Goal: Task Accomplishment & Management: Use online tool/utility

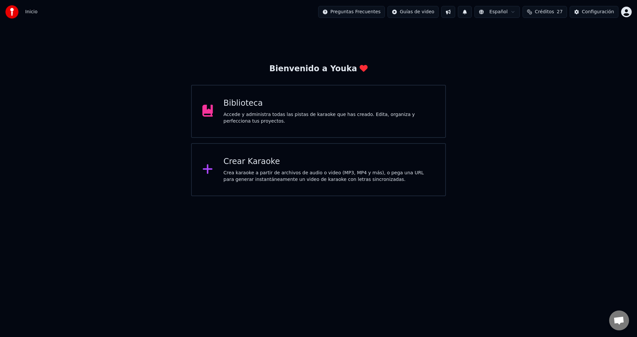
click at [205, 196] on html "Inicio Preguntas Frecuentes Guías de video Español Créditos 27 Configuración Bi…" at bounding box center [318, 98] width 637 height 196
click at [227, 168] on div "Crear Karaoke Crea karaoke a partir de archivos de audio o video (MP3, MP4 y má…" at bounding box center [329, 170] width 211 height 27
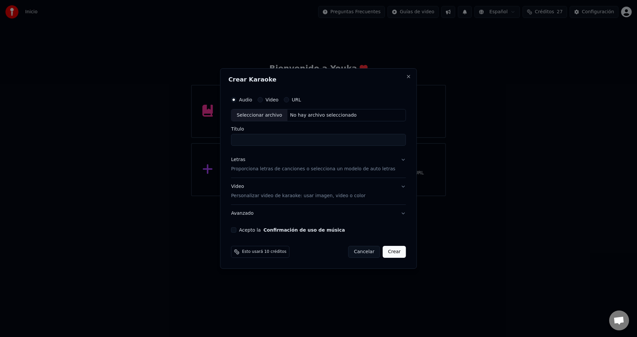
click at [247, 117] on div "Seleccionar archivo" at bounding box center [259, 115] width 56 height 12
type input "**********"
click at [243, 172] on p "Proporciona letras de canciones o selecciona un modelo de auto letras" at bounding box center [313, 169] width 164 height 7
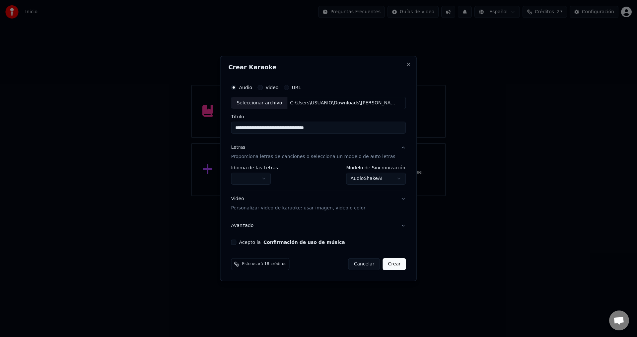
click at [247, 182] on button "button" at bounding box center [251, 179] width 40 height 12
select select "**"
click at [236, 244] on button "Acepto la Confirmación de uso de música" at bounding box center [233, 242] width 5 height 5
click at [386, 266] on button "Crear" at bounding box center [394, 264] width 23 height 12
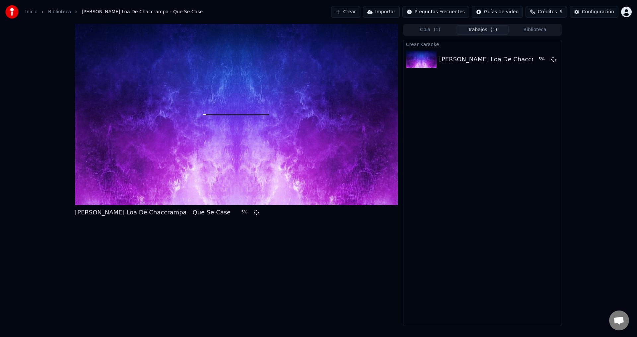
click at [221, 1] on div "Inicio Biblioteca [PERSON_NAME] Loa De Chaccrampa - Que Se Case Crear Importar …" at bounding box center [318, 12] width 637 height 24
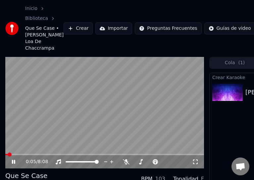
click at [15, 164] on icon at bounding box center [13, 162] width 3 height 4
click at [66, 136] on video at bounding box center [104, 113] width 199 height 112
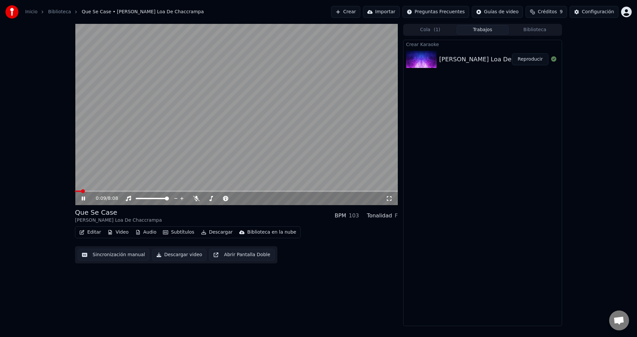
click at [88, 234] on button "Editar" at bounding box center [90, 232] width 27 height 9
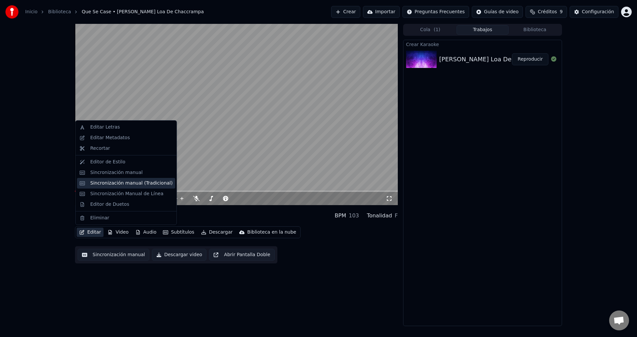
click at [113, 188] on div "Sincronización manual (Tradicional)" at bounding box center [126, 183] width 98 height 11
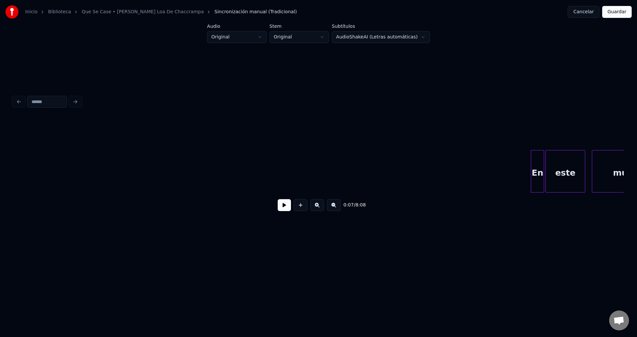
click at [180, 253] on div "0:07 / 8:08" at bounding box center [319, 155] width 616 height 202
click at [281, 207] on button at bounding box center [284, 205] width 13 height 12
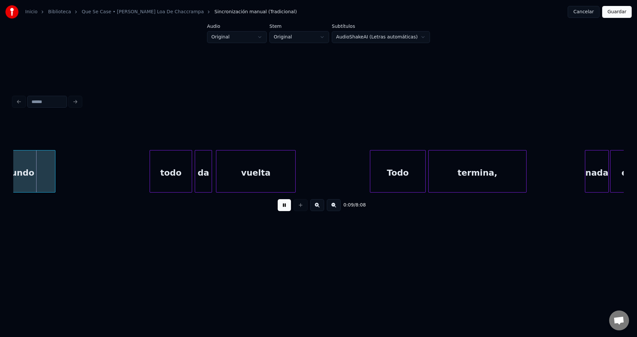
click at [282, 208] on button at bounding box center [284, 205] width 13 height 12
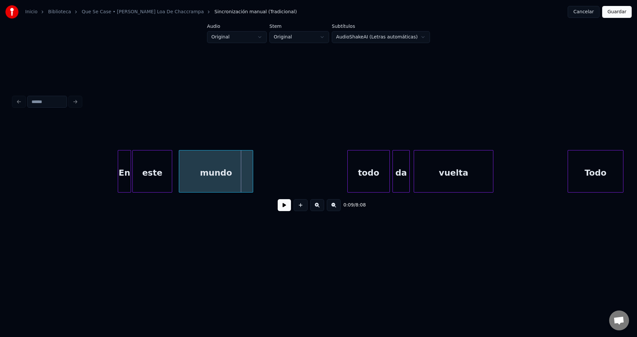
scroll to position [0, 395]
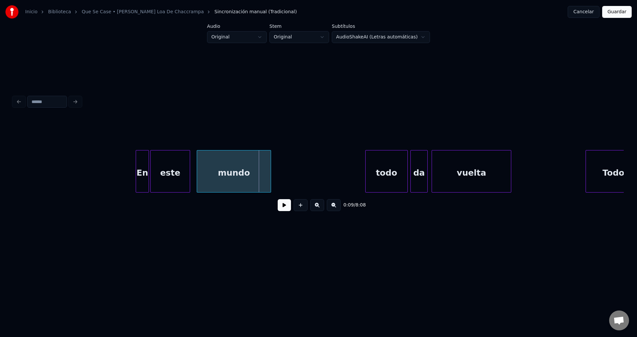
click at [138, 162] on div "En" at bounding box center [142, 173] width 13 height 45
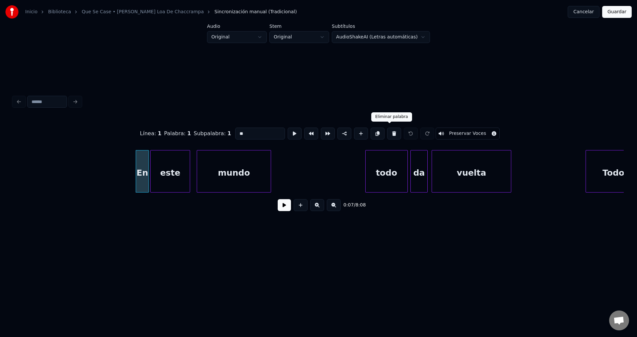
click at [389, 129] on button at bounding box center [394, 134] width 14 height 12
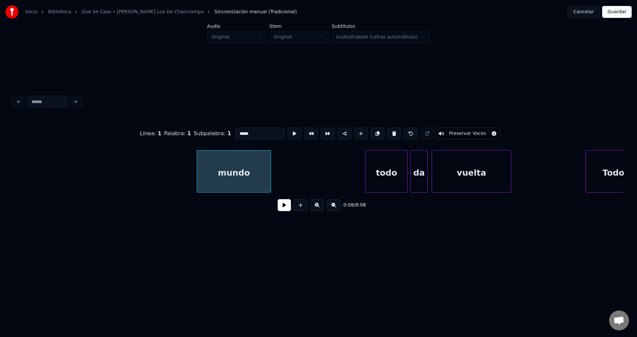
click at [389, 129] on button at bounding box center [394, 134] width 14 height 12
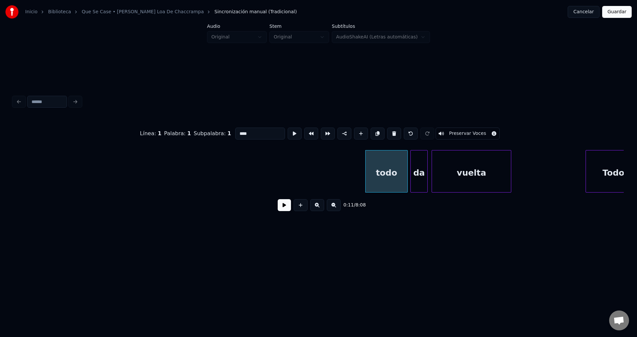
click at [389, 129] on button at bounding box center [394, 134] width 14 height 12
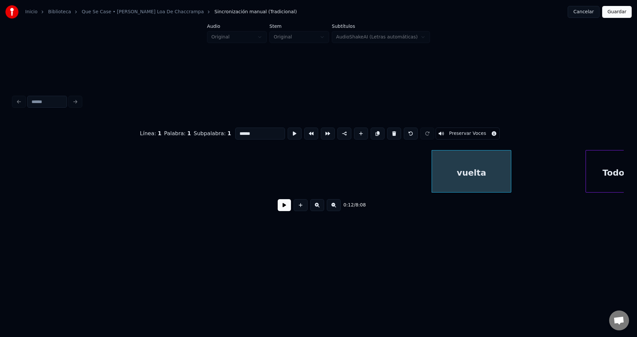
click at [389, 129] on button at bounding box center [394, 134] width 14 height 12
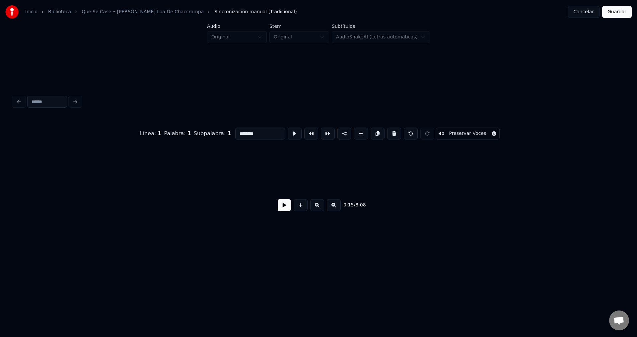
scroll to position [0, 1026]
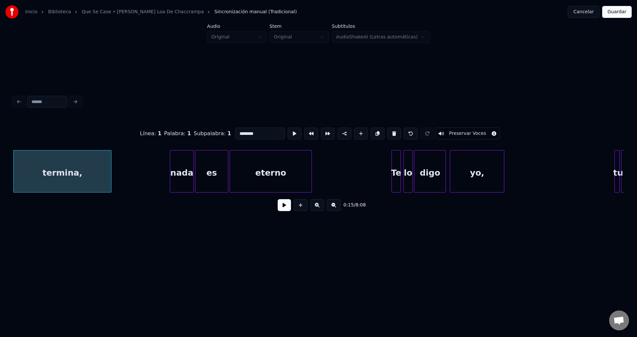
click at [389, 129] on button at bounding box center [394, 134] width 14 height 12
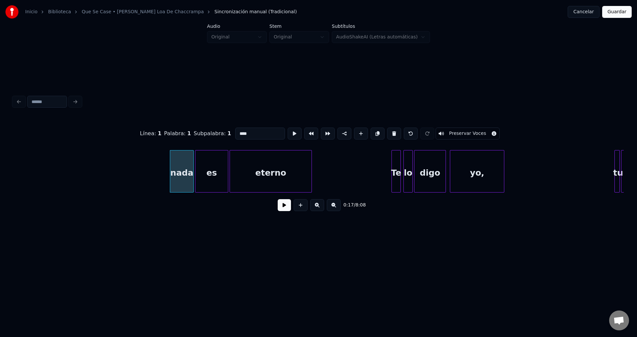
click at [389, 129] on button at bounding box center [394, 134] width 14 height 12
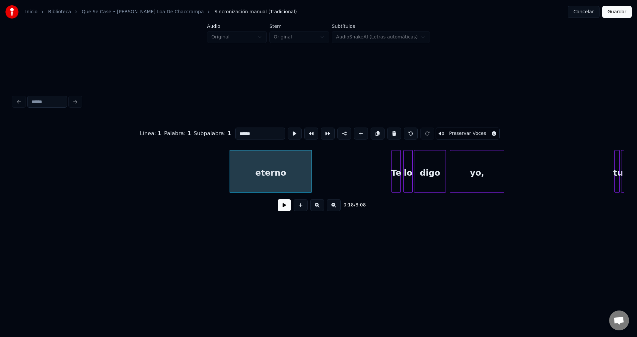
click at [389, 129] on button at bounding box center [394, 134] width 14 height 12
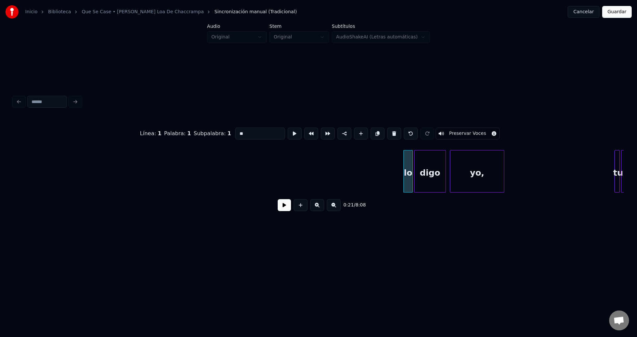
click at [389, 129] on button at bounding box center [394, 134] width 14 height 12
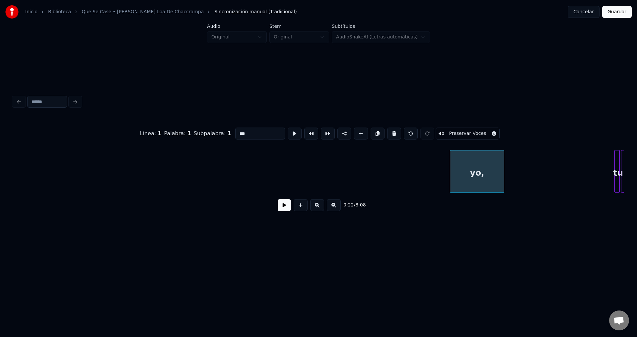
click at [389, 129] on button at bounding box center [394, 134] width 14 height 12
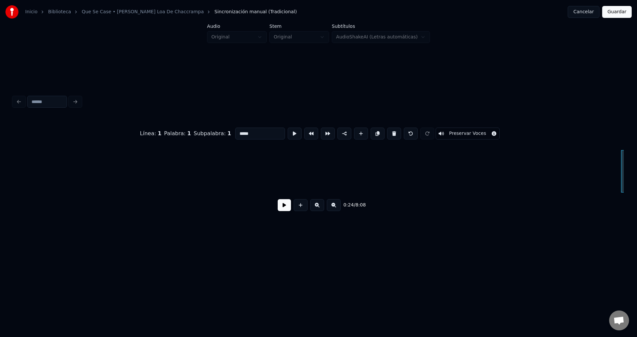
click at [389, 129] on button at bounding box center [394, 134] width 14 height 12
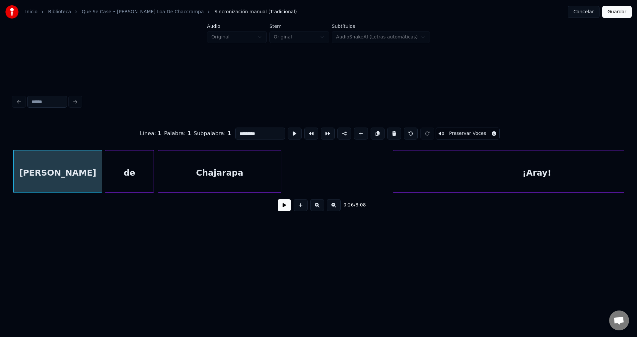
click at [389, 129] on button at bounding box center [394, 134] width 14 height 12
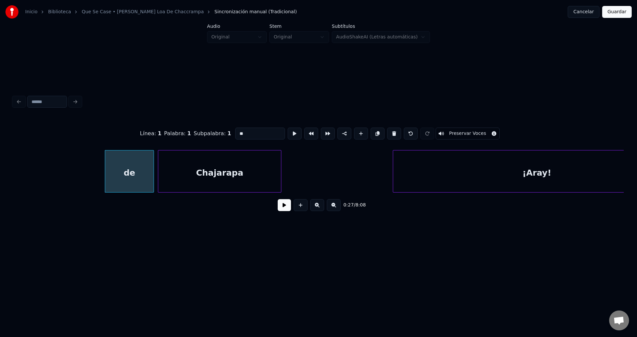
click at [389, 129] on button at bounding box center [394, 134] width 14 height 12
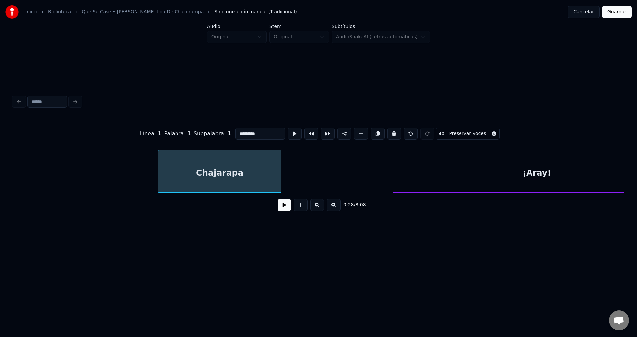
click at [389, 129] on button at bounding box center [394, 134] width 14 height 12
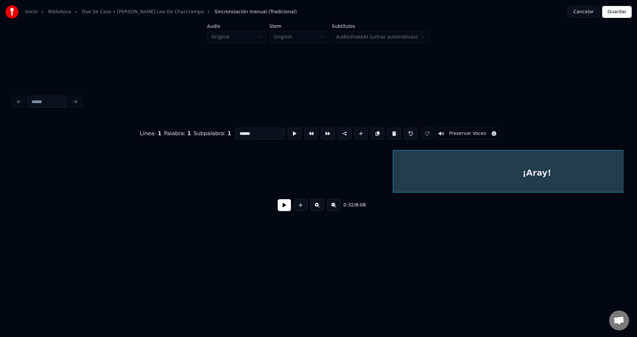
click at [389, 129] on button at bounding box center [394, 134] width 14 height 12
type input "**"
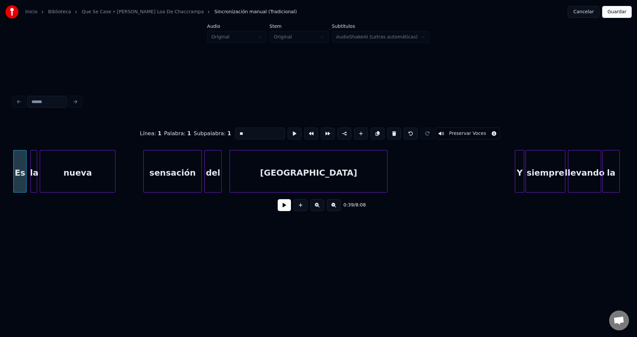
click at [287, 208] on button at bounding box center [284, 205] width 13 height 12
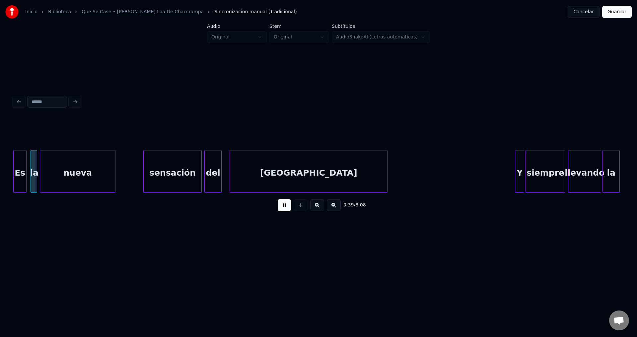
click at [287, 208] on button at bounding box center [284, 205] width 13 height 12
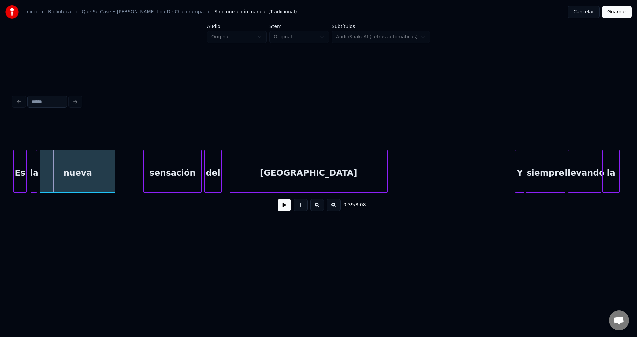
click at [21, 166] on div "Es" at bounding box center [20, 173] width 13 height 45
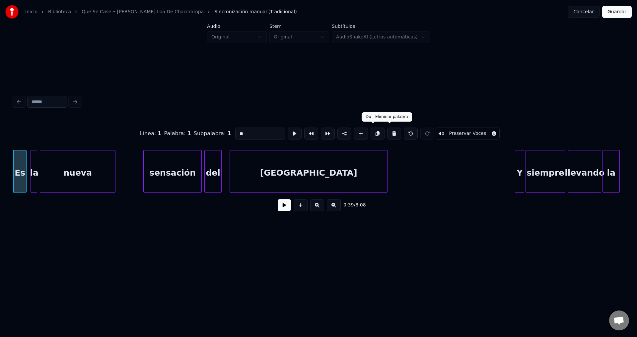
click at [387, 131] on button at bounding box center [394, 134] width 14 height 12
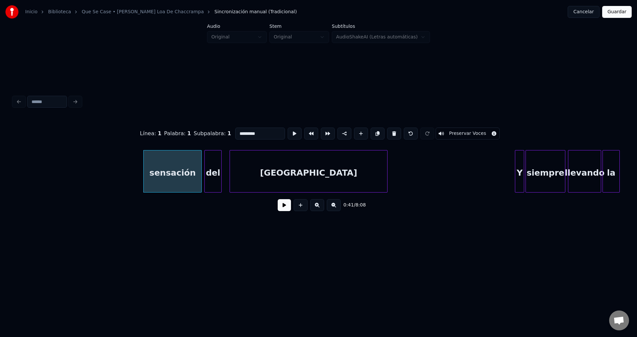
click at [387, 131] on button at bounding box center [394, 134] width 14 height 12
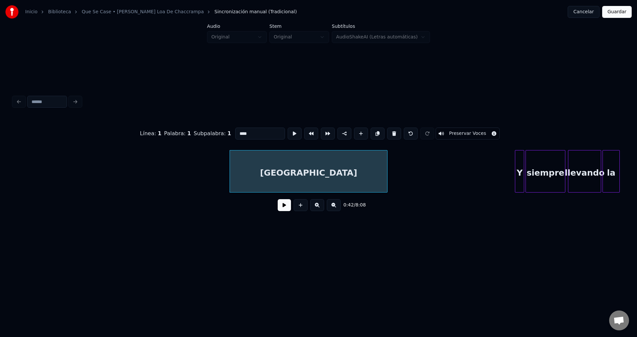
click at [387, 131] on button at bounding box center [394, 134] width 14 height 12
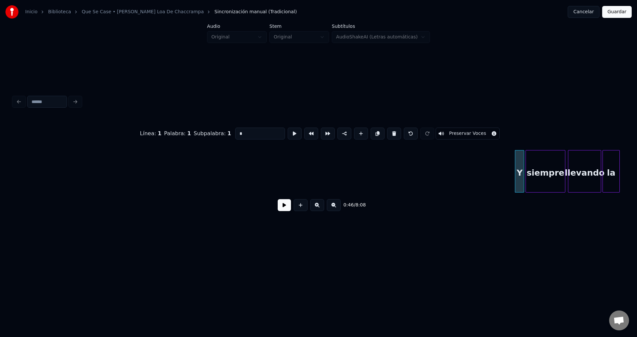
click at [387, 131] on button at bounding box center [394, 134] width 14 height 12
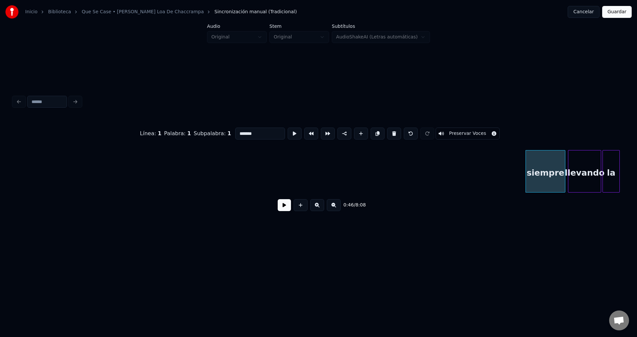
click at [387, 131] on button at bounding box center [394, 134] width 14 height 12
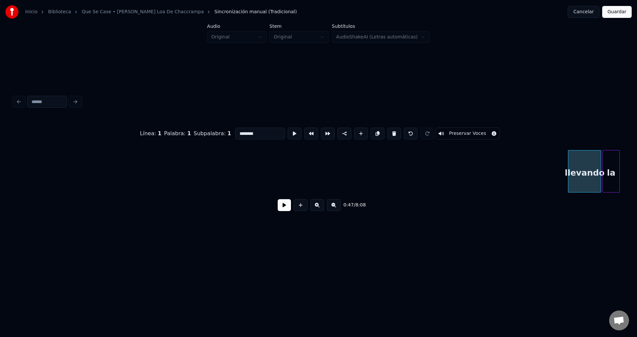
click at [387, 131] on button at bounding box center [394, 134] width 14 height 12
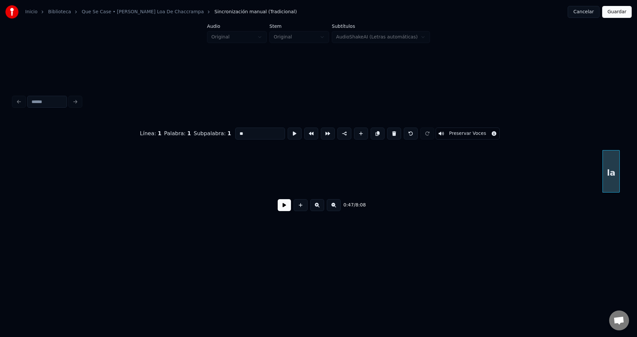
click at [387, 131] on button at bounding box center [394, 134] width 14 height 12
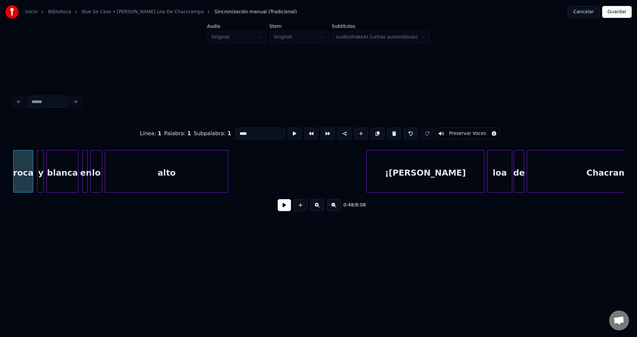
click at [387, 131] on button at bounding box center [394, 134] width 14 height 12
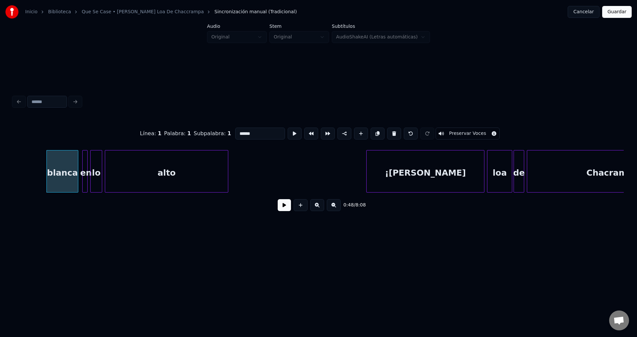
click at [387, 131] on button at bounding box center [394, 134] width 14 height 12
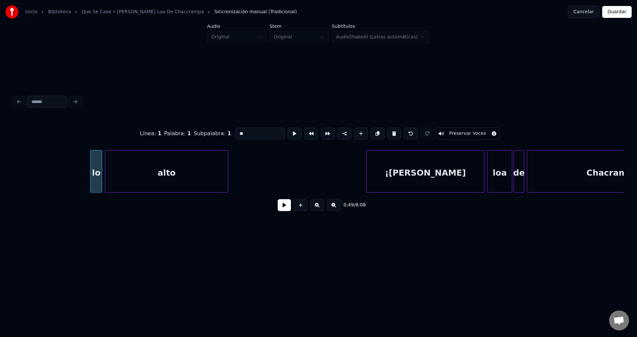
click at [387, 131] on button at bounding box center [394, 134] width 14 height 12
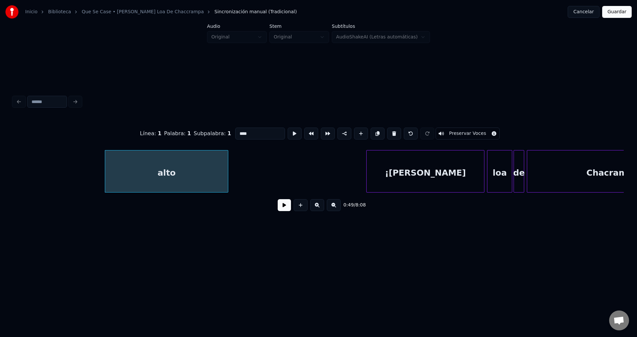
click at [387, 131] on button at bounding box center [394, 134] width 14 height 12
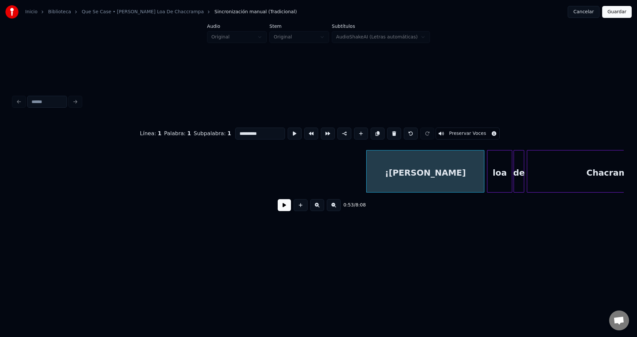
click at [387, 131] on button at bounding box center [394, 134] width 14 height 12
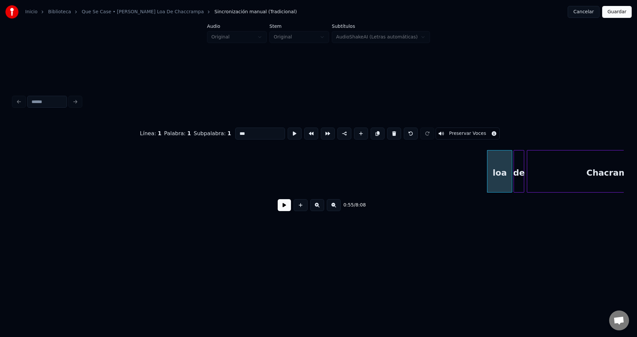
click at [387, 131] on button at bounding box center [394, 134] width 14 height 12
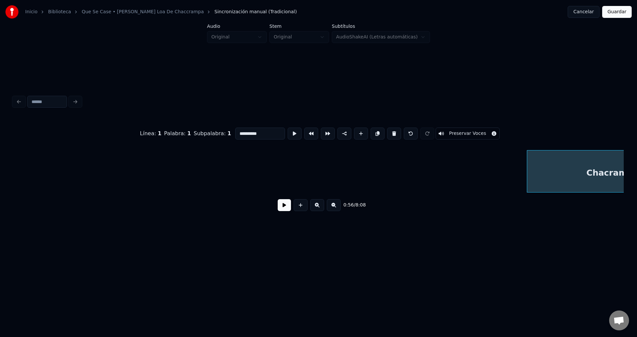
click at [387, 131] on button at bounding box center [394, 134] width 14 height 12
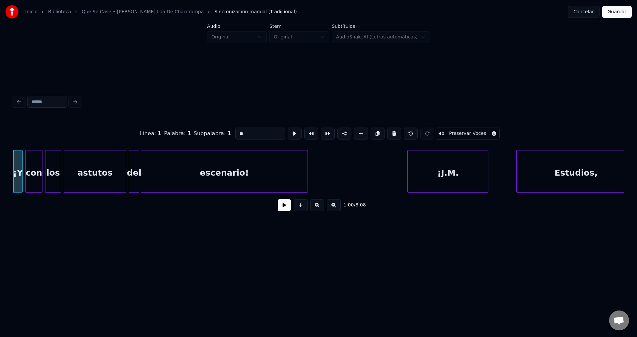
click at [387, 131] on button at bounding box center [394, 134] width 14 height 12
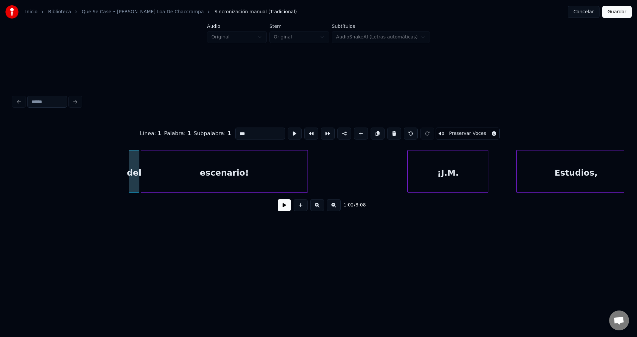
click at [387, 131] on button at bounding box center [394, 134] width 14 height 12
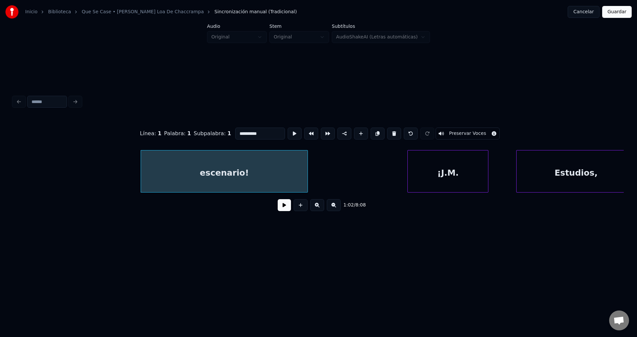
click at [387, 131] on button at bounding box center [394, 134] width 14 height 12
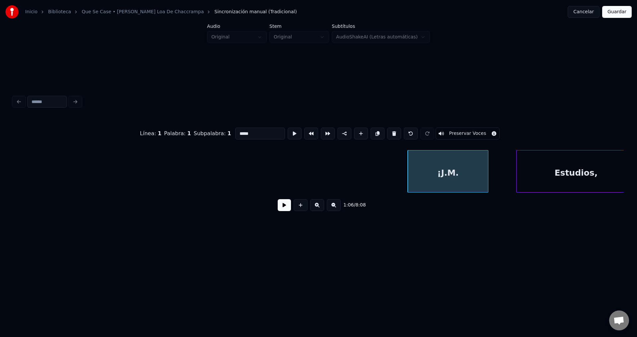
click at [387, 131] on button at bounding box center [394, 134] width 14 height 12
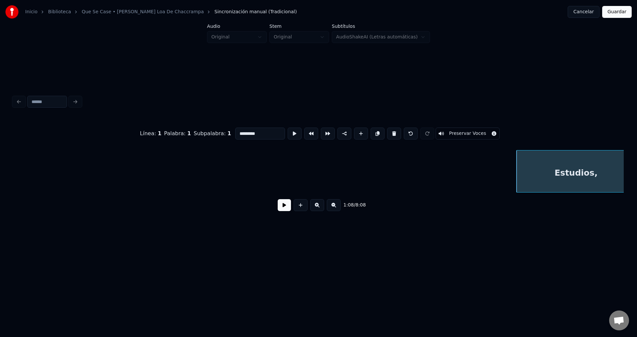
click at [387, 131] on button at bounding box center [394, 134] width 14 height 12
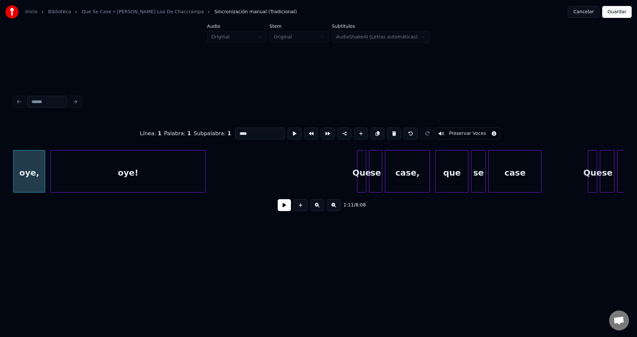
click at [387, 131] on button at bounding box center [394, 134] width 14 height 12
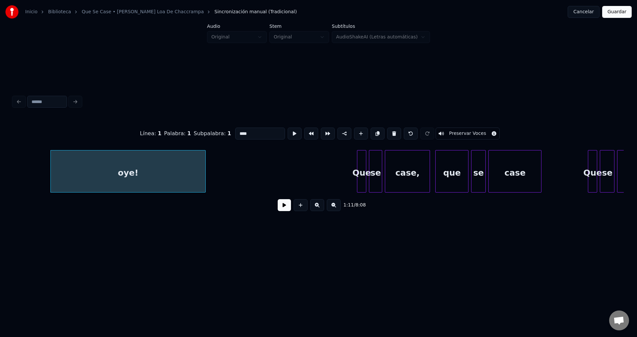
click at [387, 131] on button at bounding box center [394, 134] width 14 height 12
type input "***"
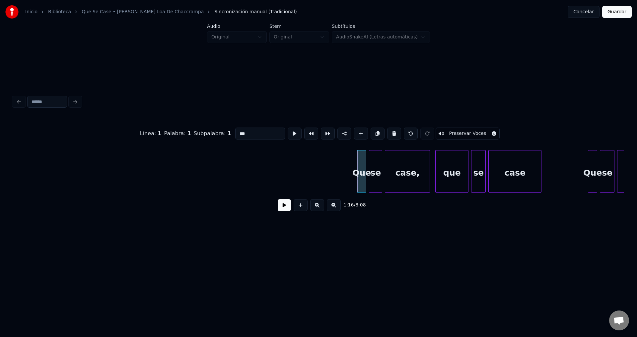
click at [287, 205] on button at bounding box center [284, 205] width 13 height 12
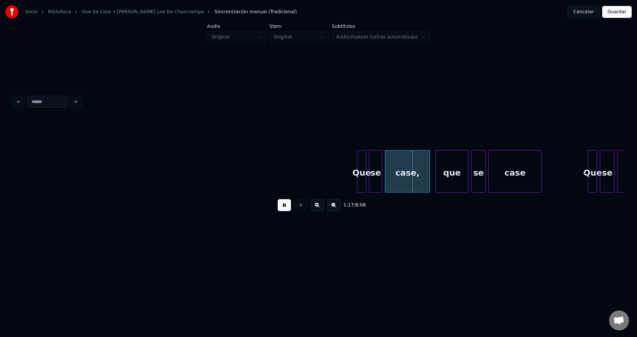
drag, startPoint x: 284, startPoint y: 207, endPoint x: 125, endPoint y: 203, distance: 158.9
click at [284, 207] on button at bounding box center [284, 205] width 13 height 12
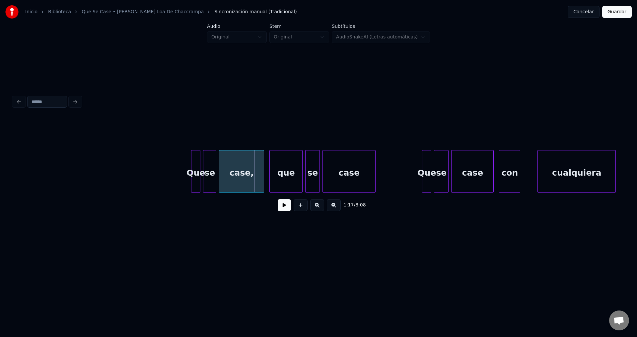
scroll to position [0, 4955]
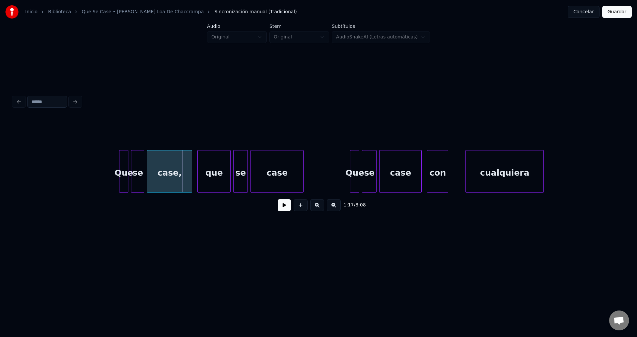
click at [119, 174] on div "Que" at bounding box center [123, 173] width 9 height 45
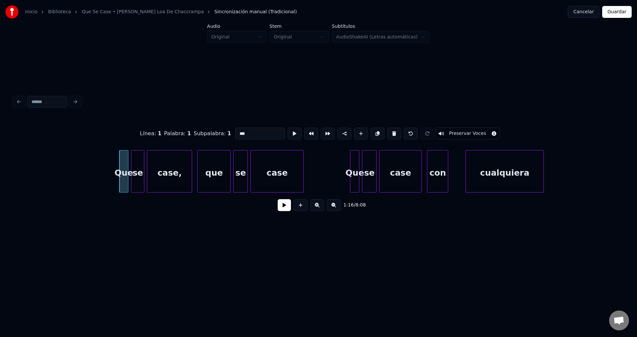
click at [289, 208] on button at bounding box center [284, 205] width 13 height 12
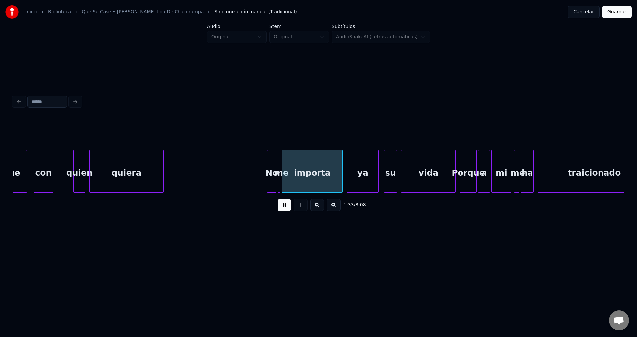
scroll to position [0, 5997]
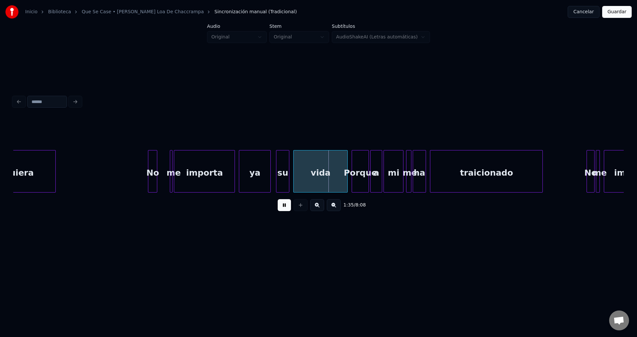
click at [151, 174] on div "No" at bounding box center [152, 173] width 9 height 45
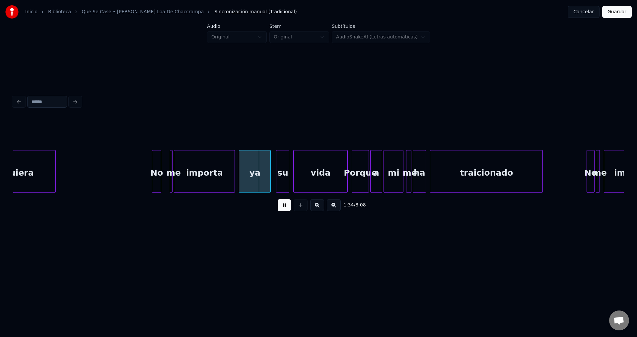
click at [157, 171] on div "No" at bounding box center [156, 173] width 9 height 45
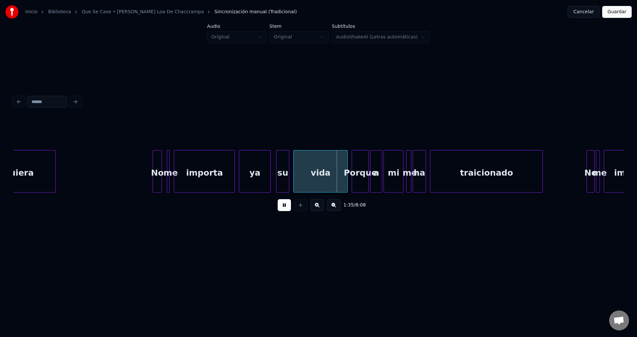
click at [167, 164] on div "me" at bounding box center [170, 173] width 7 height 45
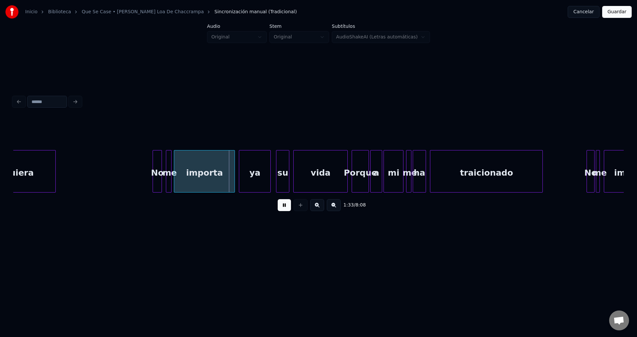
click at [170, 165] on div at bounding box center [170, 172] width 2 height 42
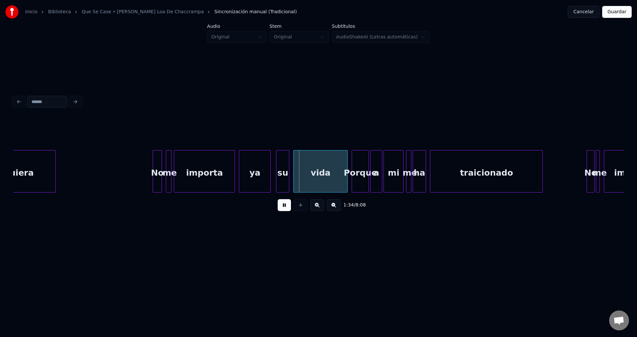
click at [226, 169] on div "importa" at bounding box center [204, 173] width 60 height 45
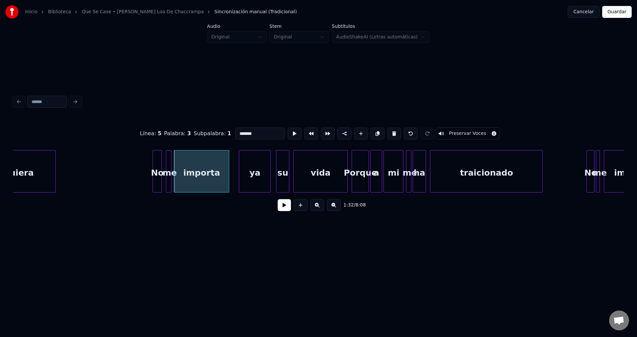
click at [227, 170] on div at bounding box center [228, 172] width 2 height 42
click at [247, 172] on div "ya" at bounding box center [247, 173] width 31 height 45
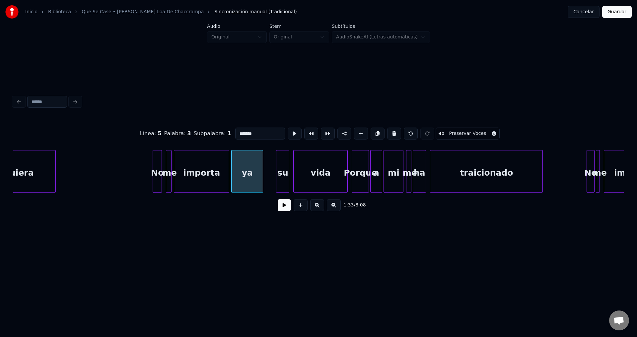
click at [281, 207] on button at bounding box center [284, 205] width 13 height 12
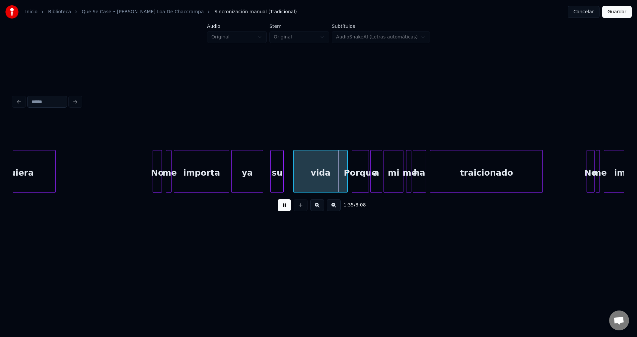
click at [277, 177] on div "su" at bounding box center [277, 173] width 13 height 45
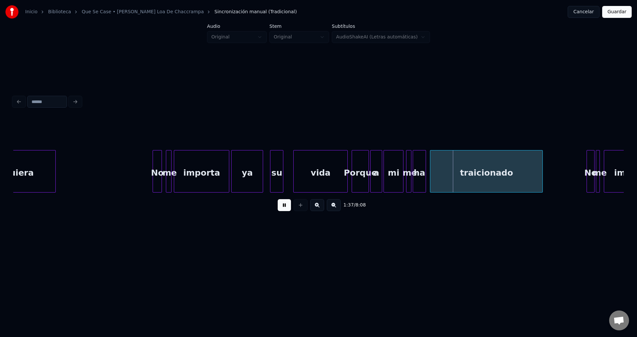
click at [356, 174] on div "Porque" at bounding box center [360, 173] width 17 height 45
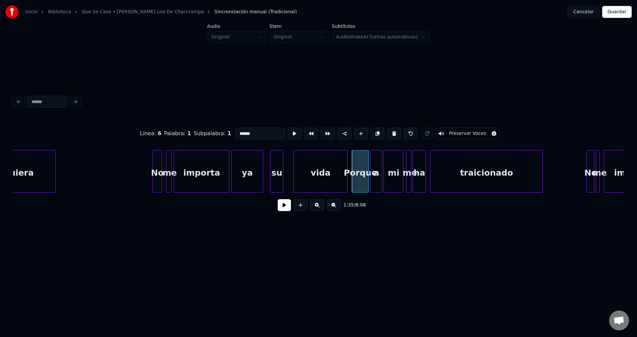
click at [376, 171] on div "a" at bounding box center [376, 173] width 11 height 45
click at [357, 173] on div "Porque" at bounding box center [360, 173] width 17 height 45
type input "******"
click at [283, 210] on button at bounding box center [284, 205] width 13 height 12
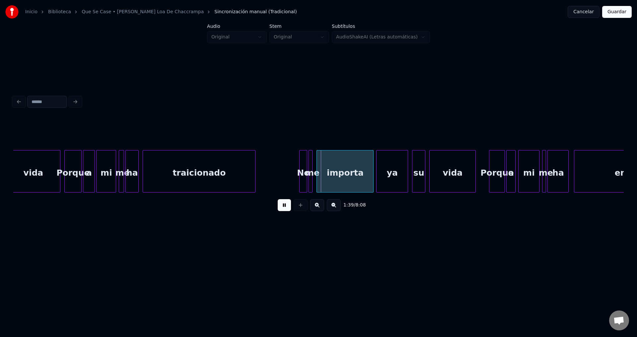
scroll to position [0, 6356]
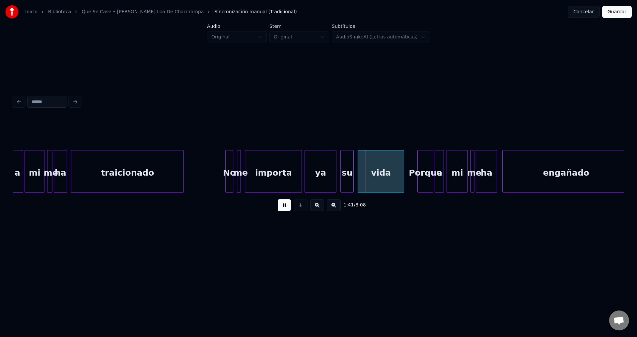
click at [229, 172] on div "No" at bounding box center [229, 173] width 7 height 45
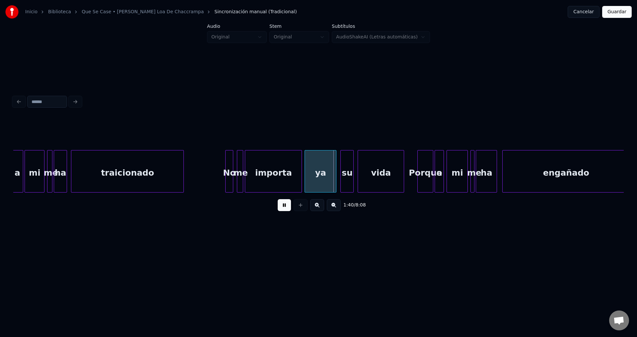
click at [241, 166] on div at bounding box center [242, 172] width 2 height 42
click at [252, 169] on div at bounding box center [252, 172] width 2 height 42
click at [244, 164] on div at bounding box center [244, 172] width 2 height 42
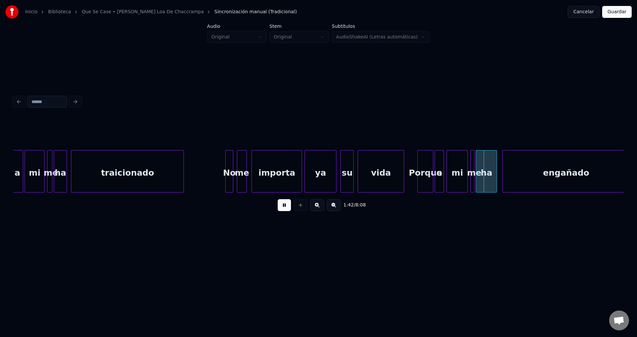
click at [426, 173] on div "Porque" at bounding box center [425, 173] width 15 height 45
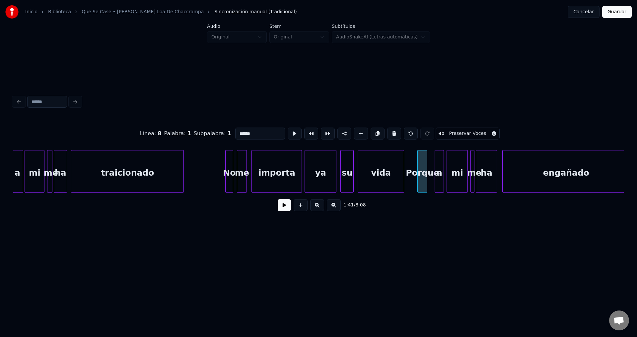
click at [426, 167] on div at bounding box center [426, 172] width 2 height 42
click at [435, 166] on div "a" at bounding box center [434, 173] width 9 height 45
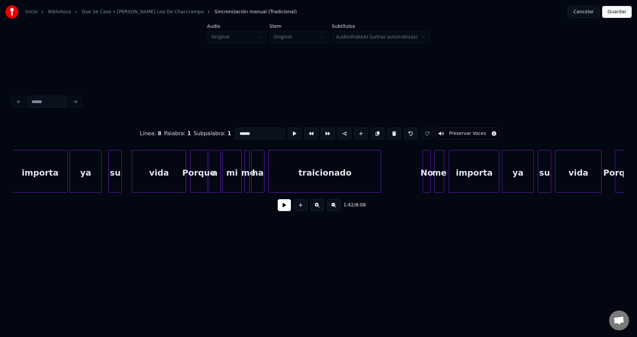
scroll to position [0, 6140]
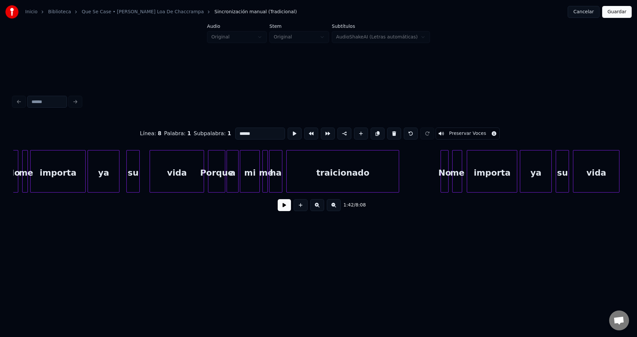
click at [215, 172] on div "Porque" at bounding box center [216, 173] width 17 height 45
click at [217, 169] on div at bounding box center [218, 172] width 2 height 42
click at [229, 171] on div "a" at bounding box center [228, 173] width 11 height 45
click at [212, 169] on div "Porque" at bounding box center [212, 173] width 9 height 45
click at [282, 210] on button at bounding box center [284, 205] width 13 height 12
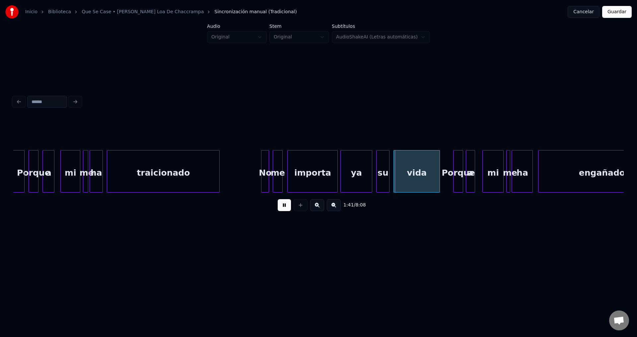
scroll to position [0, 6409]
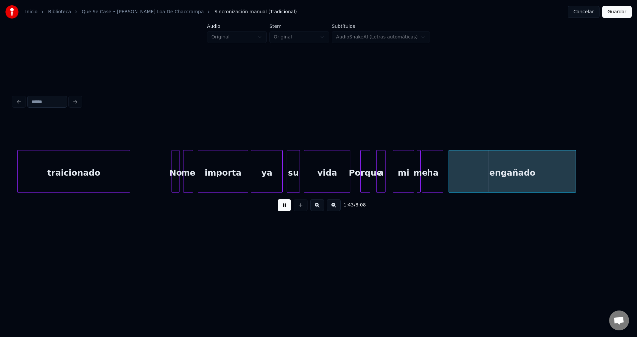
click at [364, 174] on div "Porque" at bounding box center [365, 173] width 9 height 45
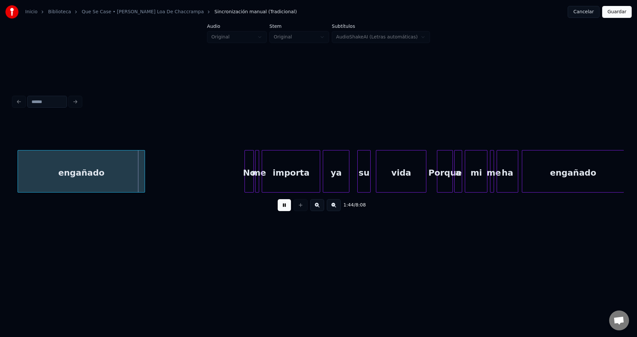
scroll to position [0, 6876]
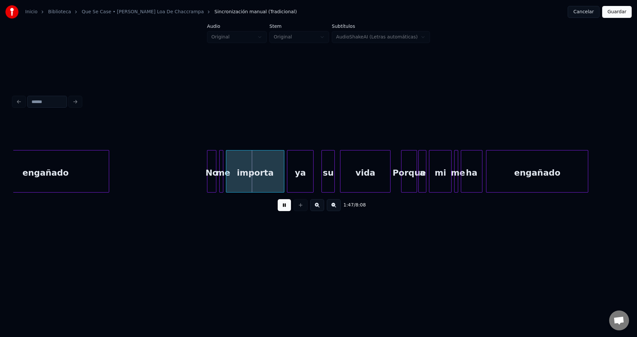
click at [212, 174] on div "No" at bounding box center [211, 173] width 9 height 45
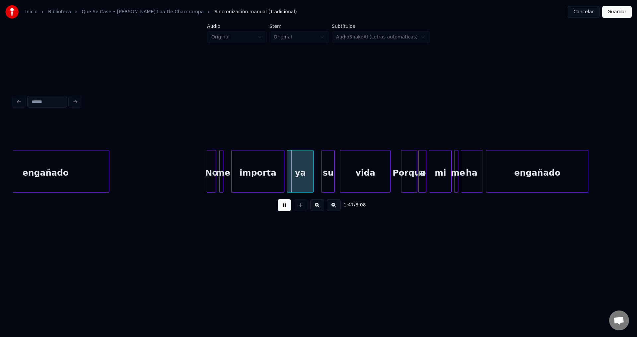
click at [234, 171] on div at bounding box center [233, 172] width 2 height 42
click at [227, 165] on div at bounding box center [226, 172] width 2 height 42
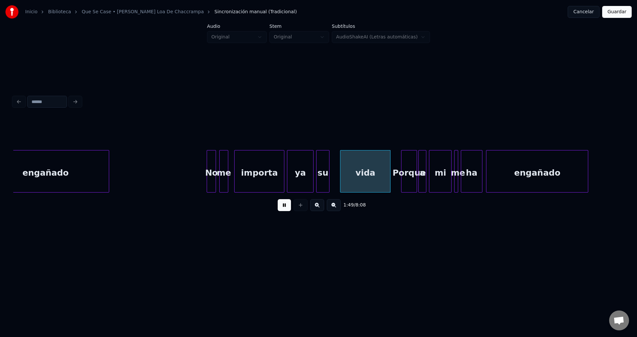
click at [326, 176] on div "su" at bounding box center [322, 173] width 13 height 45
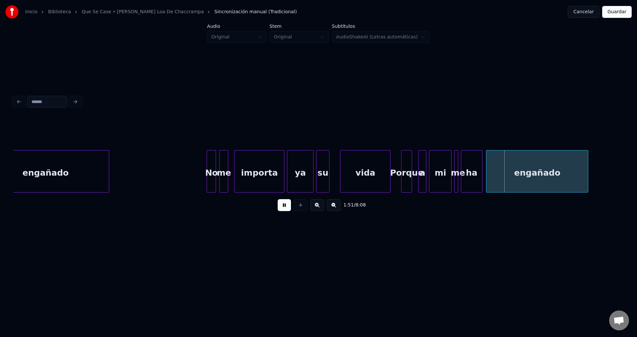
click at [411, 167] on div at bounding box center [411, 172] width 2 height 42
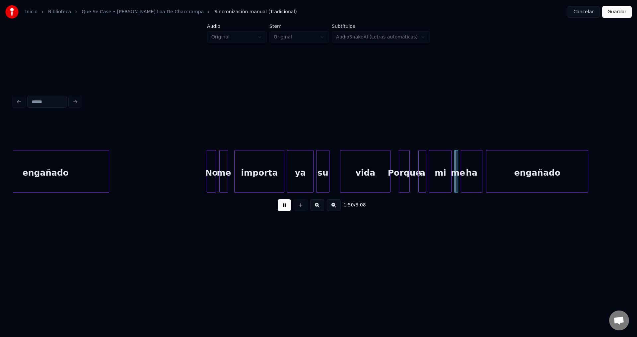
click at [406, 168] on div "Porque" at bounding box center [404, 173] width 10 height 45
click at [418, 170] on div "a" at bounding box center [417, 173] width 7 height 45
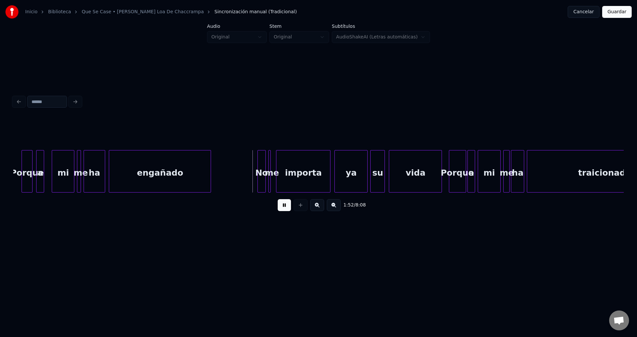
scroll to position [0, 7271]
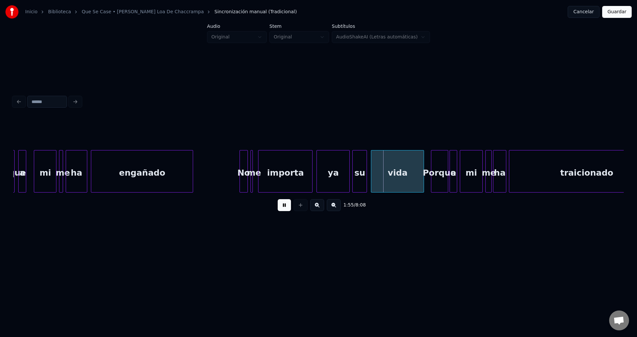
click at [243, 167] on div "No" at bounding box center [243, 173] width 7 height 45
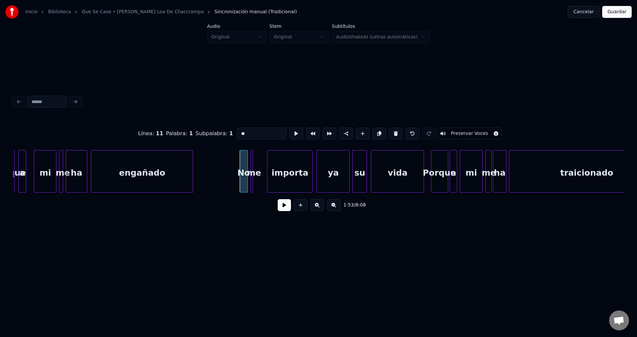
click at [269, 168] on div at bounding box center [268, 172] width 2 height 42
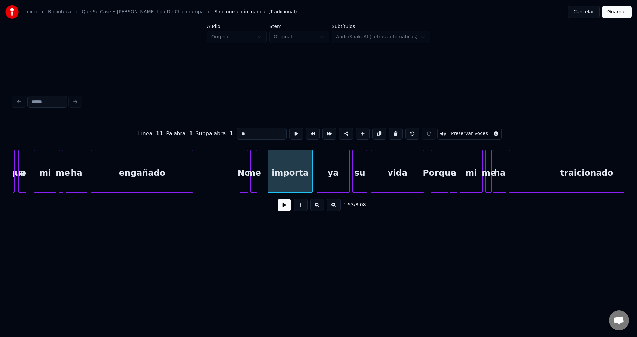
click at [256, 166] on div at bounding box center [256, 172] width 2 height 42
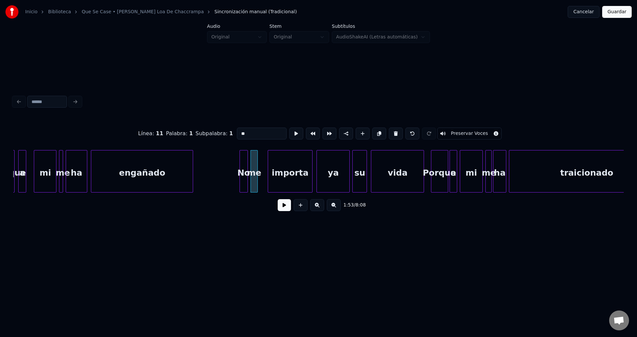
click at [282, 209] on button at bounding box center [284, 205] width 13 height 12
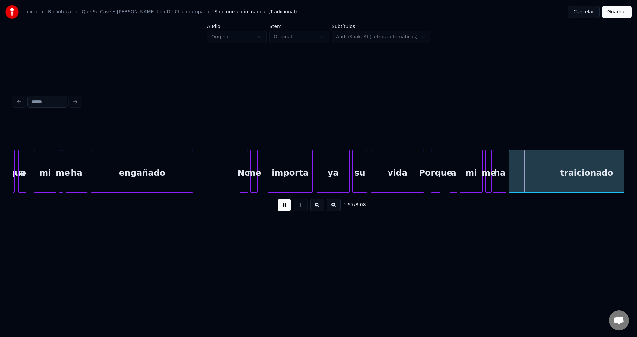
click at [438, 164] on div at bounding box center [439, 172] width 2 height 42
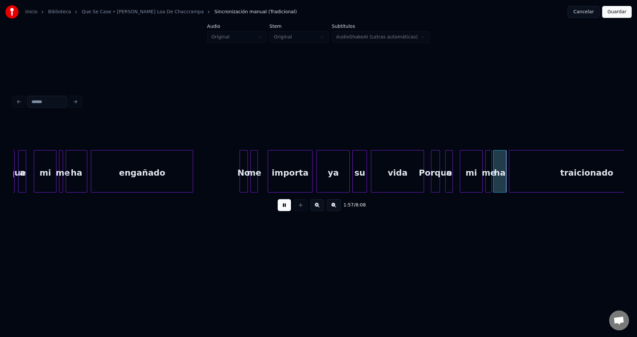
click at [448, 168] on div "a" at bounding box center [449, 173] width 7 height 45
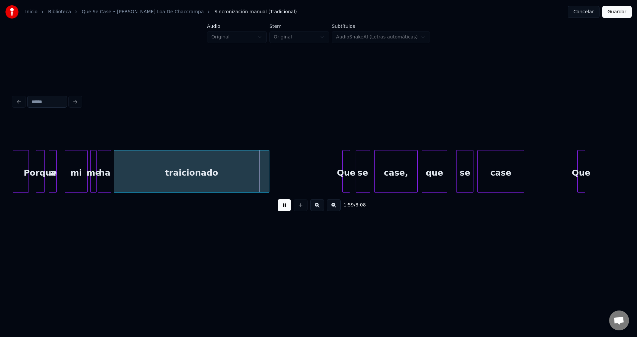
scroll to position [0, 7684]
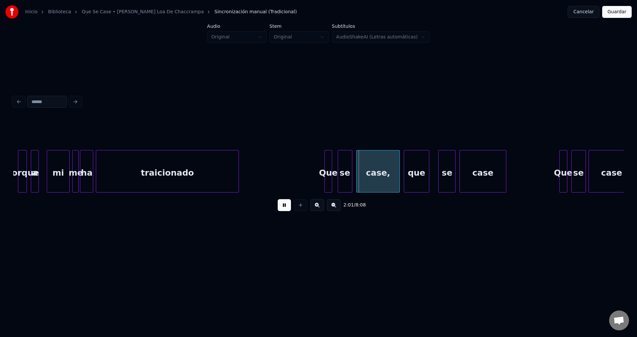
click at [237, 172] on div at bounding box center [238, 172] width 2 height 42
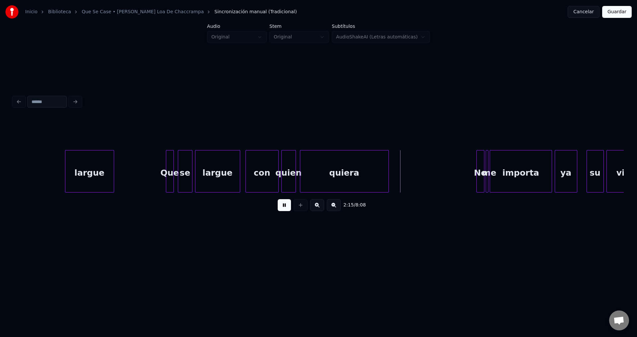
scroll to position [0, 8726]
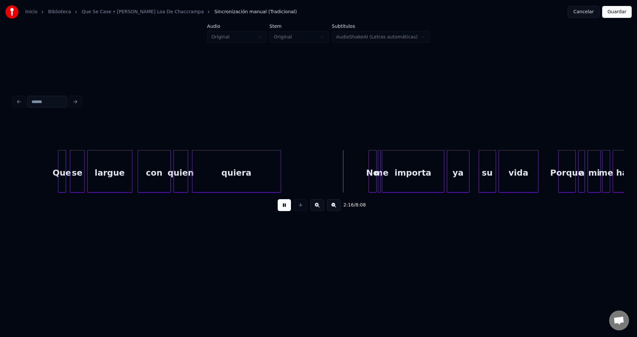
click at [178, 173] on div "quien" at bounding box center [181, 173] width 14 height 45
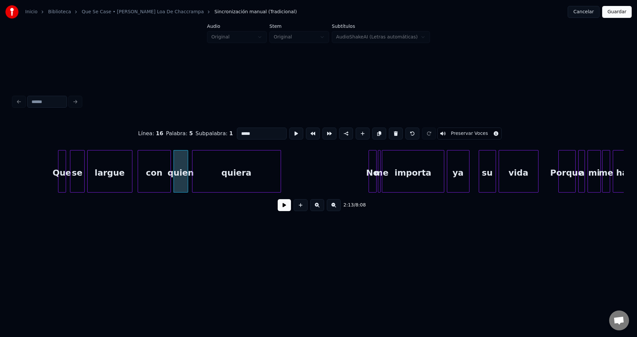
click at [283, 210] on button at bounding box center [284, 205] width 13 height 12
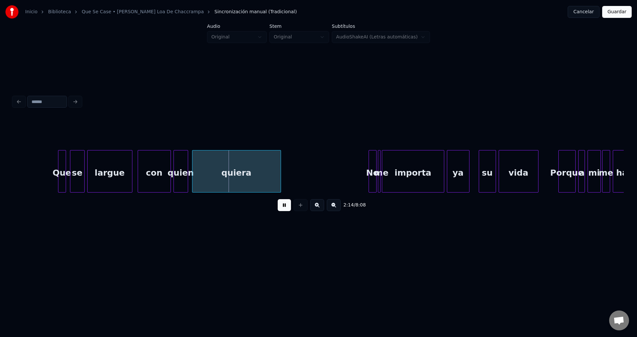
click at [242, 174] on div "quiera" at bounding box center [236, 173] width 88 height 45
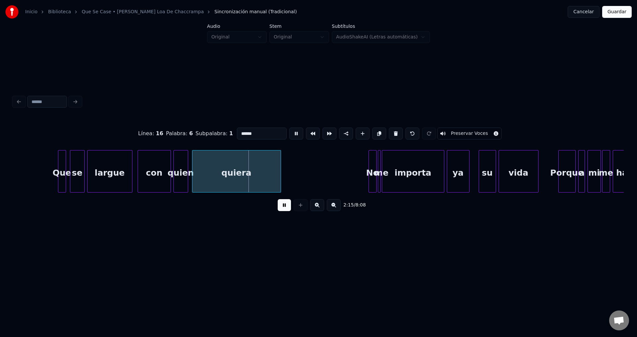
drag, startPoint x: 208, startPoint y: 131, endPoint x: 175, endPoint y: 130, distance: 32.5
click at [175, 130] on div "Línea : 16 Palabra : 6 Subpalabra : 1 ****** Preservar Voces" at bounding box center [318, 133] width 610 height 33
type input "***"
click at [284, 208] on button at bounding box center [284, 205] width 13 height 12
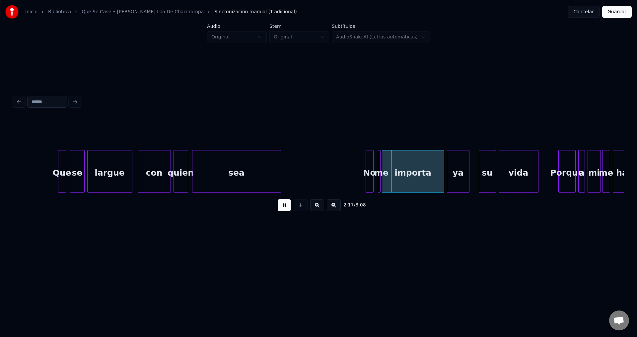
click at [370, 170] on div "No" at bounding box center [369, 173] width 7 height 45
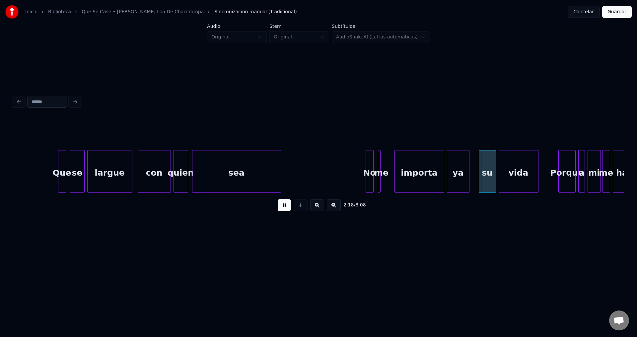
click at [395, 167] on div at bounding box center [396, 172] width 2 height 42
click at [387, 163] on div at bounding box center [387, 172] width 2 height 42
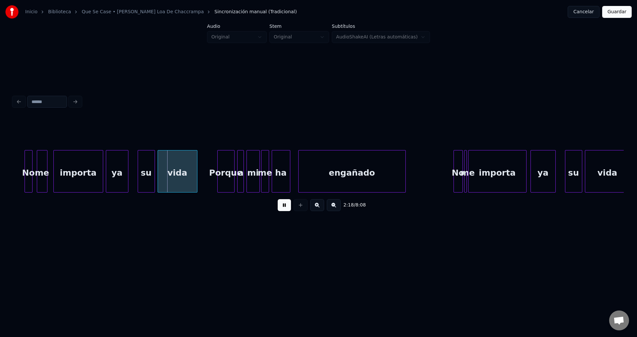
scroll to position [0, 9120]
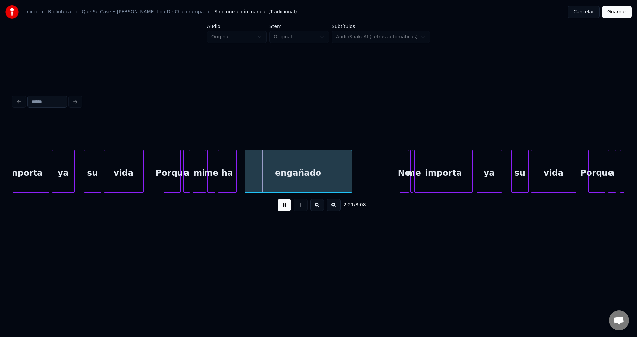
click at [173, 166] on div "Porque" at bounding box center [172, 173] width 17 height 45
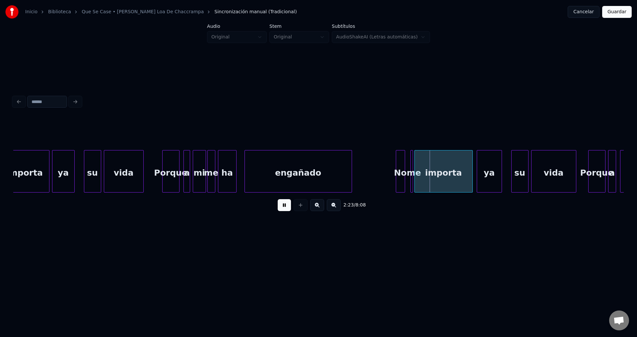
click at [399, 177] on div "No" at bounding box center [400, 173] width 9 height 45
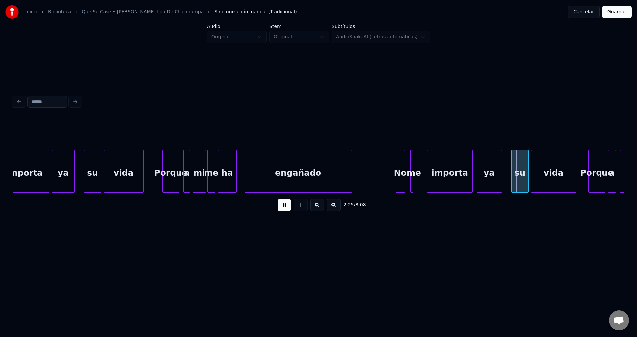
click at [428, 168] on div at bounding box center [428, 172] width 2 height 42
click at [415, 168] on div "me" at bounding box center [416, 173] width 7 height 45
click at [420, 167] on div at bounding box center [419, 172] width 2 height 42
click at [420, 170] on div at bounding box center [421, 172] width 2 height 42
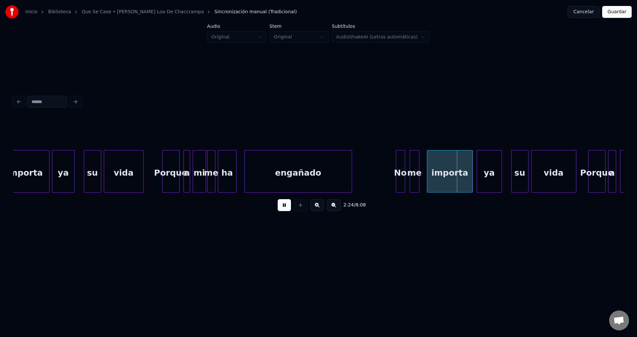
click at [416, 168] on div "me" at bounding box center [414, 173] width 9 height 45
click at [420, 168] on div at bounding box center [419, 172] width 2 height 42
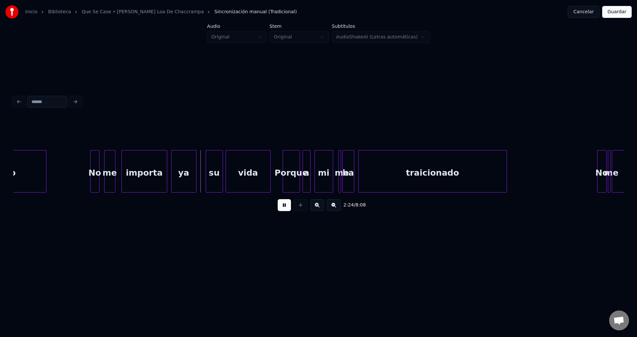
scroll to position [0, 9480]
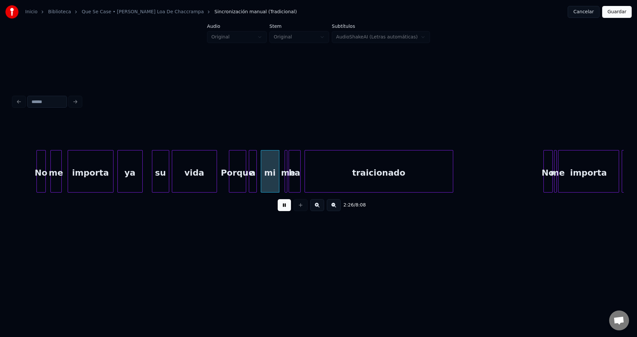
click at [240, 164] on div "Porque" at bounding box center [237, 173] width 17 height 45
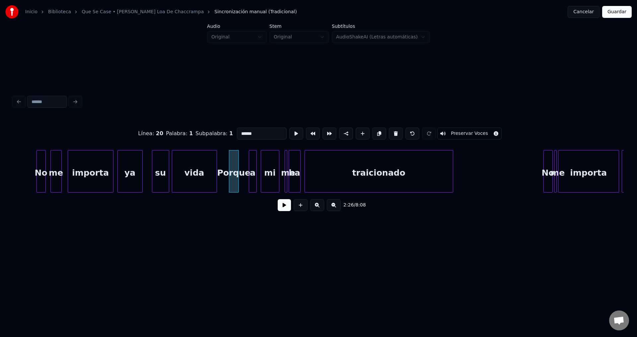
click at [237, 163] on div at bounding box center [238, 172] width 2 height 42
click at [248, 165] on div "a" at bounding box center [247, 173] width 7 height 45
click at [266, 168] on div "mi" at bounding box center [267, 173] width 18 height 45
click at [282, 164] on div "me" at bounding box center [282, 173] width 7 height 45
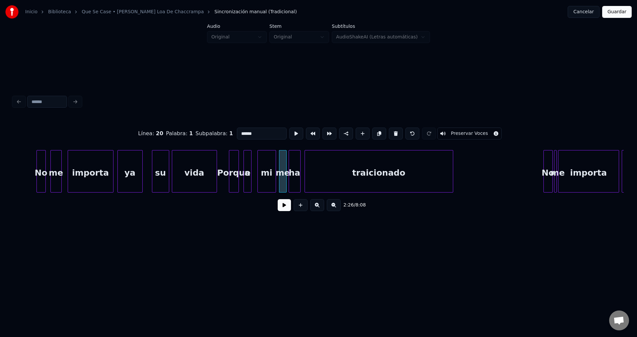
click at [282, 206] on button at bounding box center [284, 205] width 13 height 12
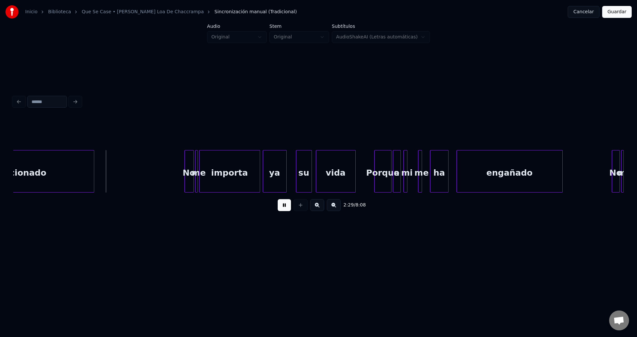
scroll to position [0, 9857]
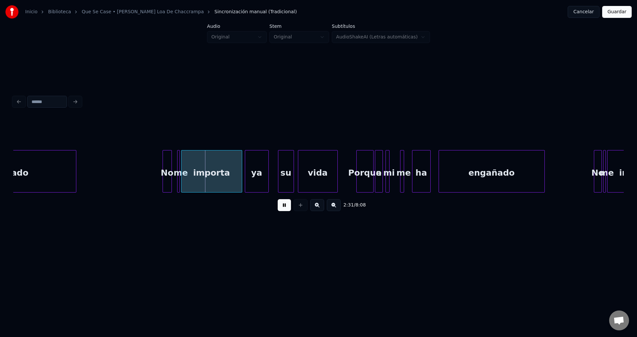
click at [168, 175] on div "No" at bounding box center [167, 173] width 9 height 45
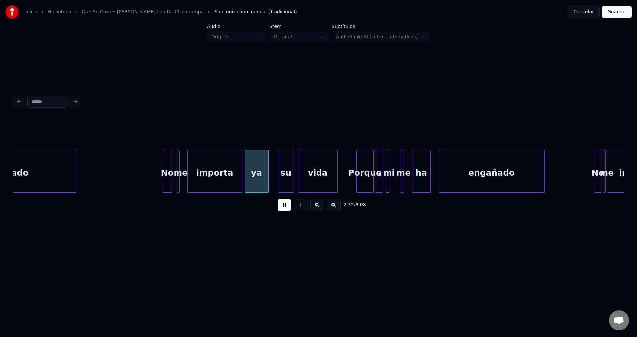
click at [190, 168] on div at bounding box center [189, 172] width 2 height 42
click at [187, 164] on div at bounding box center [186, 172] width 2 height 42
click at [283, 174] on div "su" at bounding box center [281, 173] width 15 height 45
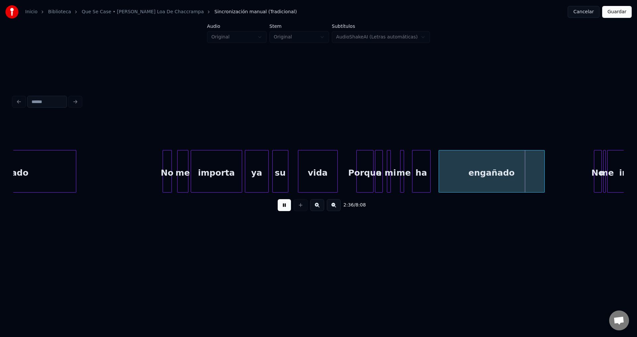
click at [390, 165] on div "mi" at bounding box center [390, 173] width 7 height 45
click at [394, 164] on div at bounding box center [394, 172] width 2 height 42
click at [408, 166] on div at bounding box center [407, 172] width 2 height 42
click at [454, 178] on div "engañado" at bounding box center [486, 173] width 105 height 45
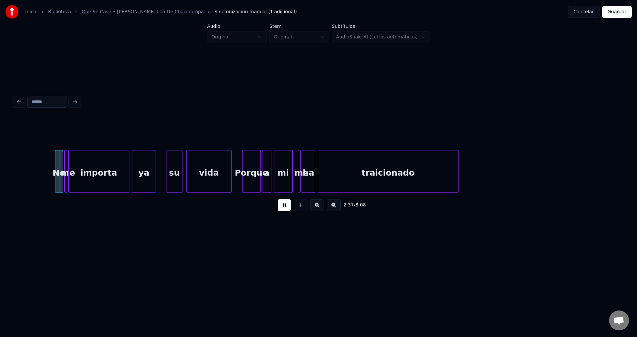
scroll to position [0, 10270]
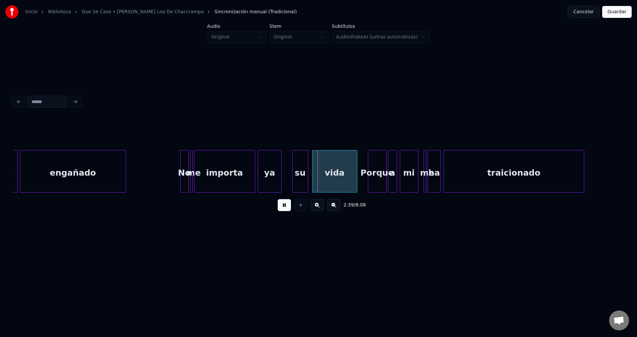
click at [182, 170] on div at bounding box center [181, 172] width 2 height 42
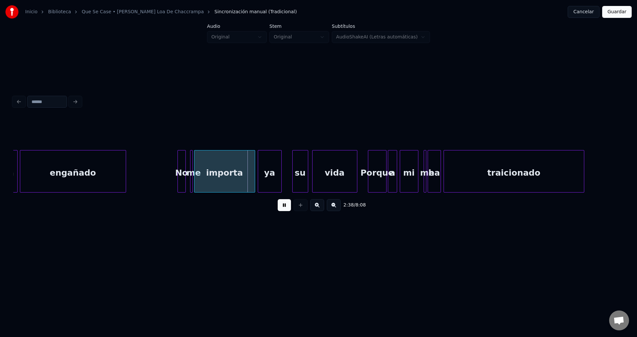
click at [181, 168] on div "No" at bounding box center [182, 173] width 8 height 45
click at [206, 167] on div at bounding box center [205, 172] width 2 height 42
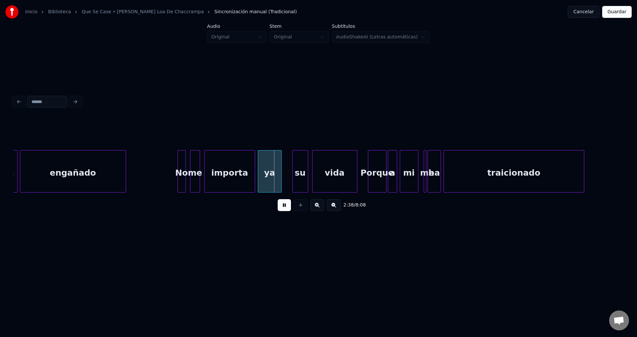
click at [200, 167] on div at bounding box center [199, 172] width 2 height 42
click at [276, 169] on div "ya" at bounding box center [272, 173] width 23 height 45
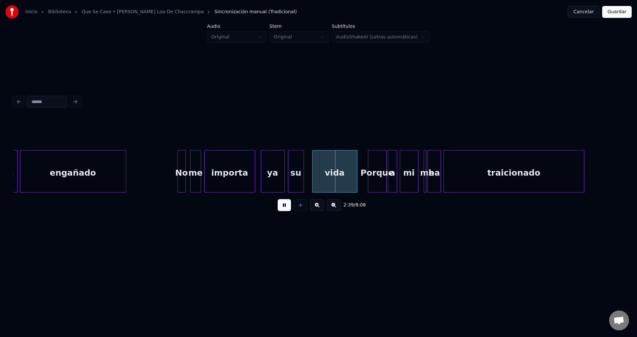
click at [296, 173] on div "su" at bounding box center [295, 173] width 15 height 45
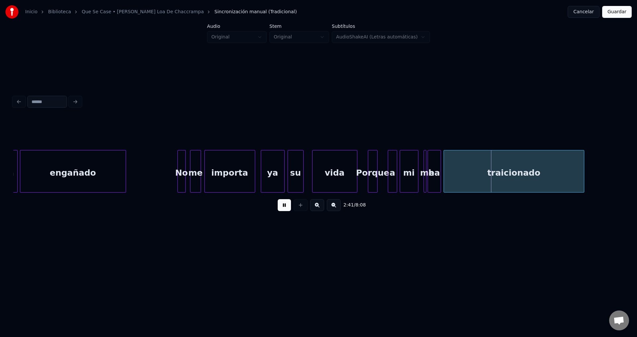
click at [375, 168] on div at bounding box center [376, 172] width 2 height 42
click at [385, 171] on div "a" at bounding box center [386, 173] width 9 height 45
click at [408, 174] on div "mi" at bounding box center [406, 173] width 18 height 45
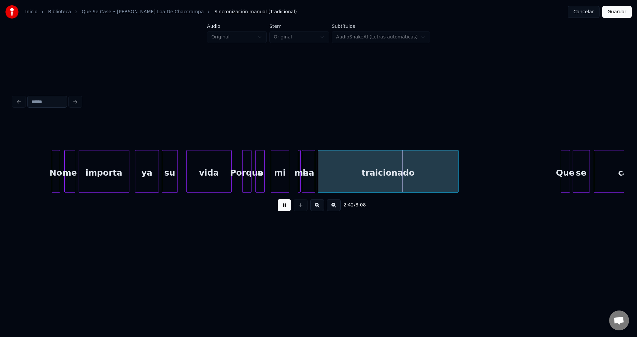
scroll to position [0, 10485]
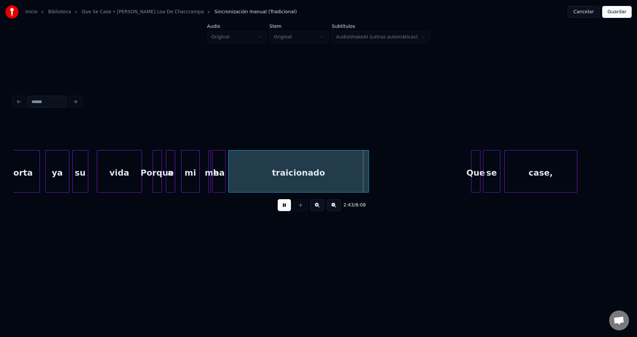
click at [215, 170] on div "ha" at bounding box center [219, 173] width 13 height 45
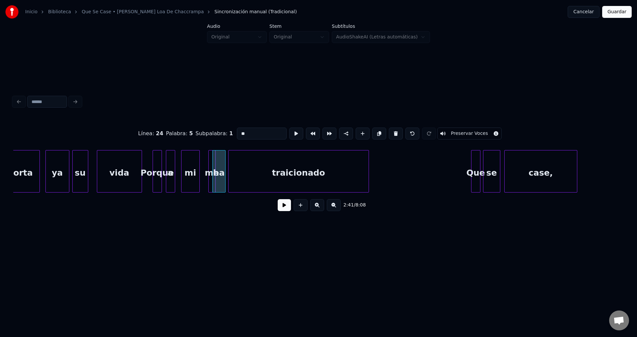
click at [207, 167] on div at bounding box center [208, 172] width 2 height 42
click at [206, 167] on div "me" at bounding box center [208, 173] width 10 height 45
click at [216, 167] on div "ha" at bounding box center [219, 173] width 13 height 45
click at [209, 167] on div "me" at bounding box center [208, 173] width 10 height 45
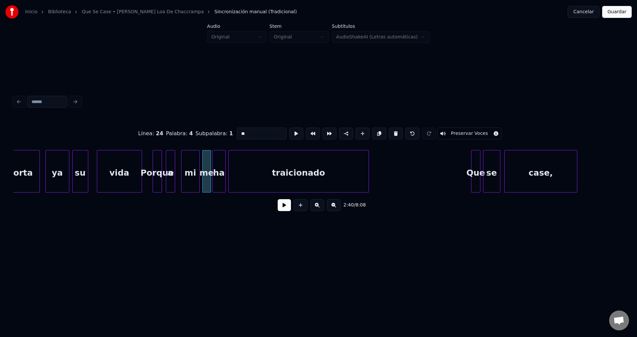
click at [210, 165] on div at bounding box center [210, 172] width 2 height 42
click at [189, 170] on div "mi" at bounding box center [190, 173] width 18 height 45
type input "**"
click at [282, 210] on button at bounding box center [284, 205] width 13 height 12
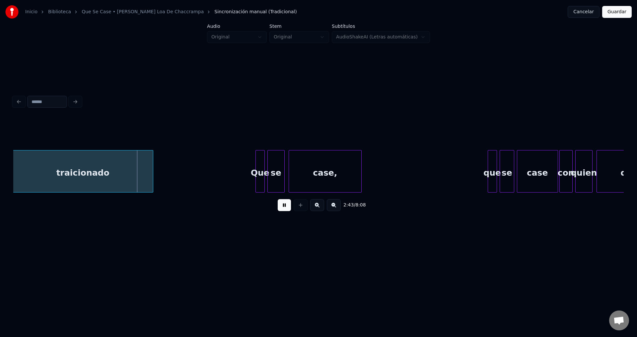
scroll to position [0, 10754]
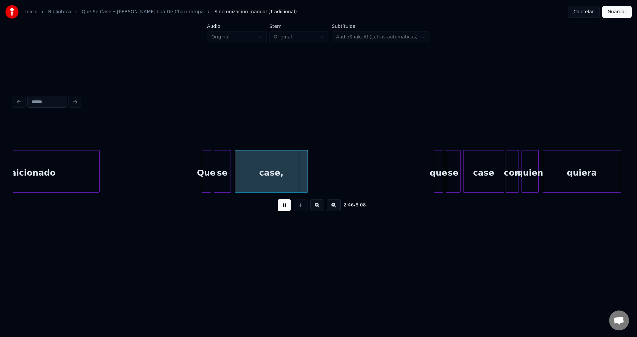
click at [205, 171] on div "Que" at bounding box center [206, 173] width 9 height 45
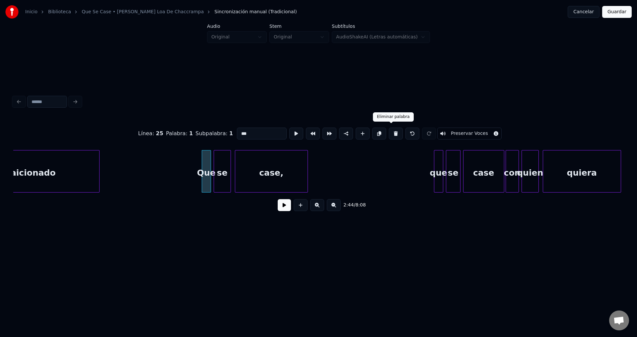
click at [391, 129] on button at bounding box center [396, 134] width 14 height 12
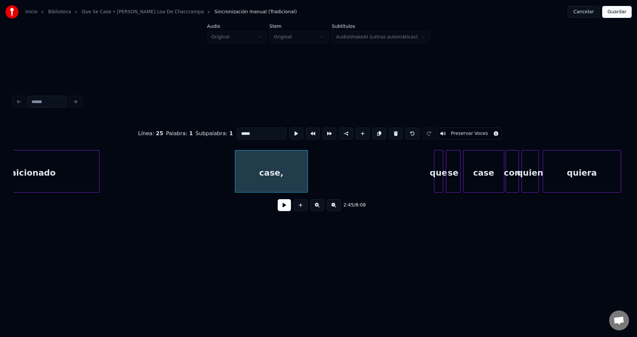
click at [391, 129] on button at bounding box center [396, 134] width 14 height 12
type input "**********"
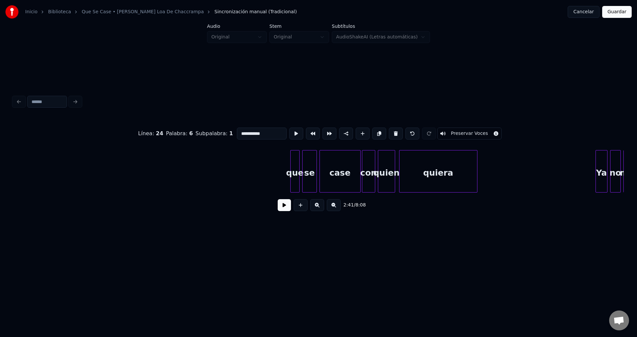
scroll to position [0, 10952]
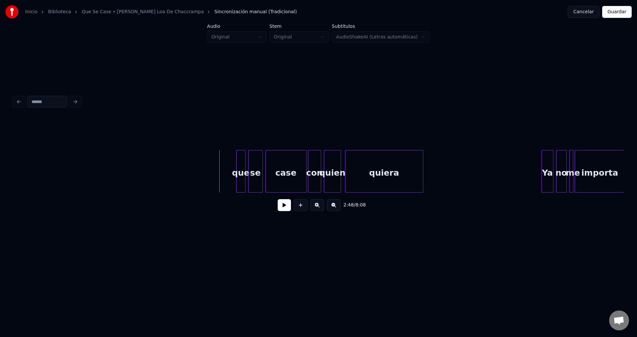
click at [279, 207] on button at bounding box center [284, 205] width 13 height 12
click at [242, 174] on div "que" at bounding box center [241, 173] width 9 height 45
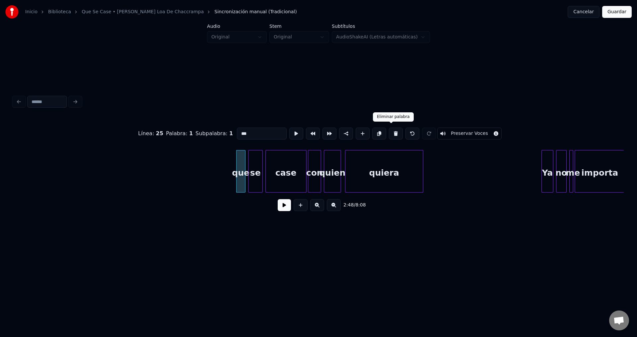
click at [389, 132] on button at bounding box center [396, 134] width 14 height 12
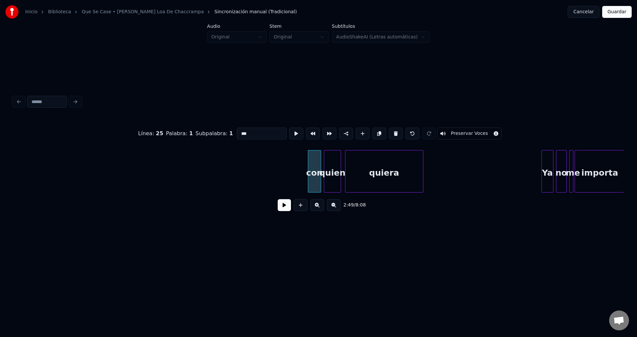
click at [389, 132] on button at bounding box center [396, 134] width 14 height 12
type input "**"
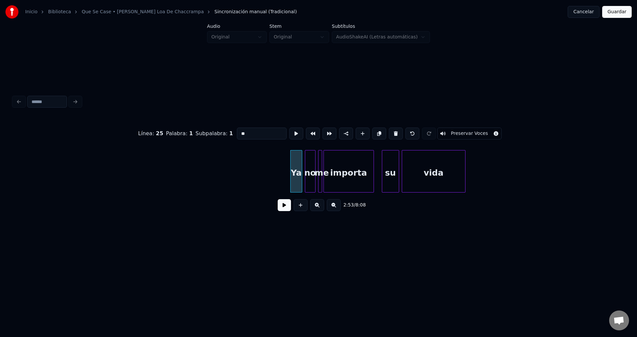
scroll to position [0, 11293]
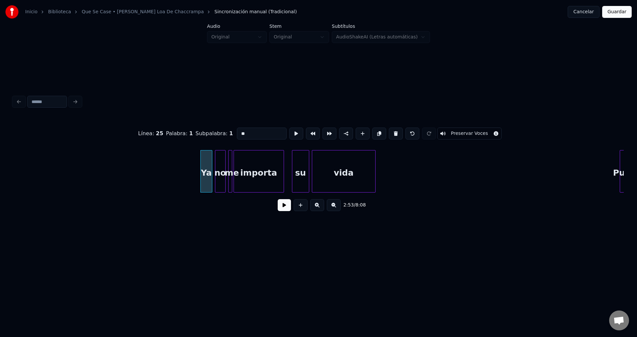
click at [284, 211] on button at bounding box center [284, 205] width 13 height 12
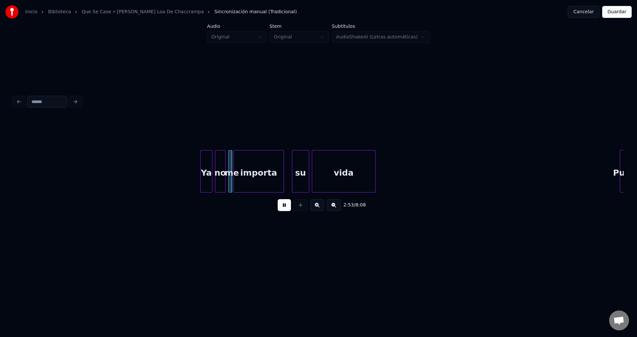
click at [284, 211] on button at bounding box center [284, 205] width 13 height 12
click at [209, 173] on div "Ya" at bounding box center [206, 173] width 11 height 45
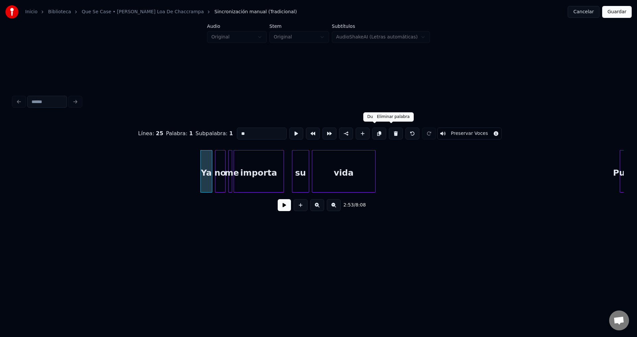
click at [389, 131] on button at bounding box center [396, 134] width 14 height 12
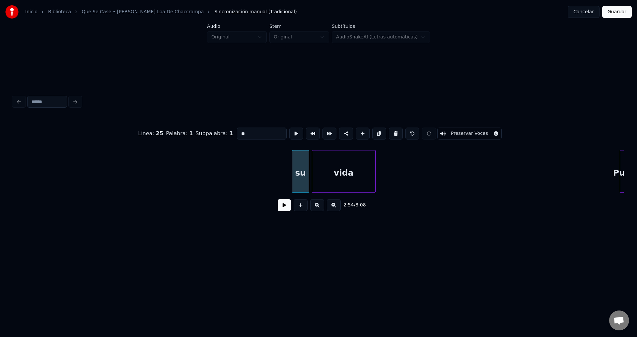
click at [389, 131] on button at bounding box center [396, 134] width 14 height 12
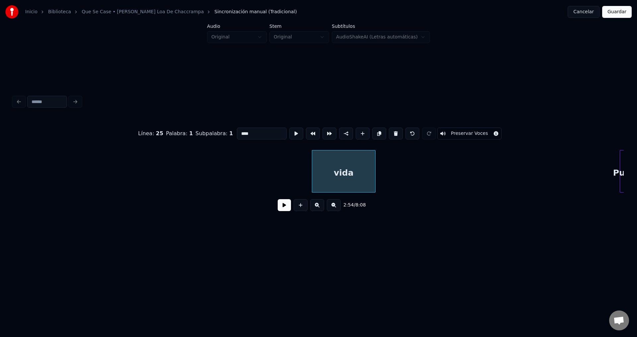
click at [389, 131] on button at bounding box center [396, 134] width 14 height 12
type input "*****"
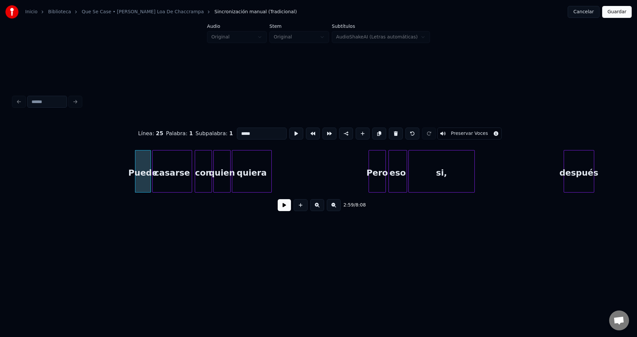
scroll to position [0, 11796]
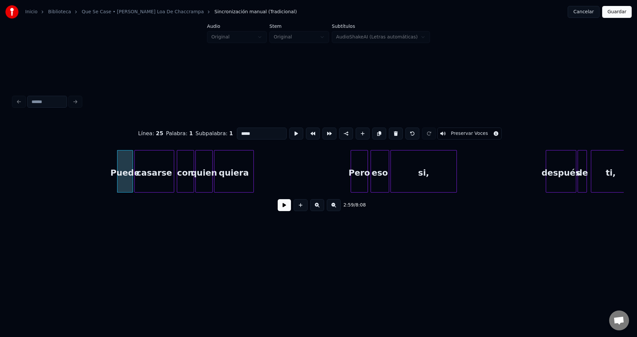
click at [282, 210] on button at bounding box center [284, 205] width 13 height 12
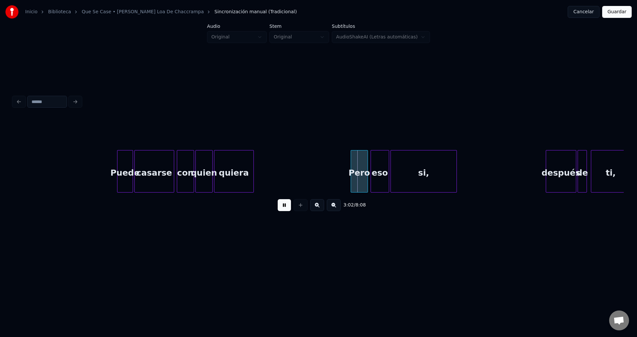
click at [282, 210] on button at bounding box center [284, 205] width 13 height 12
click at [556, 165] on div "después" at bounding box center [561, 173] width 30 height 45
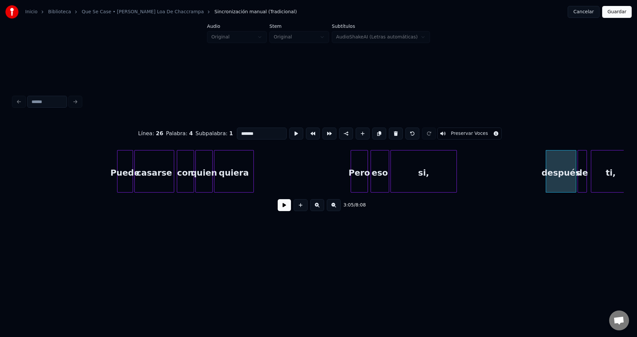
click at [286, 206] on button at bounding box center [284, 205] width 13 height 12
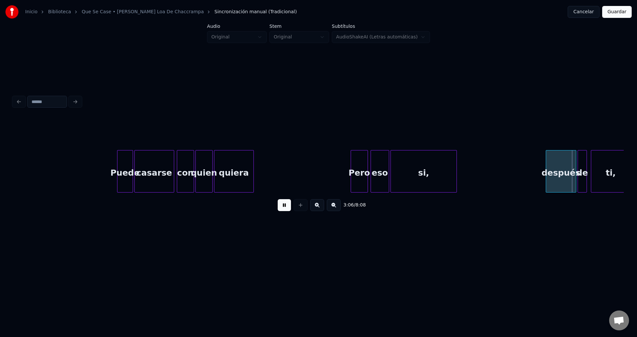
click at [286, 206] on button at bounding box center [284, 205] width 13 height 12
click at [128, 167] on div "Puede" at bounding box center [124, 173] width 15 height 45
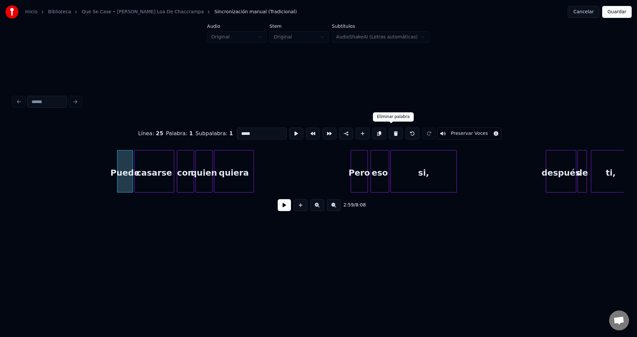
click at [391, 131] on button at bounding box center [396, 134] width 14 height 12
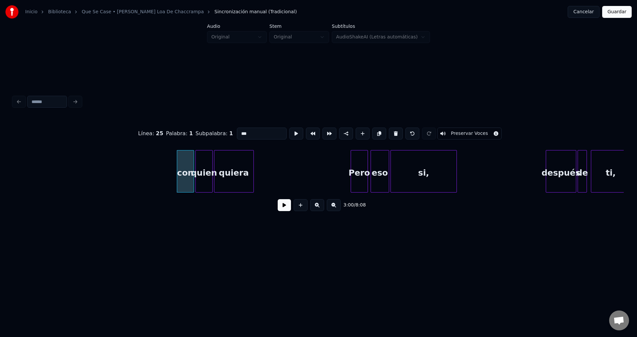
click at [391, 131] on button at bounding box center [396, 134] width 14 height 12
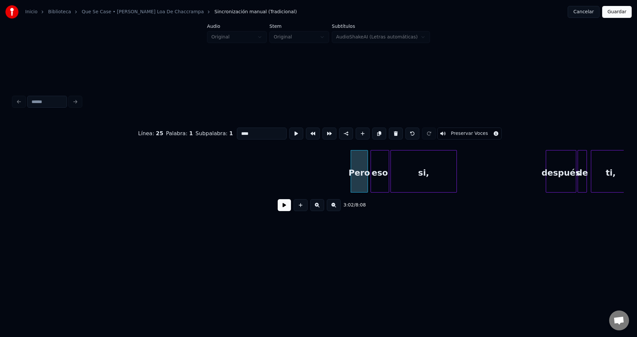
click at [391, 131] on button at bounding box center [396, 134] width 14 height 12
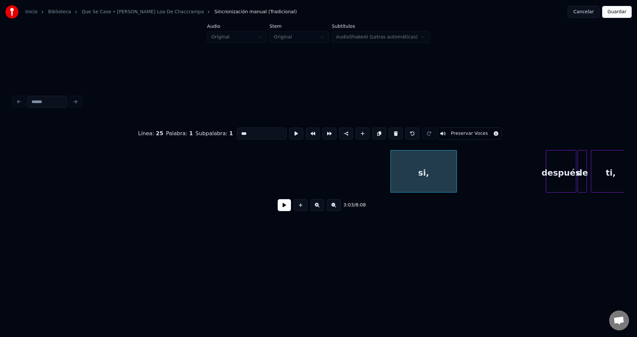
click at [391, 131] on button at bounding box center [396, 134] width 14 height 12
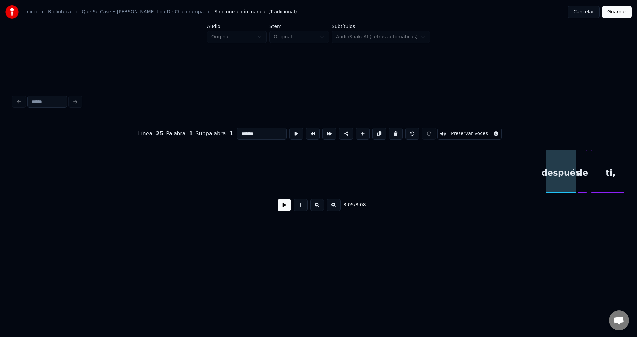
click at [391, 131] on button at bounding box center [396, 134] width 14 height 12
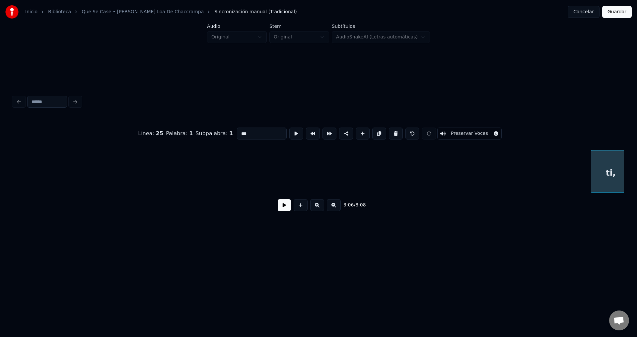
click at [391, 131] on button at bounding box center [396, 134] width 14 height 12
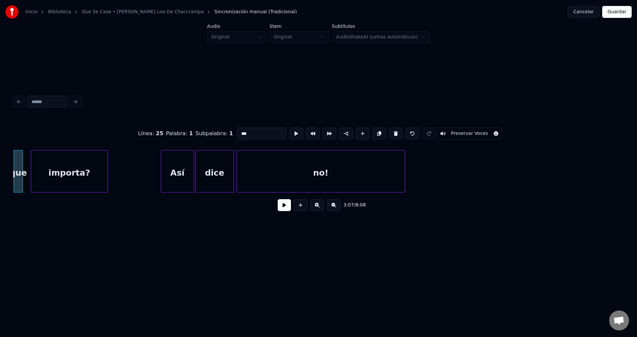
click at [391, 131] on button at bounding box center [396, 134] width 14 height 12
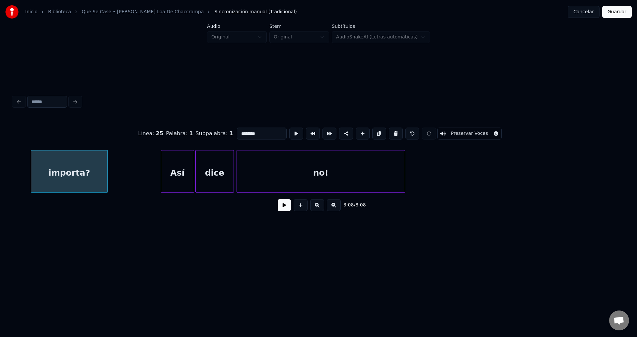
click at [391, 131] on button at bounding box center [396, 134] width 14 height 12
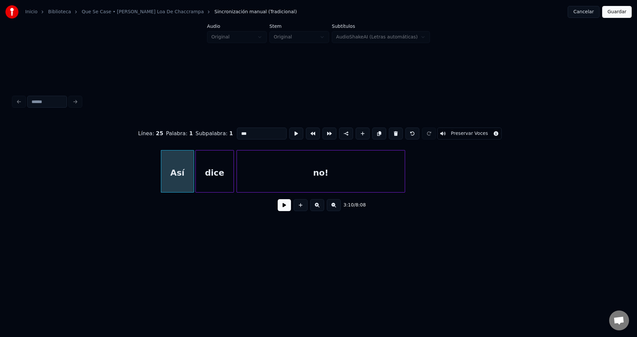
click at [391, 131] on button at bounding box center [396, 134] width 14 height 12
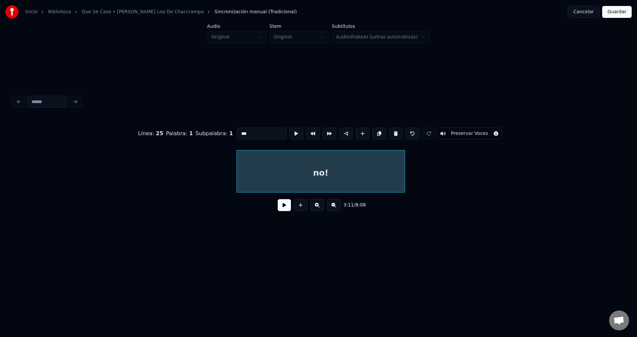
click at [391, 131] on button at bounding box center [396, 134] width 14 height 12
type input "****"
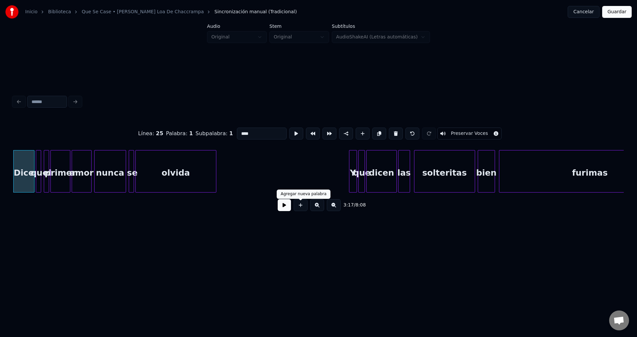
click at [288, 207] on button at bounding box center [284, 205] width 13 height 12
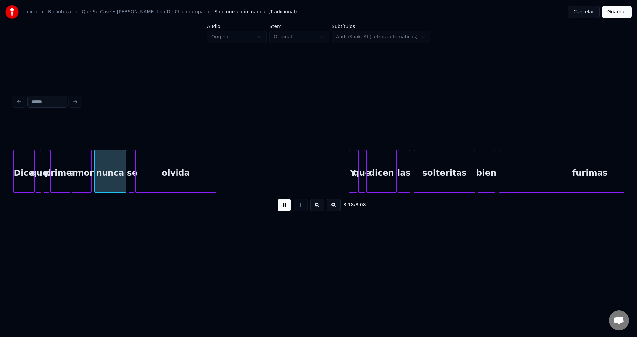
click at [288, 207] on button at bounding box center [284, 205] width 13 height 12
click at [16, 171] on div "Dice" at bounding box center [24, 173] width 21 height 45
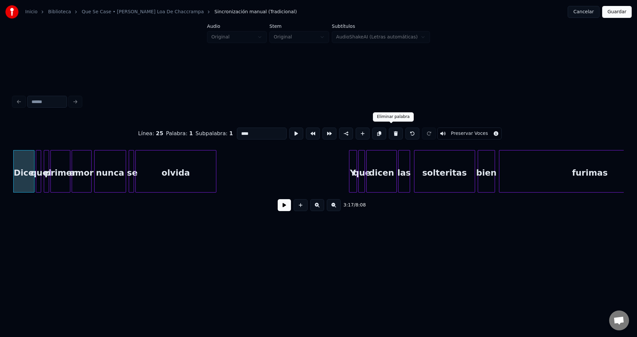
click at [390, 133] on button at bounding box center [396, 134] width 14 height 12
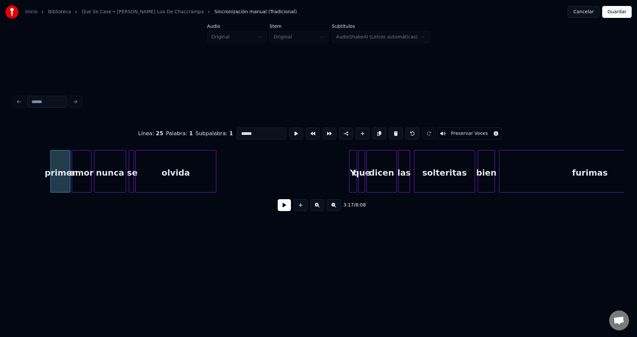
click at [390, 133] on button at bounding box center [396, 134] width 14 height 12
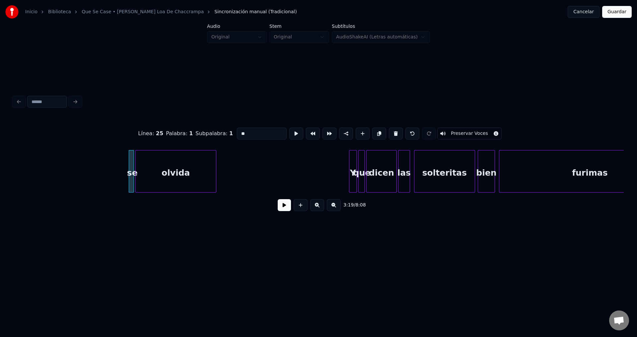
click at [390, 133] on button at bounding box center [396, 134] width 14 height 12
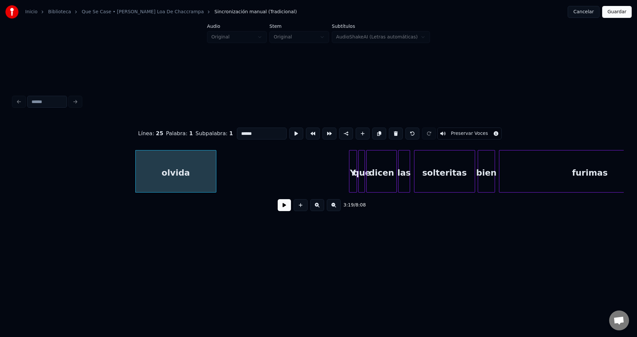
click at [390, 133] on button at bounding box center [396, 134] width 14 height 12
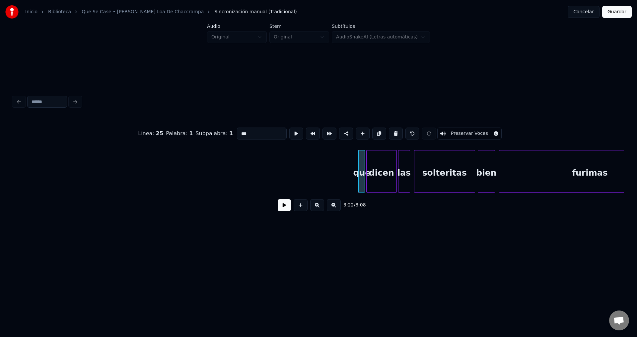
click at [390, 133] on button at bounding box center [396, 134] width 14 height 12
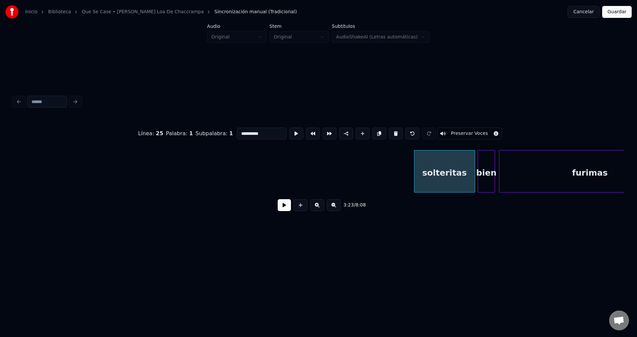
click at [390, 133] on button at bounding box center [396, 134] width 14 height 12
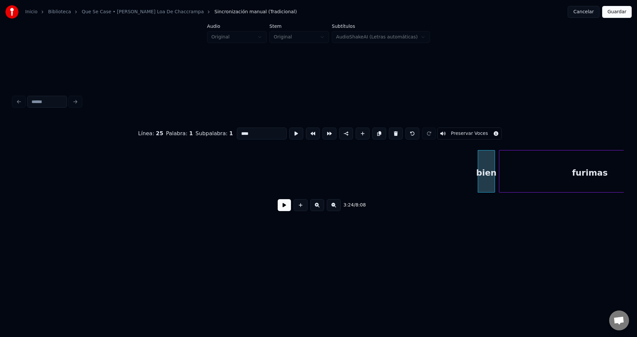
click at [390, 133] on button at bounding box center [396, 134] width 14 height 12
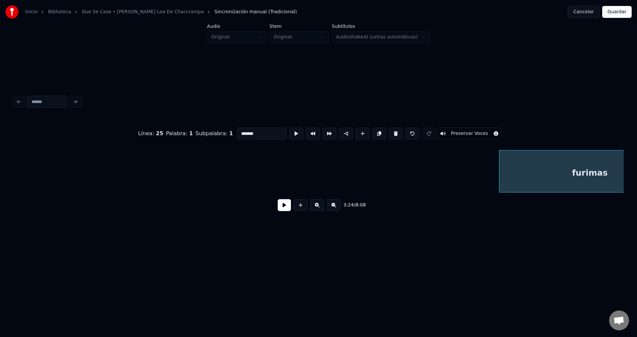
click at [390, 133] on button at bounding box center [396, 134] width 14 height 12
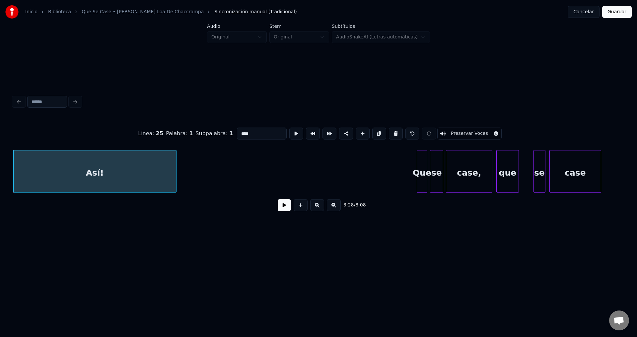
click at [390, 133] on button at bounding box center [396, 134] width 14 height 12
type input "***"
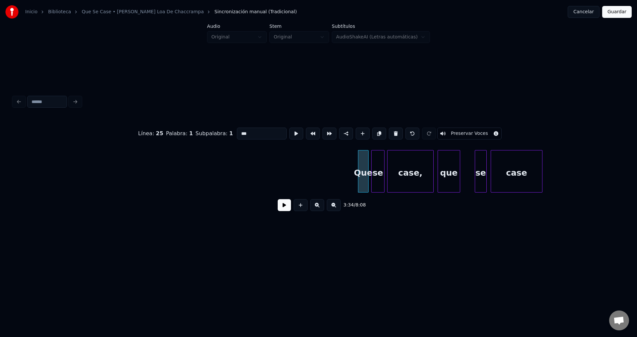
scroll to position [0, 13932]
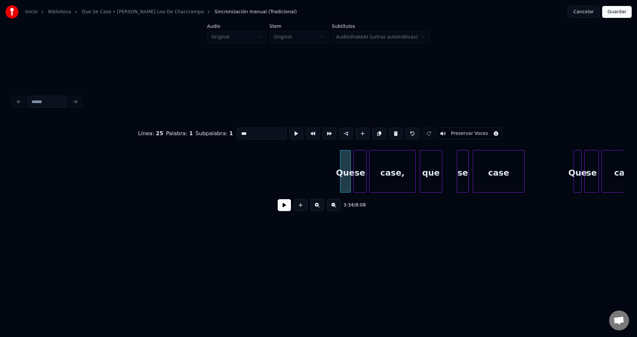
click at [288, 206] on button at bounding box center [284, 205] width 13 height 12
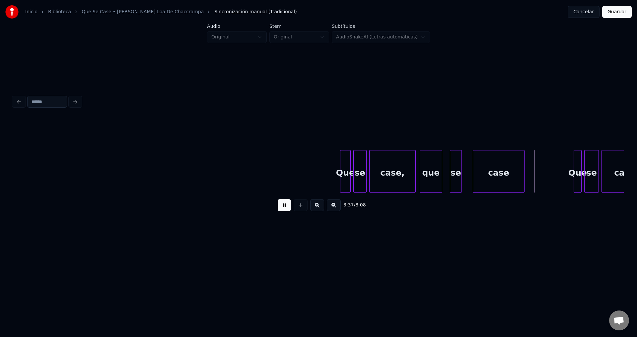
click at [456, 175] on div "se" at bounding box center [455, 173] width 11 height 45
click at [443, 167] on div at bounding box center [443, 172] width 2 height 42
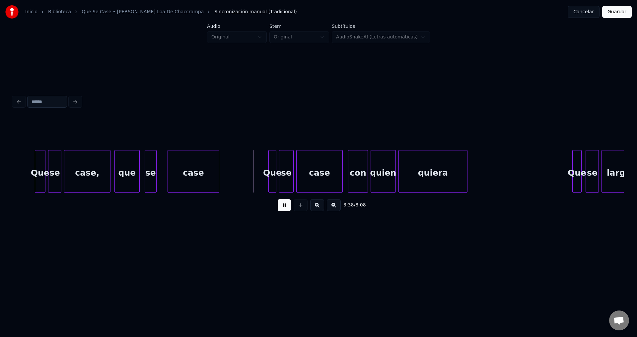
scroll to position [0, 14399]
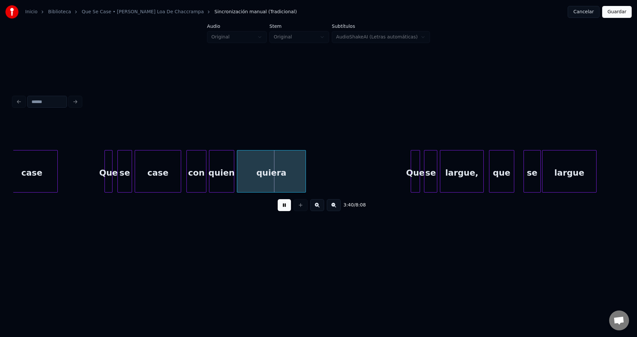
click at [108, 163] on div "Que" at bounding box center [108, 173] width 7 height 45
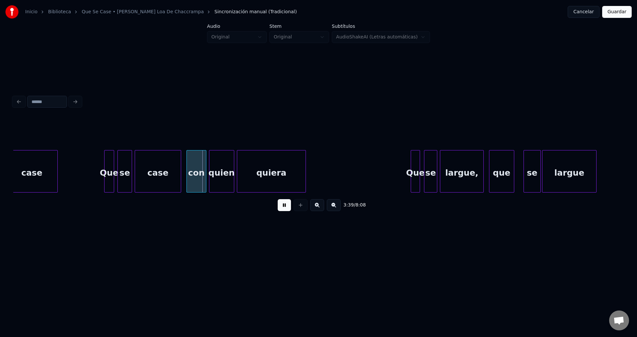
click at [113, 162] on div at bounding box center [113, 172] width 2 height 42
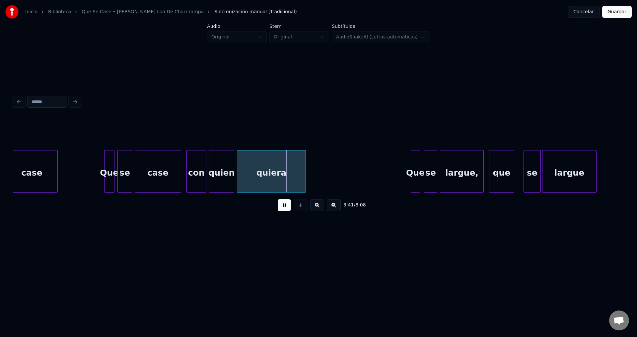
click at [201, 173] on div "con" at bounding box center [196, 173] width 19 height 45
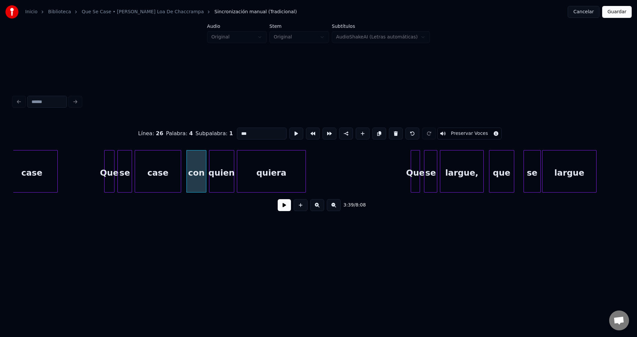
click at [288, 213] on div "3:39 / 8:08" at bounding box center [319, 205] width 600 height 15
click at [285, 210] on button at bounding box center [284, 205] width 13 height 12
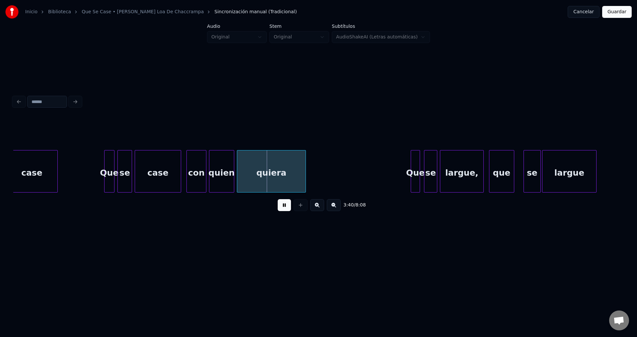
click at [285, 210] on button at bounding box center [284, 205] width 13 height 12
click at [224, 172] on div "quien" at bounding box center [221, 173] width 25 height 45
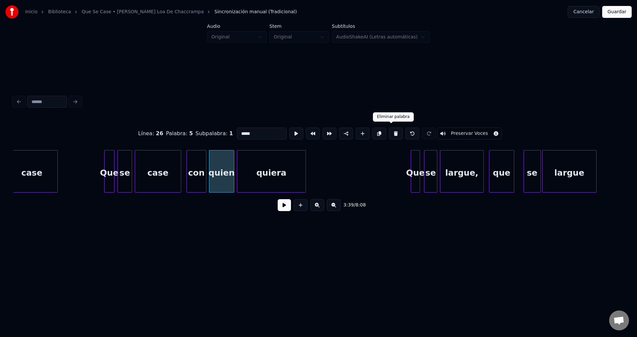
click at [393, 132] on button at bounding box center [396, 134] width 14 height 12
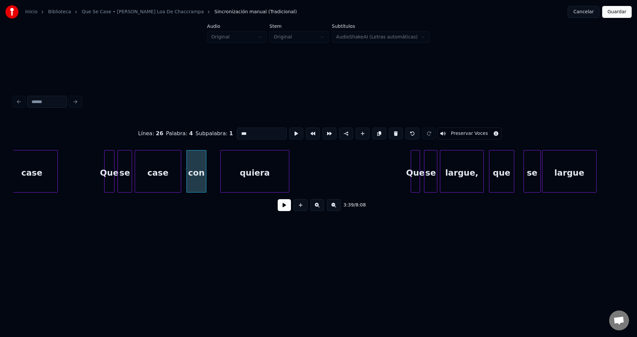
click at [252, 169] on div "quiera" at bounding box center [255, 173] width 68 height 45
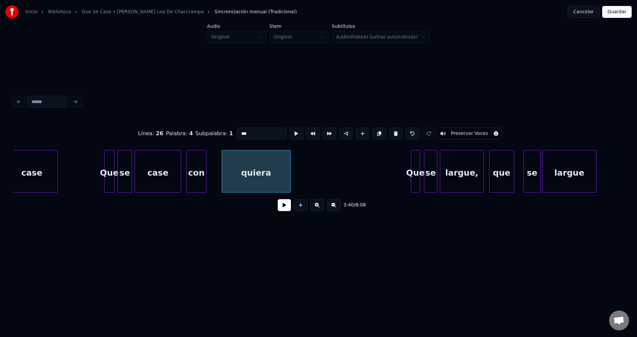
click at [252, 169] on div "quiera" at bounding box center [256, 173] width 68 height 45
drag, startPoint x: 261, startPoint y: 130, endPoint x: 214, endPoint y: 128, distance: 46.8
click at [214, 128] on div "Línea : 26 Palabra : 5 Subpalabra : 1 ****** Preservar Voces" at bounding box center [318, 133] width 610 height 33
click at [301, 167] on div at bounding box center [301, 172] width 2 height 42
click at [194, 177] on div "con" at bounding box center [196, 173] width 19 height 45
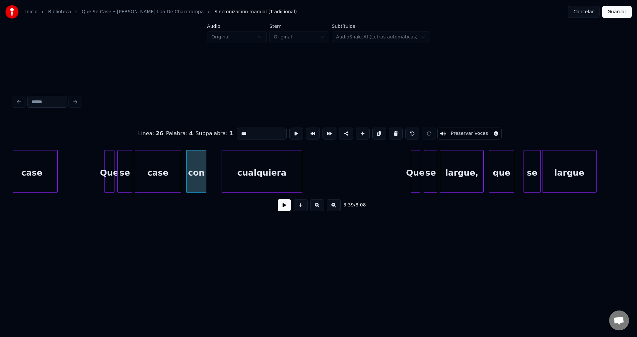
type input "***"
click at [284, 210] on button at bounding box center [284, 205] width 13 height 12
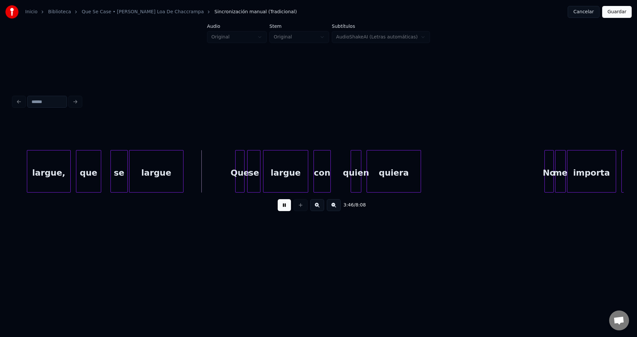
scroll to position [0, 14830]
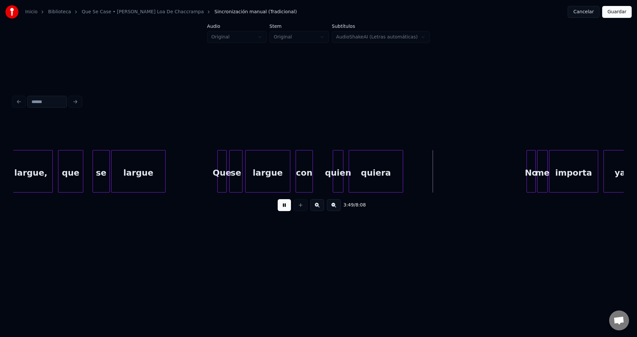
click at [336, 167] on div "quien" at bounding box center [338, 173] width 10 height 45
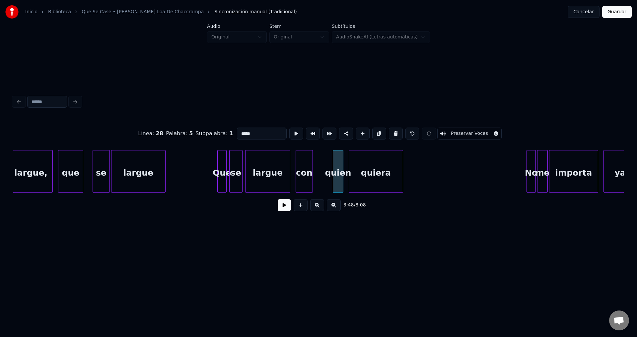
click at [284, 211] on button at bounding box center [284, 205] width 13 height 12
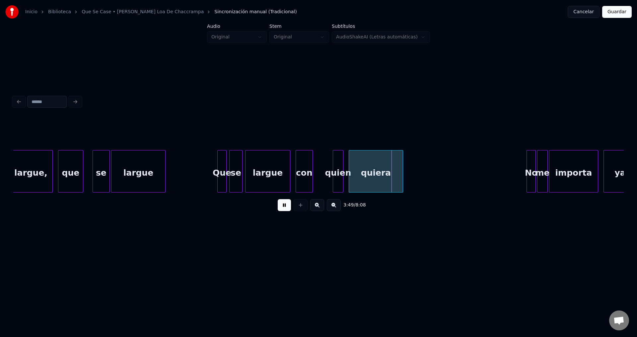
click at [270, 170] on div "largue" at bounding box center [267, 173] width 44 height 45
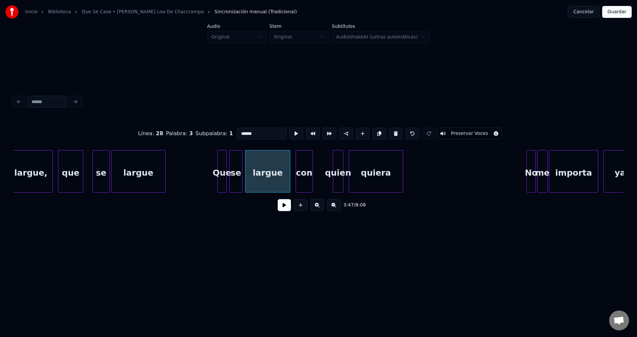
click at [281, 207] on button at bounding box center [284, 205] width 13 height 12
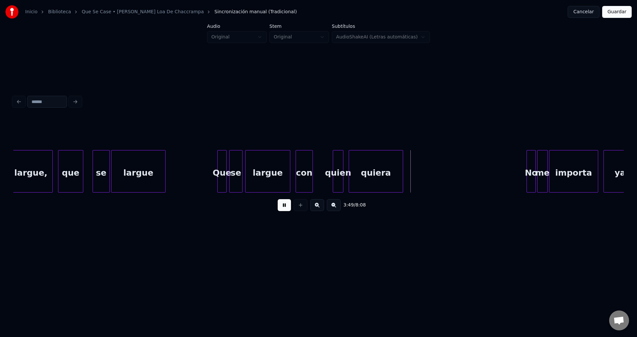
click at [281, 207] on button at bounding box center [284, 205] width 13 height 12
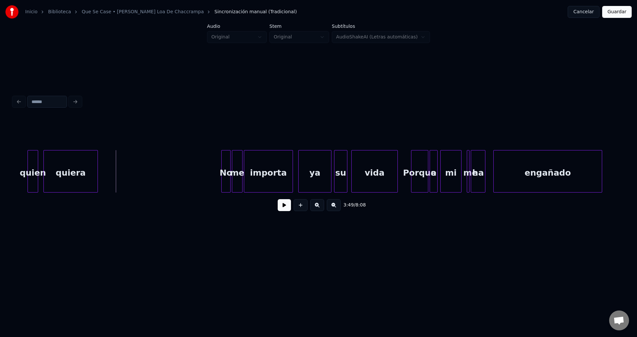
scroll to position [0, 15153]
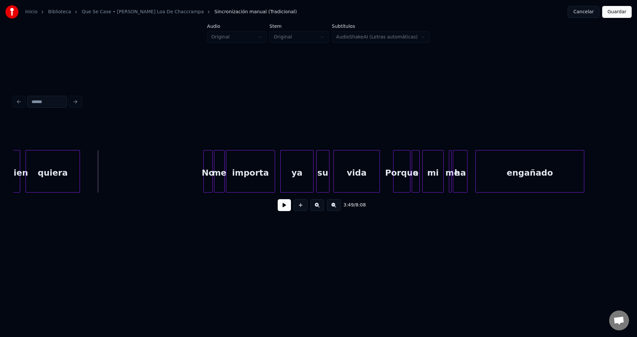
click at [281, 206] on button at bounding box center [284, 205] width 13 height 12
click at [335, 171] on div at bounding box center [335, 172] width 2 height 42
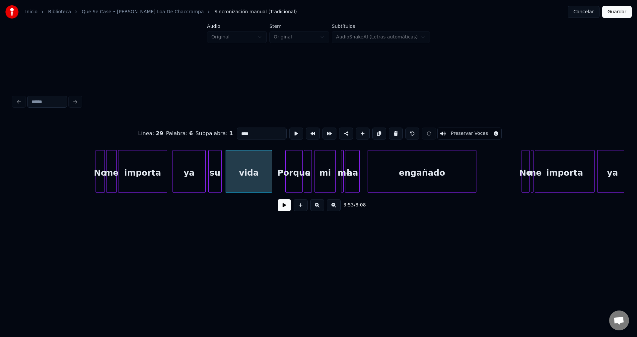
scroll to position [0, 15314]
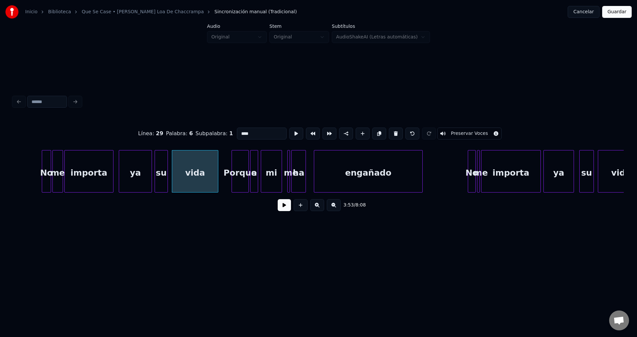
click at [281, 209] on button at bounding box center [284, 205] width 13 height 12
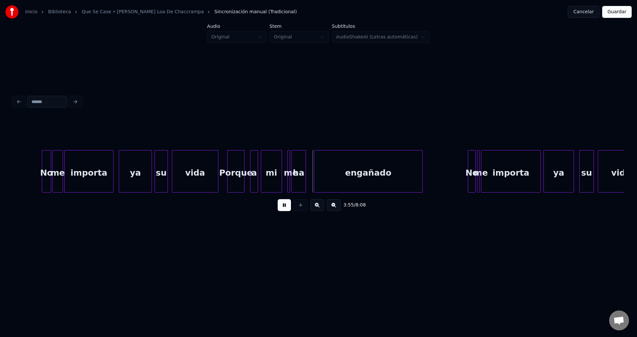
click at [241, 160] on div "Porque" at bounding box center [236, 173] width 17 height 45
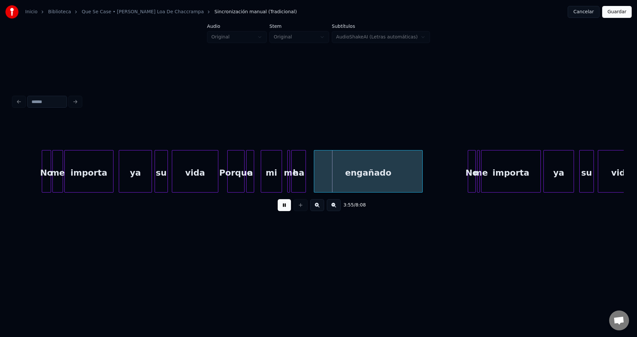
click at [249, 163] on div "a" at bounding box center [249, 173] width 7 height 45
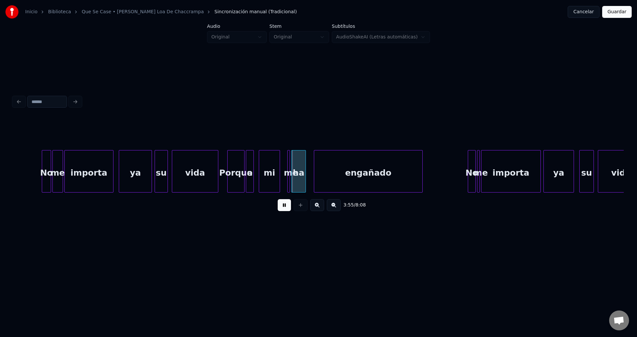
click at [269, 169] on div "mi" at bounding box center [269, 173] width 21 height 45
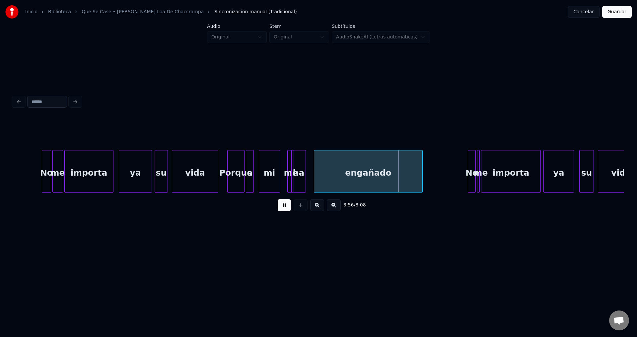
click at [290, 168] on div "me" at bounding box center [290, 171] width 7 height 42
click at [286, 165] on div "me" at bounding box center [287, 173] width 7 height 45
click at [298, 165] on div "ha" at bounding box center [302, 173] width 14 height 45
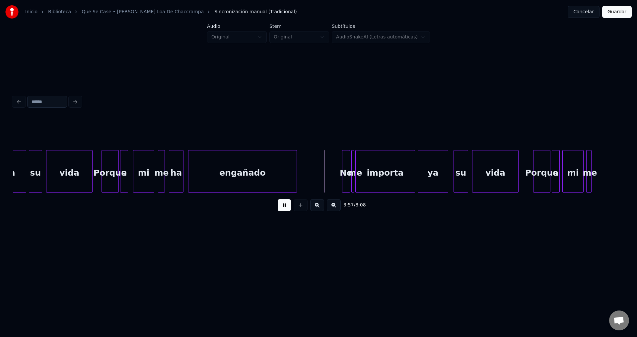
scroll to position [0, 15530]
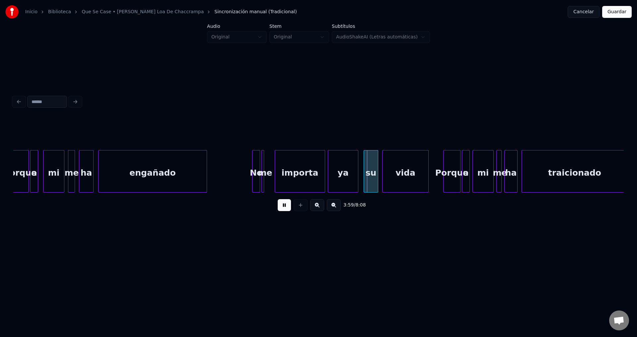
click at [275, 168] on div at bounding box center [276, 172] width 2 height 42
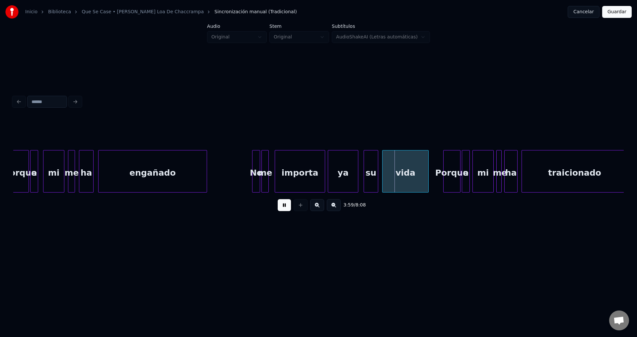
click at [268, 163] on div at bounding box center [267, 172] width 2 height 42
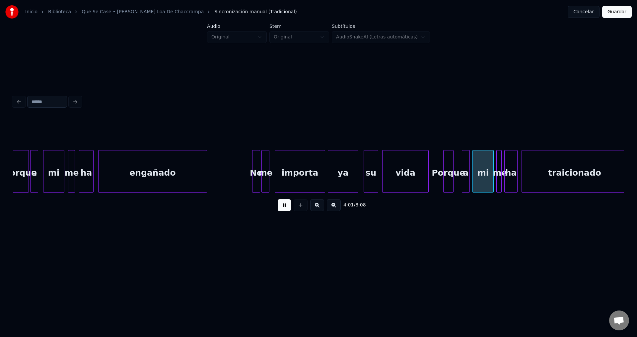
click at [452, 165] on div at bounding box center [452, 172] width 2 height 42
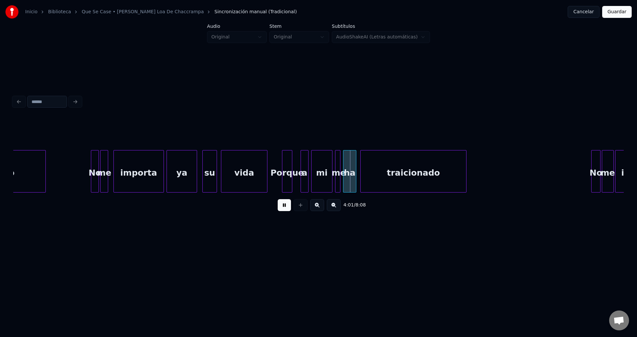
scroll to position [0, 15727]
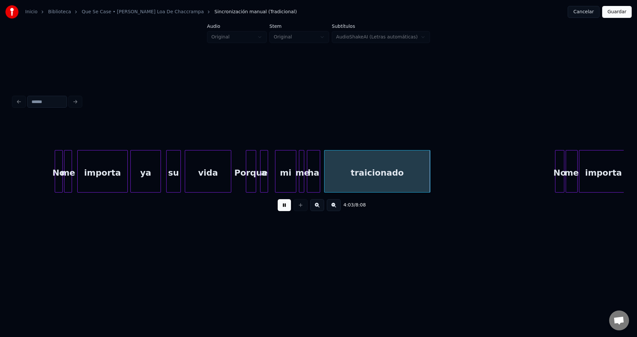
click at [263, 166] on div "a" at bounding box center [263, 173] width 7 height 45
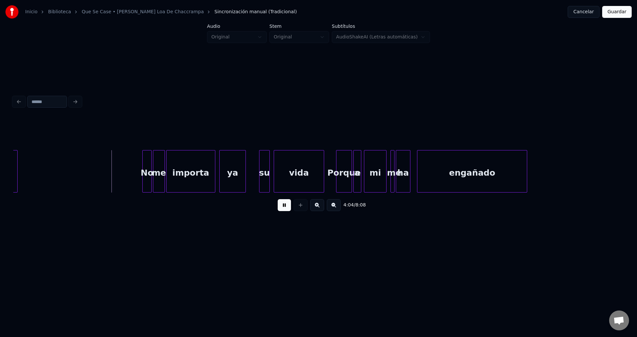
scroll to position [0, 16140]
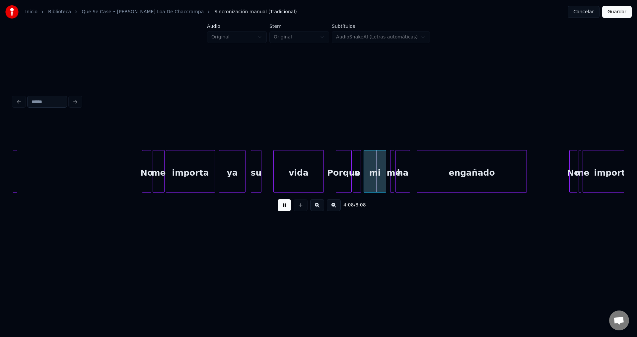
click at [254, 170] on div "su" at bounding box center [256, 173] width 10 height 45
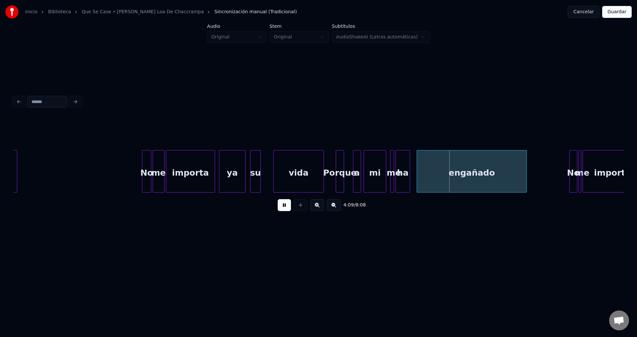
click at [343, 167] on div at bounding box center [343, 172] width 2 height 42
click at [352, 168] on div "a" at bounding box center [351, 173] width 7 height 45
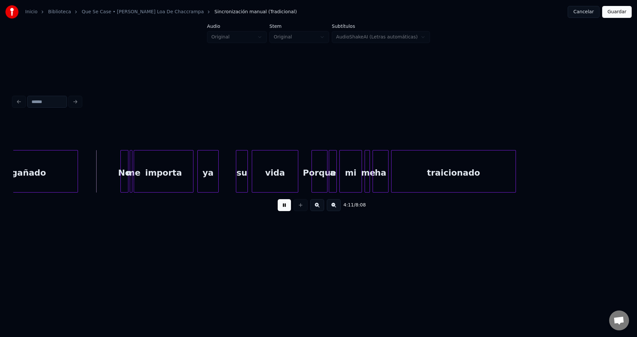
scroll to position [0, 16607]
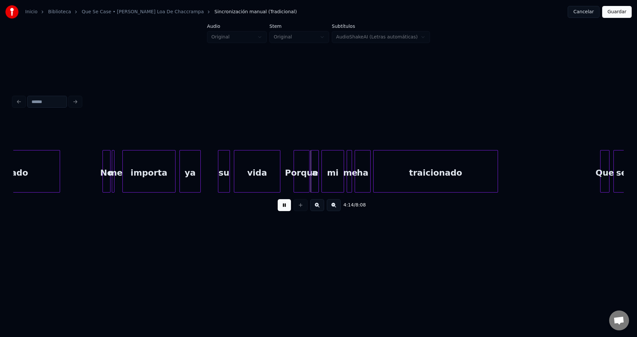
click at [123, 169] on div at bounding box center [124, 172] width 2 height 42
click at [119, 164] on div at bounding box center [118, 172] width 2 height 42
click at [217, 173] on div "su" at bounding box center [217, 173] width 11 height 45
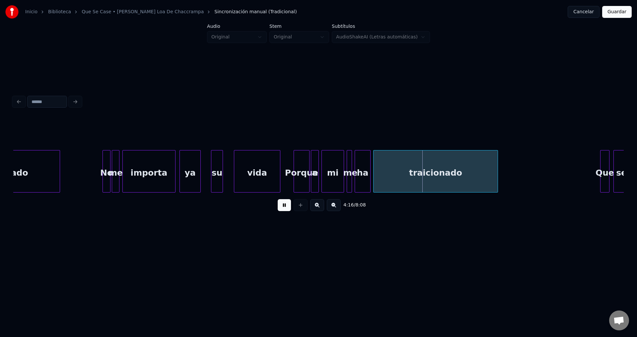
click at [300, 167] on div "Porque" at bounding box center [301, 173] width 15 height 45
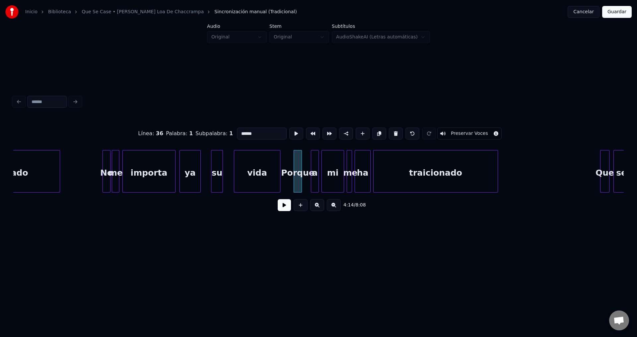
click at [300, 167] on div at bounding box center [301, 172] width 2 height 42
click at [309, 168] on div "a" at bounding box center [308, 173] width 7 height 45
click at [285, 205] on button at bounding box center [284, 205] width 13 height 12
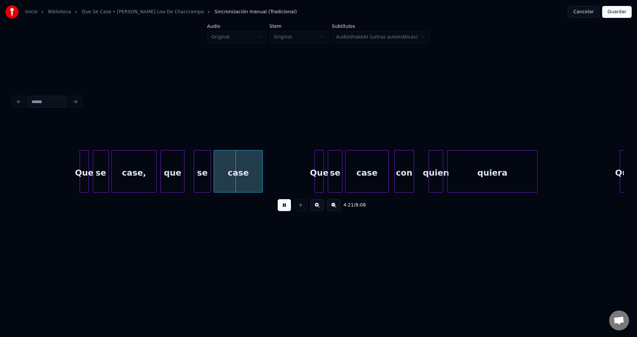
scroll to position [0, 17164]
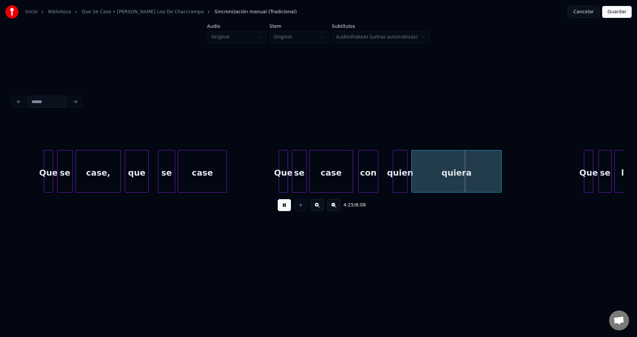
click at [375, 163] on div "con" at bounding box center [368, 173] width 19 height 45
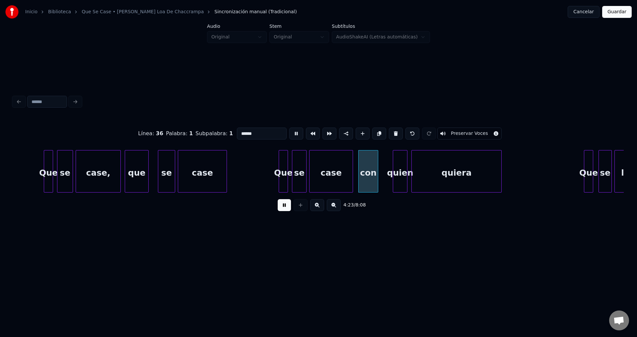
type input "***"
click at [285, 208] on button at bounding box center [284, 205] width 13 height 12
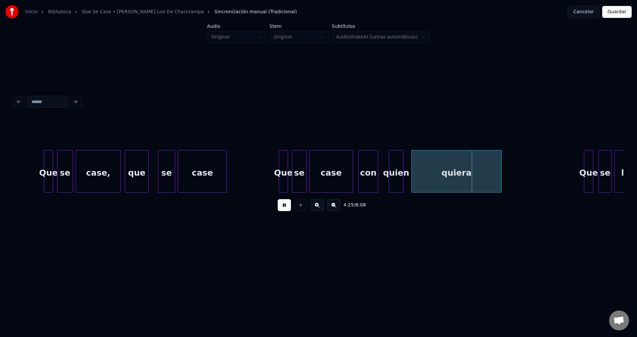
click at [397, 176] on div "quien" at bounding box center [396, 173] width 14 height 45
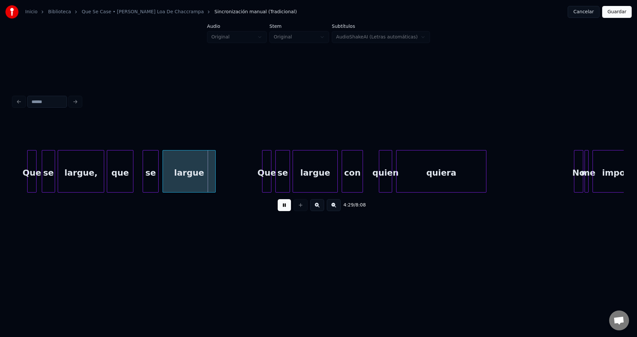
scroll to position [0, 17738]
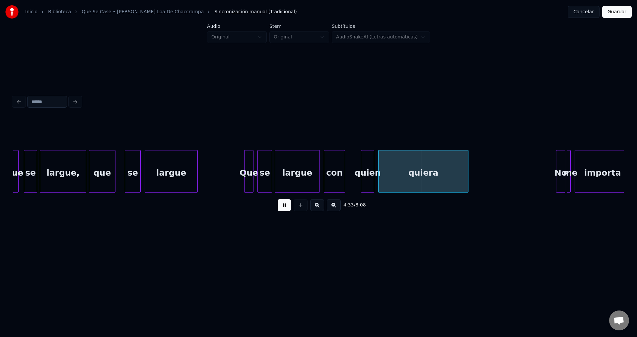
click at [395, 164] on div "quiera" at bounding box center [424, 173] width 90 height 45
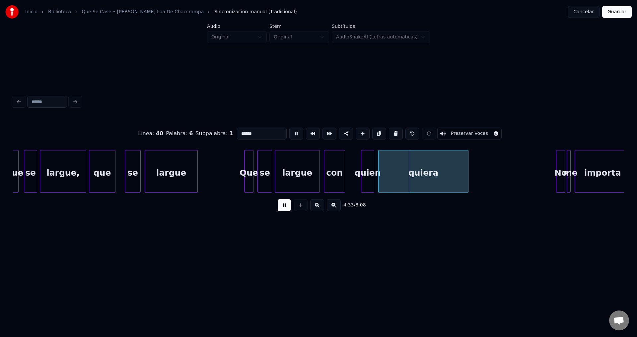
drag, startPoint x: 263, startPoint y: 134, endPoint x: 163, endPoint y: 134, distance: 99.9
click at [163, 134] on div "Línea : 40 Palabra : 6 Subpalabra : 1 ****** Preservar Voces" at bounding box center [318, 133] width 610 height 33
type input "***"
click at [279, 208] on button at bounding box center [284, 205] width 13 height 12
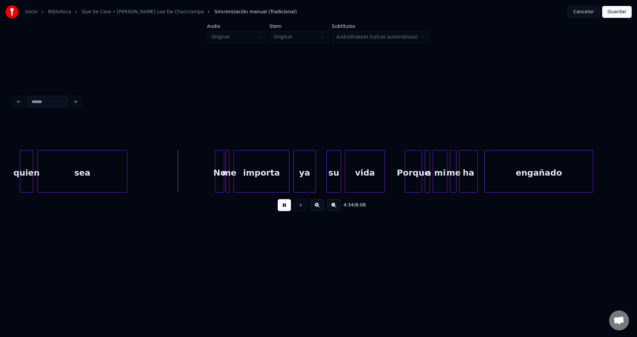
scroll to position [0, 18097]
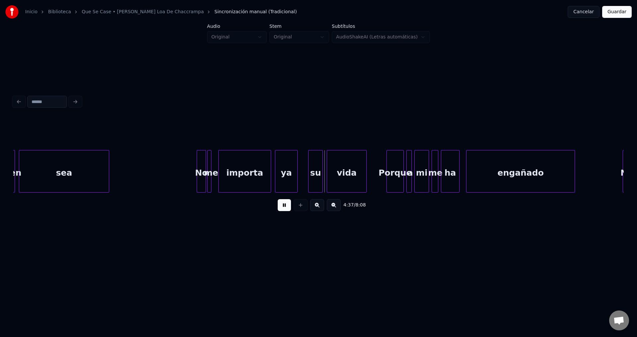
click at [221, 165] on div at bounding box center [220, 172] width 2 height 42
click at [216, 162] on div at bounding box center [215, 172] width 2 height 42
click at [311, 174] on div "su" at bounding box center [310, 173] width 14 height 45
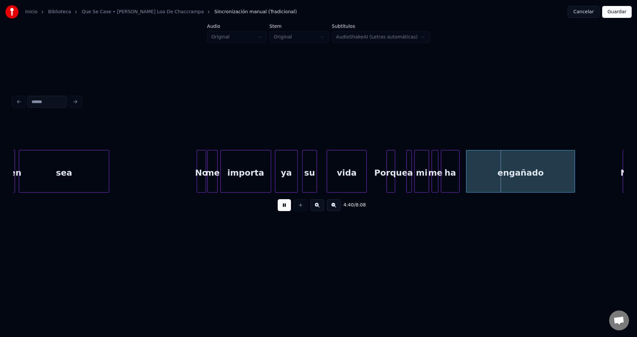
click at [394, 167] on div at bounding box center [394, 172] width 2 height 42
click at [399, 166] on div "a" at bounding box center [401, 171] width 5 height 42
click at [408, 165] on div at bounding box center [408, 172] width 2 height 42
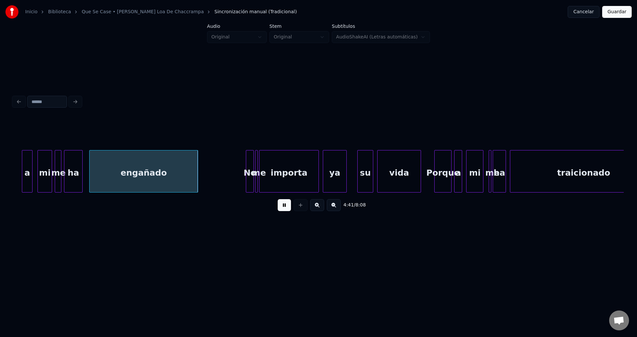
scroll to position [0, 18492]
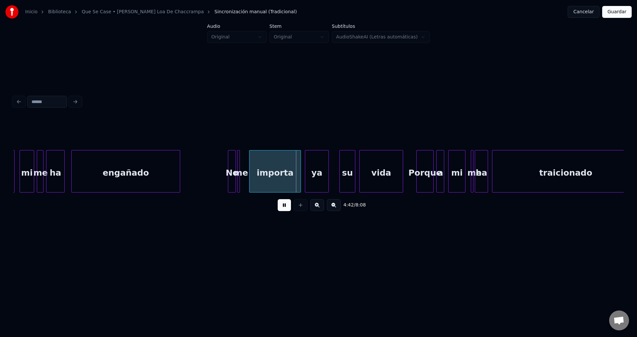
click at [251, 163] on div at bounding box center [250, 172] width 2 height 42
click at [246, 160] on div at bounding box center [245, 172] width 2 height 42
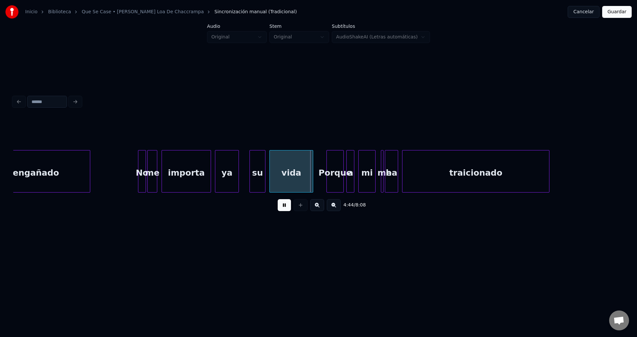
scroll to position [0, 18618]
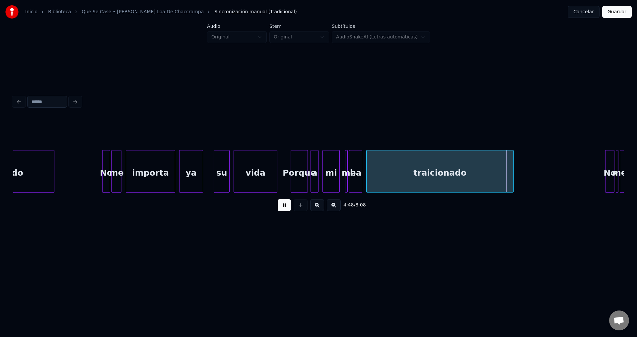
click at [350, 163] on div at bounding box center [350, 172] width 2 height 42
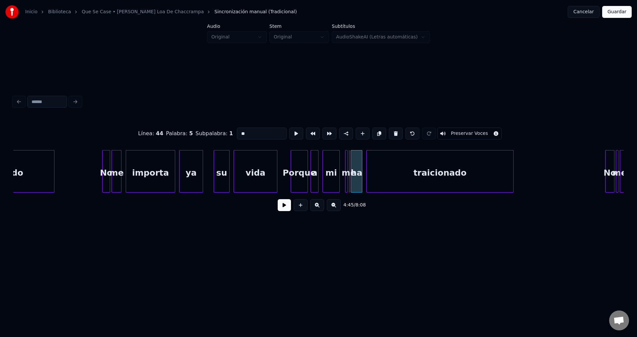
click at [352, 163] on div at bounding box center [352, 172] width 2 height 42
click at [343, 164] on div "me" at bounding box center [344, 171] width 3 height 42
click at [347, 164] on div at bounding box center [347, 172] width 2 height 42
click at [284, 209] on button at bounding box center [284, 205] width 13 height 12
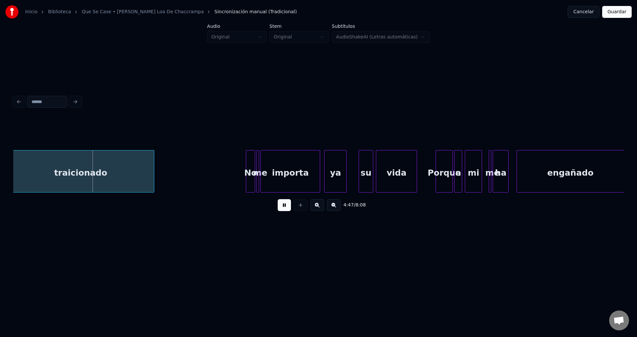
scroll to position [0, 18995]
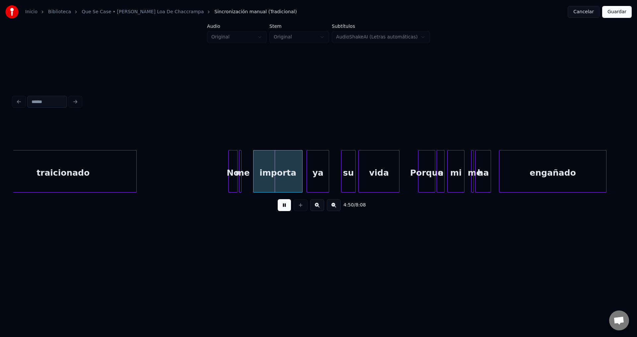
click at [255, 169] on div at bounding box center [254, 172] width 2 height 42
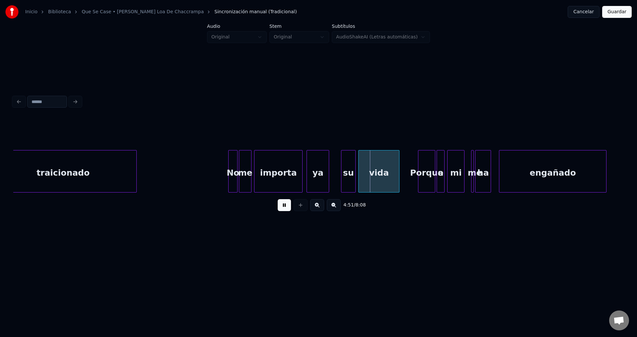
click at [250, 165] on div at bounding box center [250, 172] width 2 height 42
click at [344, 178] on div "su" at bounding box center [341, 173] width 14 height 45
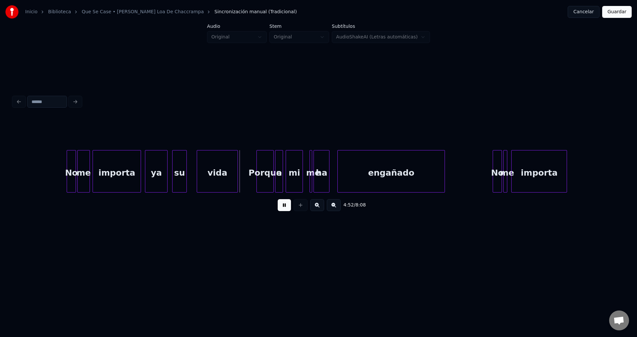
scroll to position [0, 19175]
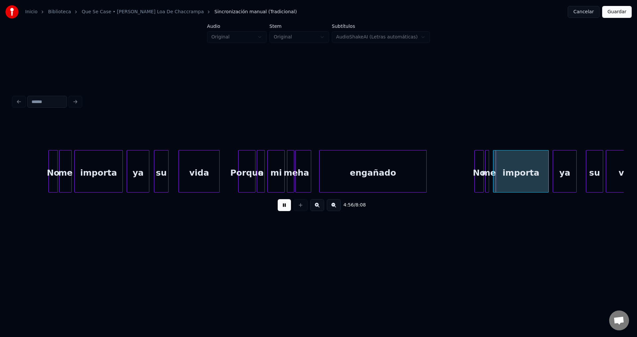
click at [287, 160] on div "me" at bounding box center [290, 171] width 7 height 42
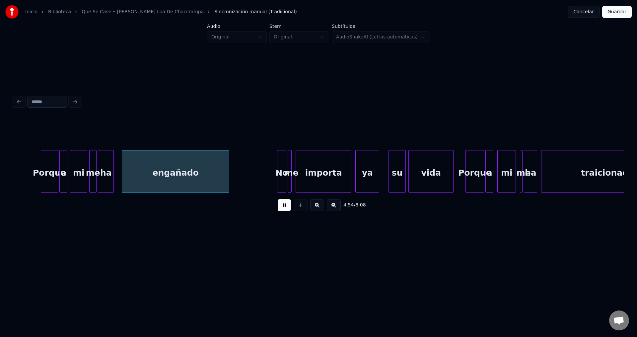
scroll to position [0, 19498]
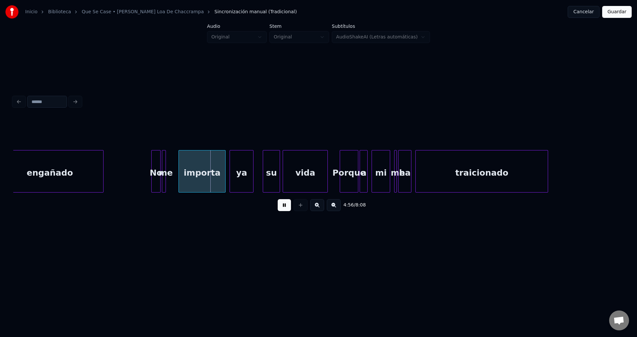
click at [180, 166] on div at bounding box center [180, 172] width 2 height 42
click at [173, 164] on div at bounding box center [172, 172] width 2 height 42
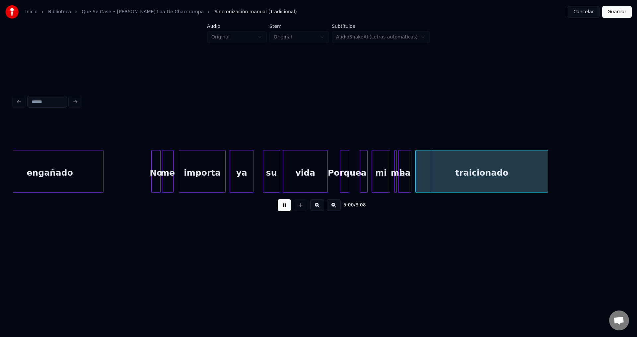
click at [347, 166] on div at bounding box center [348, 172] width 2 height 42
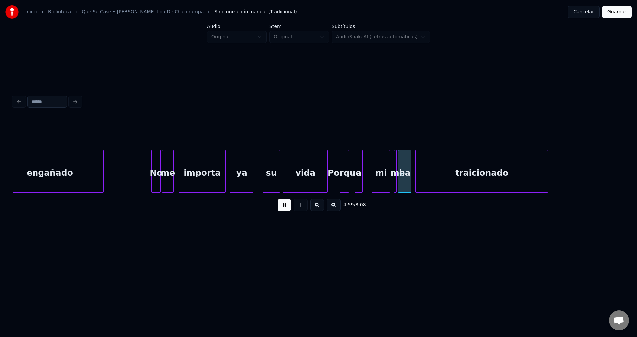
click at [358, 169] on div "a" at bounding box center [358, 173] width 7 height 45
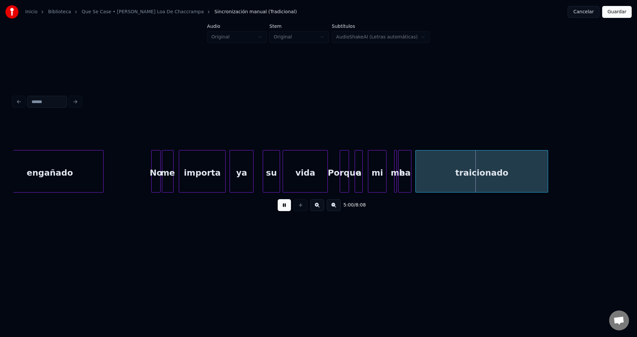
click at [378, 171] on div "mi" at bounding box center [377, 173] width 18 height 45
click at [391, 169] on div "me" at bounding box center [394, 173] width 7 height 45
click at [395, 168] on div at bounding box center [395, 172] width 2 height 42
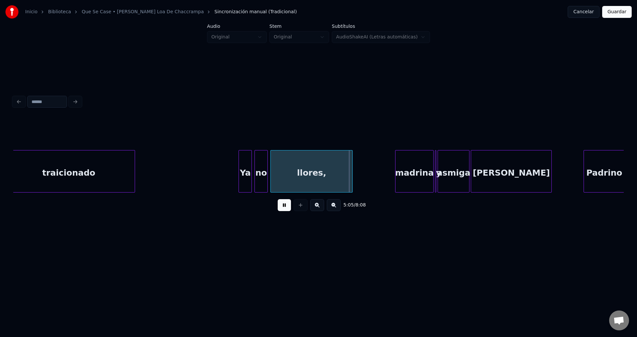
scroll to position [0, 19982]
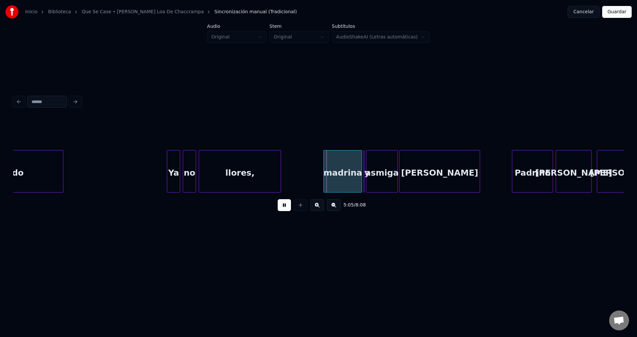
click at [176, 173] on div "Ya" at bounding box center [173, 173] width 13 height 45
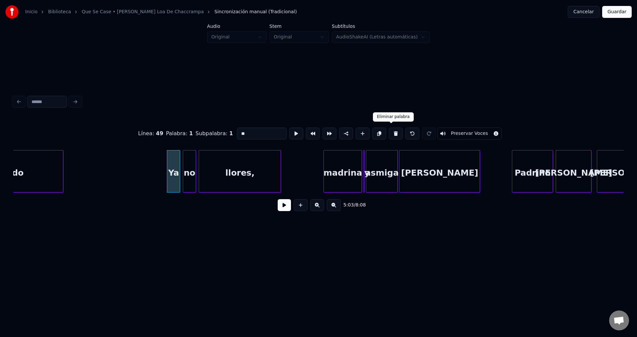
click at [389, 131] on button at bounding box center [396, 134] width 14 height 12
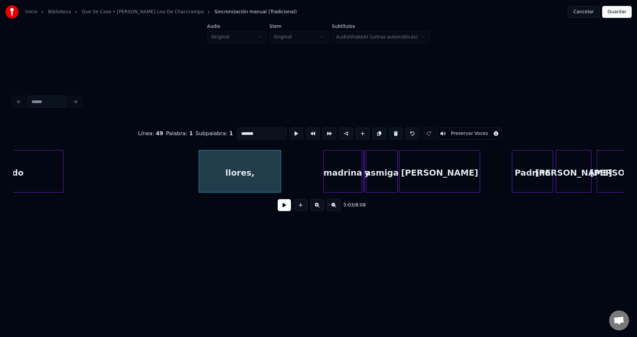
click at [389, 131] on button at bounding box center [396, 134] width 14 height 12
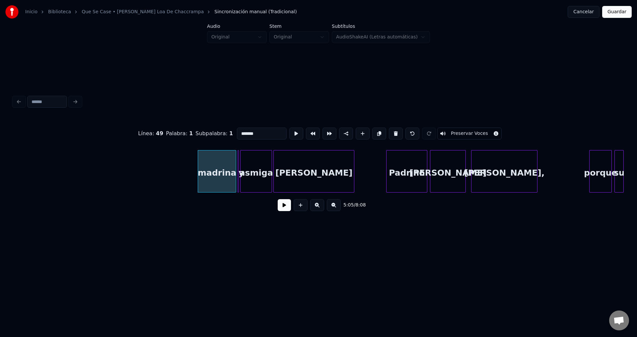
scroll to position [0, 20126]
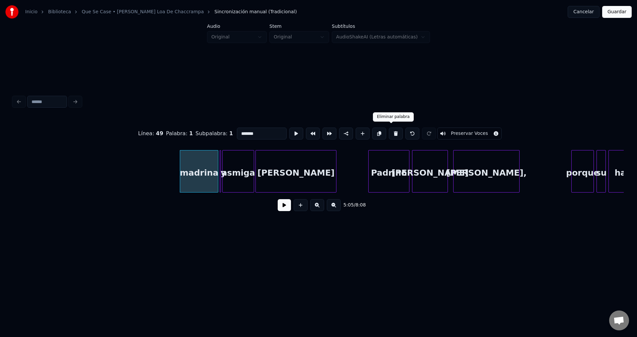
click at [392, 130] on button at bounding box center [396, 134] width 14 height 12
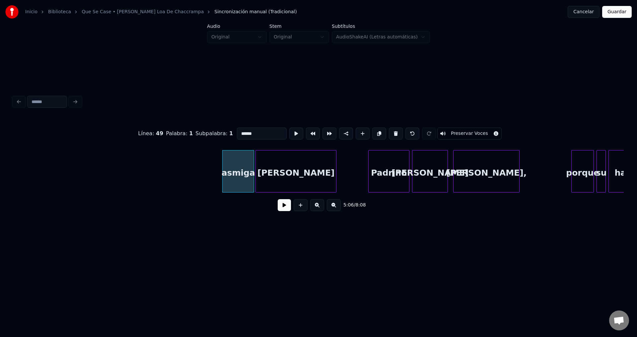
click at [392, 130] on button at bounding box center [396, 134] width 14 height 12
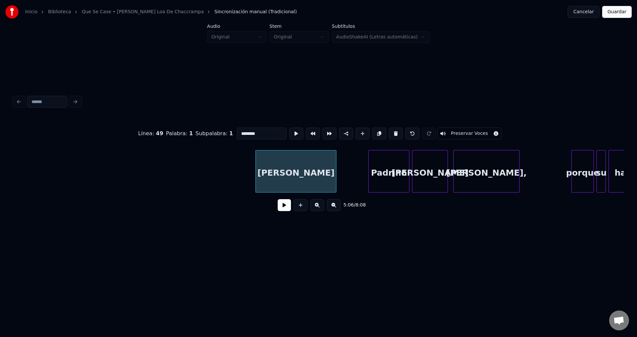
click at [392, 130] on button at bounding box center [396, 134] width 14 height 12
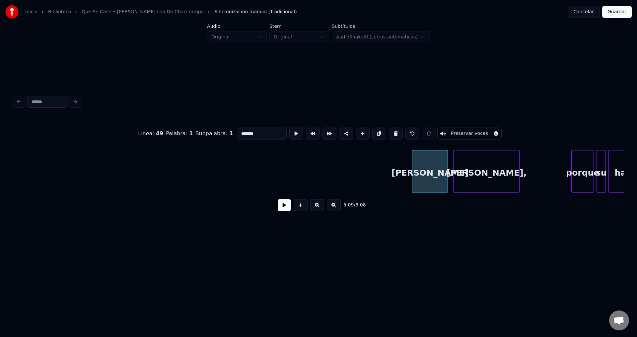
click at [392, 130] on button at bounding box center [396, 134] width 14 height 12
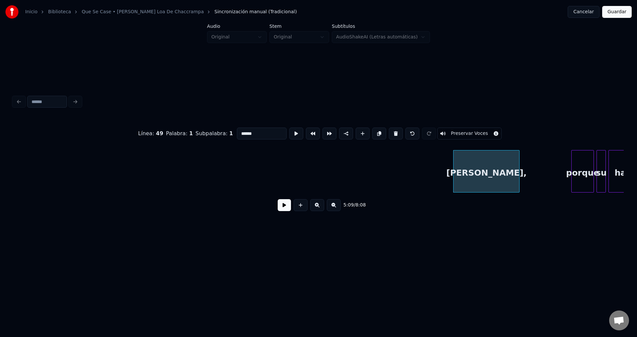
click at [392, 130] on button at bounding box center [396, 134] width 14 height 12
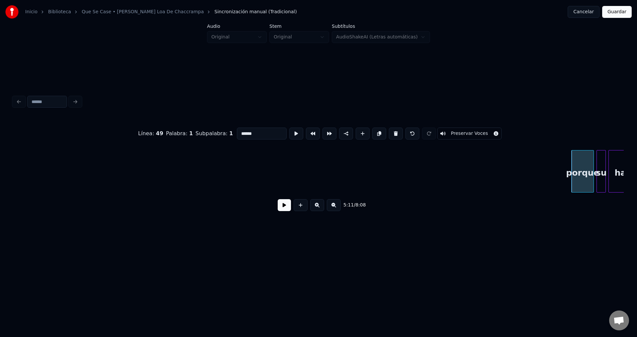
click at [392, 130] on button at bounding box center [396, 134] width 14 height 12
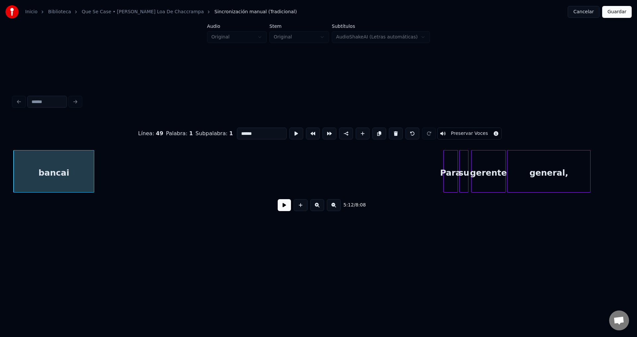
click at [392, 130] on button at bounding box center [396, 134] width 14 height 12
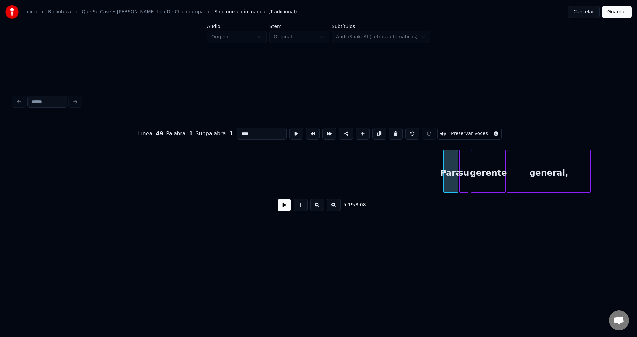
click at [392, 130] on button at bounding box center [396, 134] width 14 height 12
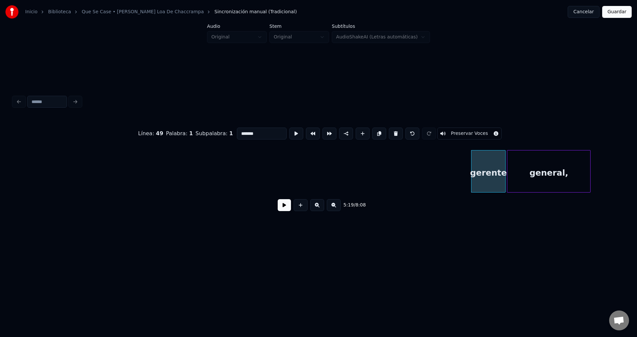
click at [392, 130] on button at bounding box center [396, 134] width 14 height 12
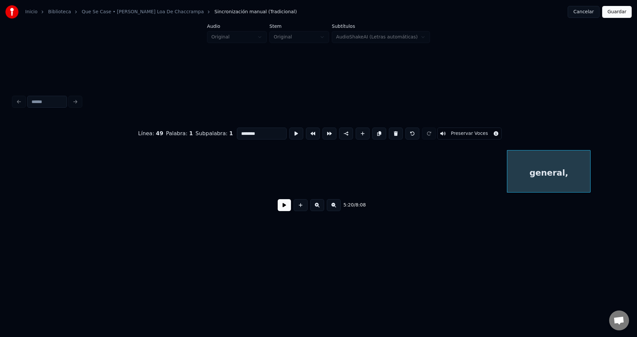
click at [392, 130] on button at bounding box center [396, 134] width 14 height 12
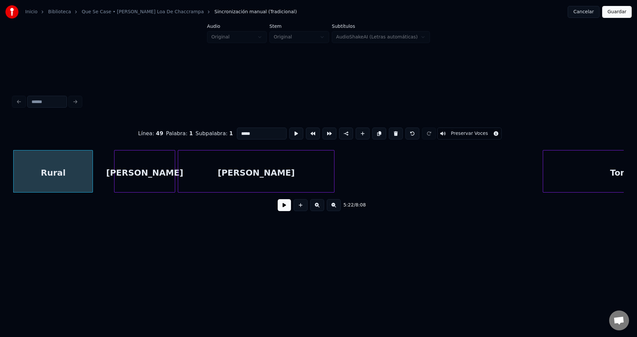
click at [392, 130] on button at bounding box center [396, 134] width 14 height 12
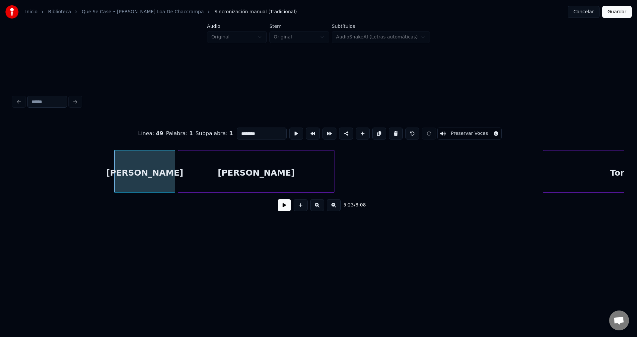
click at [392, 130] on button at bounding box center [396, 134] width 14 height 12
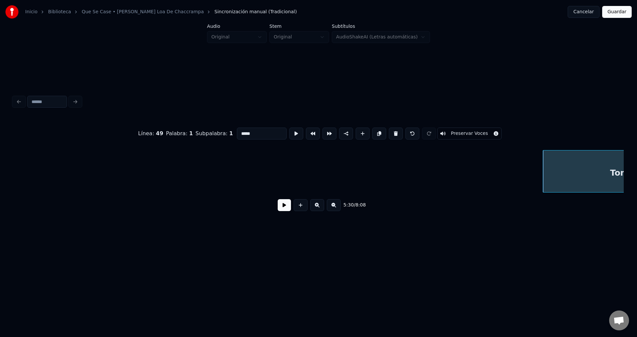
click at [392, 130] on button at bounding box center [396, 134] width 14 height 12
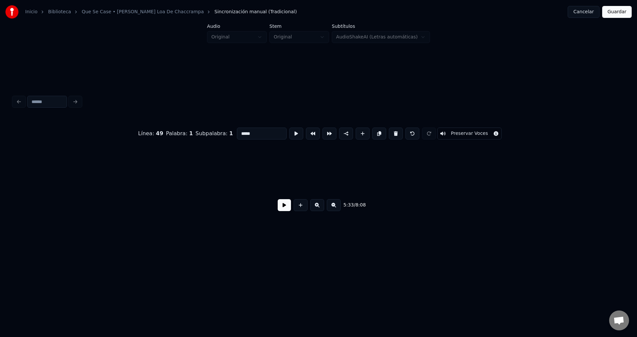
scroll to position [0, 22113]
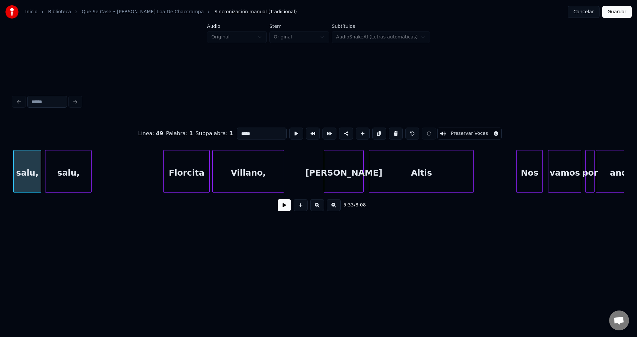
click at [392, 130] on button at bounding box center [396, 134] width 14 height 12
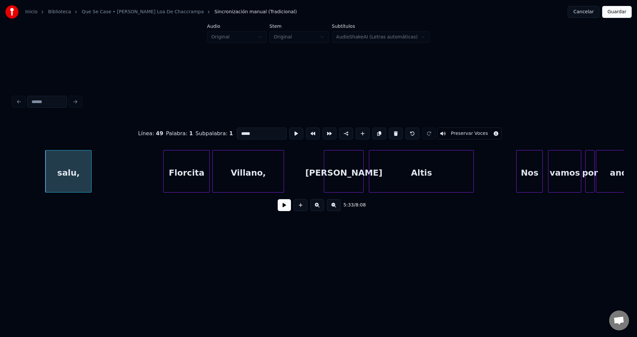
click at [392, 130] on button at bounding box center [396, 134] width 14 height 12
type input "********"
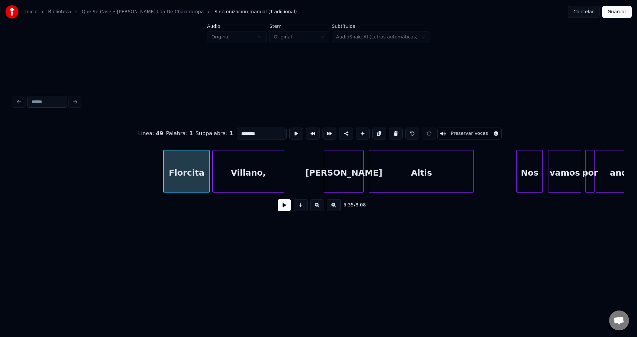
click at [284, 211] on button at bounding box center [284, 205] width 13 height 12
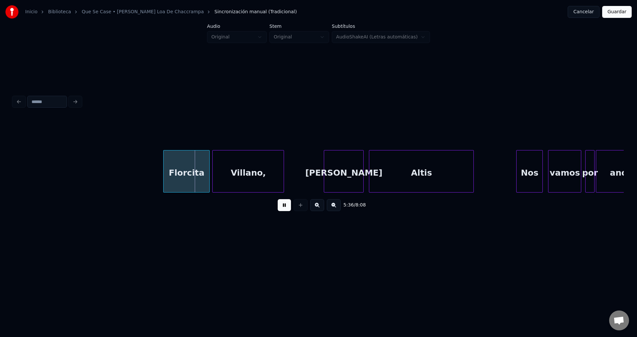
click at [284, 211] on button at bounding box center [284, 205] width 13 height 12
click at [197, 175] on div "Florcita" at bounding box center [187, 173] width 46 height 45
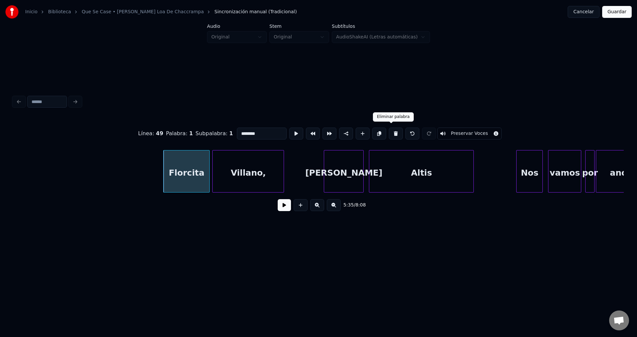
click at [389, 134] on button at bounding box center [396, 134] width 14 height 12
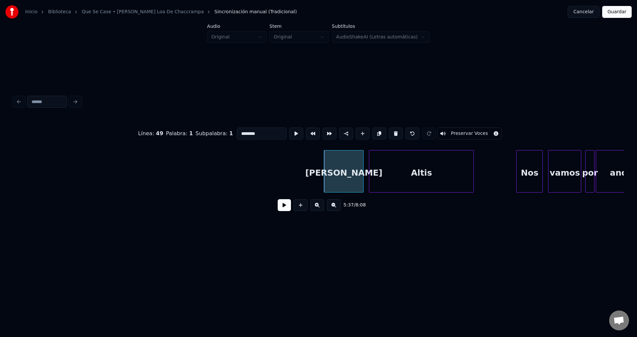
click at [389, 134] on button at bounding box center [396, 134] width 14 height 12
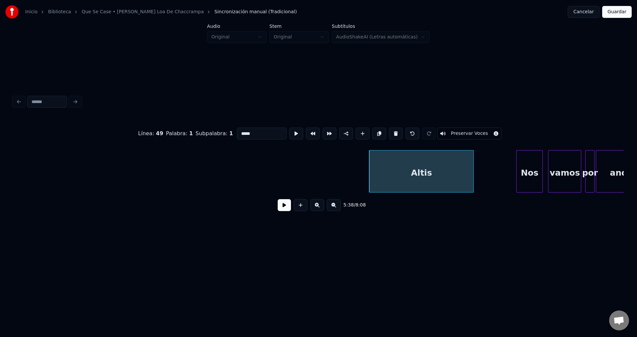
click at [389, 134] on button at bounding box center [396, 134] width 14 height 12
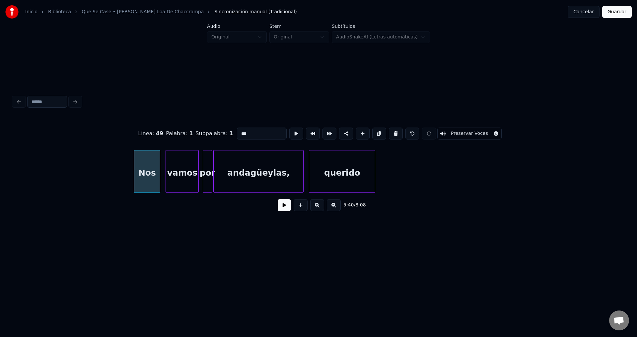
scroll to position [0, 22514]
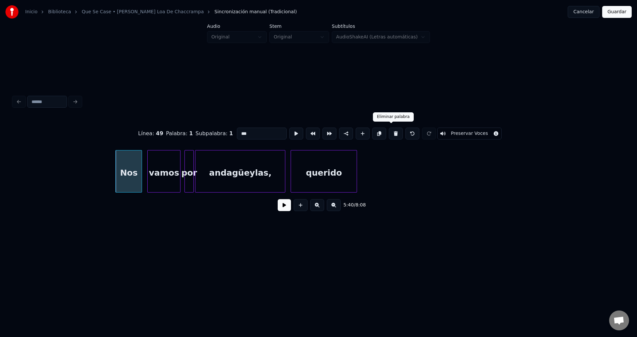
click at [390, 133] on button at bounding box center [396, 134] width 14 height 12
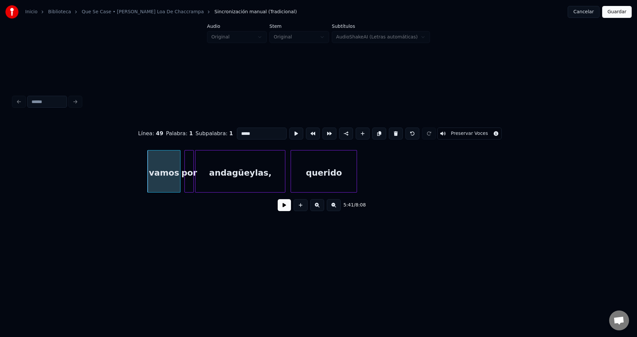
click at [390, 133] on button at bounding box center [396, 134] width 14 height 12
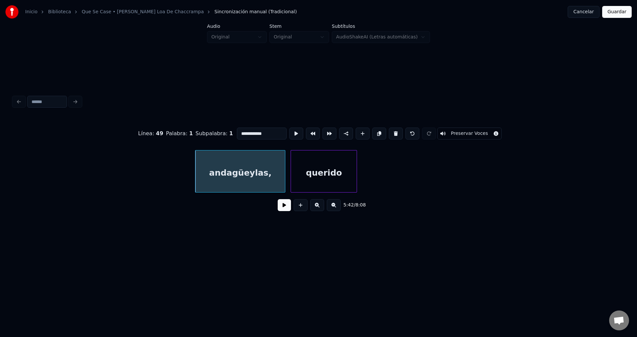
click at [390, 133] on button at bounding box center [396, 134] width 14 height 12
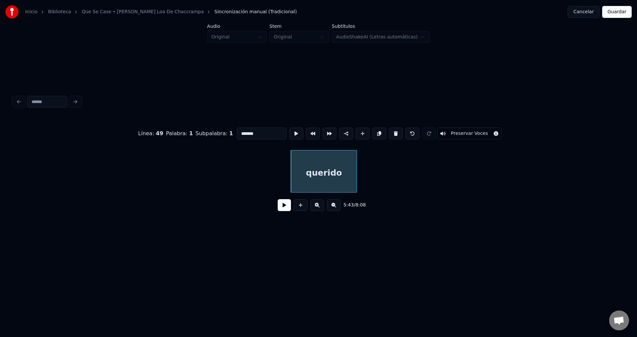
click at [390, 133] on button at bounding box center [396, 134] width 14 height 12
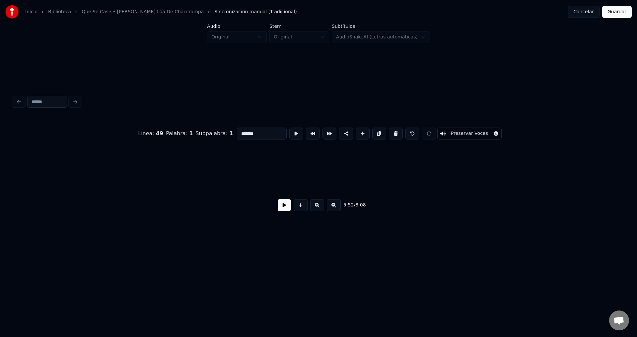
type input "****"
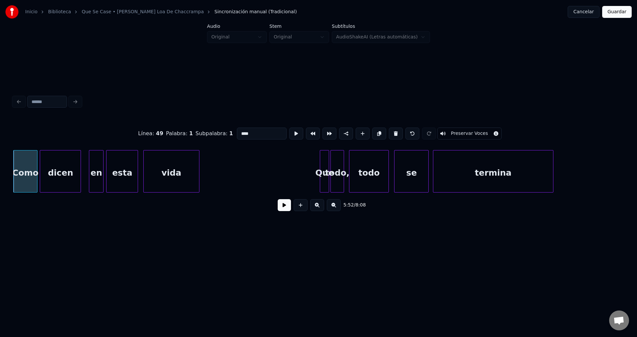
click at [281, 211] on button at bounding box center [284, 205] width 13 height 12
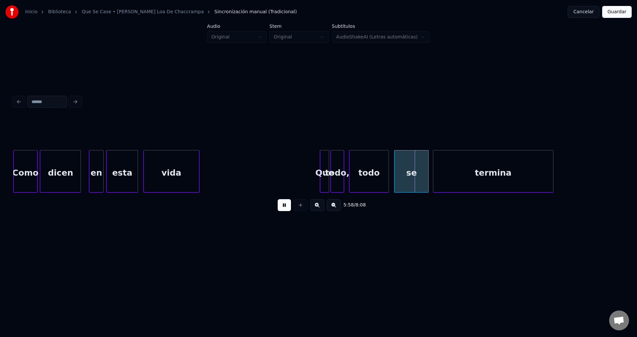
click at [327, 170] on div at bounding box center [328, 172] width 2 height 42
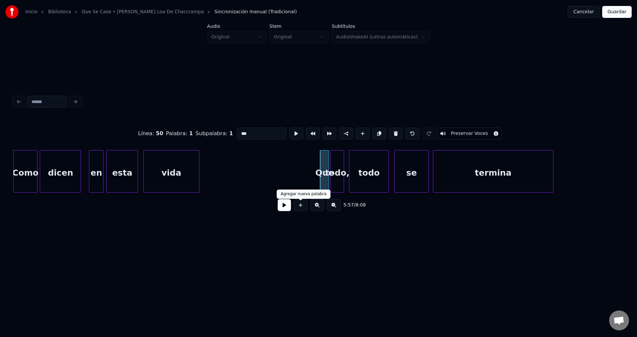
click at [288, 210] on button at bounding box center [284, 205] width 13 height 12
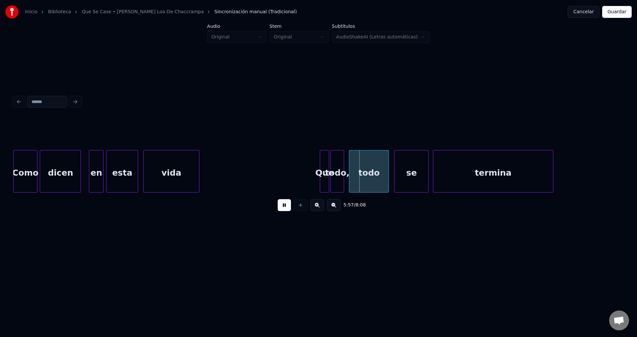
click at [288, 209] on button at bounding box center [284, 205] width 13 height 12
click at [327, 167] on div at bounding box center [328, 172] width 2 height 42
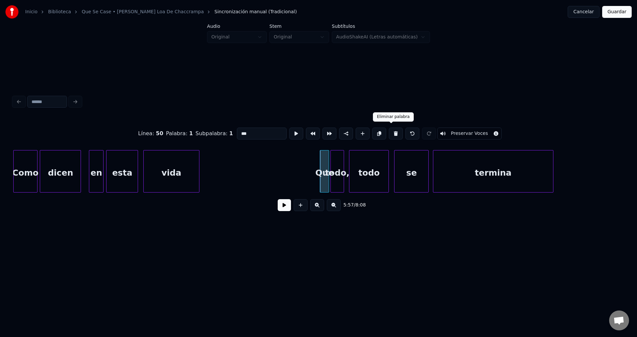
click at [393, 129] on button at bounding box center [396, 134] width 14 height 12
type input "*****"
click at [327, 163] on div "todo," at bounding box center [326, 173] width 13 height 45
click at [338, 165] on div at bounding box center [337, 172] width 2 height 42
click at [284, 207] on button at bounding box center [284, 205] width 13 height 12
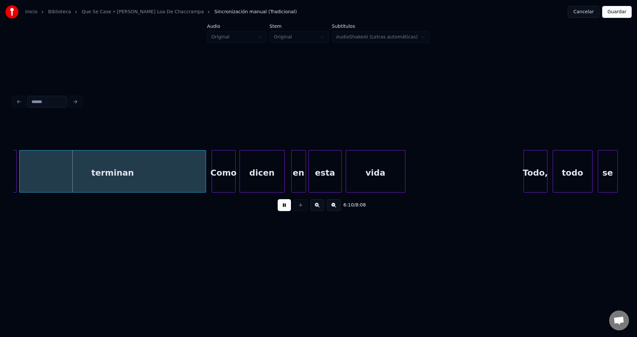
scroll to position [0, 24561]
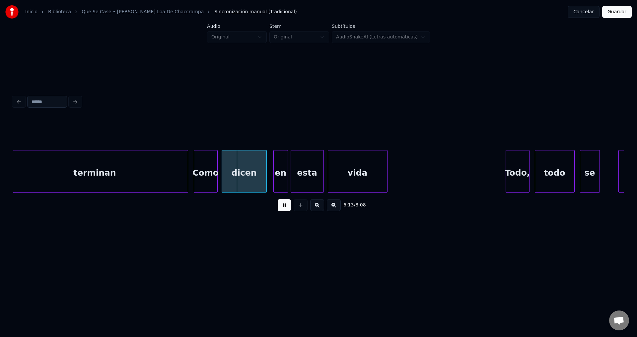
click at [143, 197] on div "6:13 / 8:08" at bounding box center [318, 205] width 610 height 25
click at [151, 177] on div "terminan" at bounding box center [95, 173] width 186 height 45
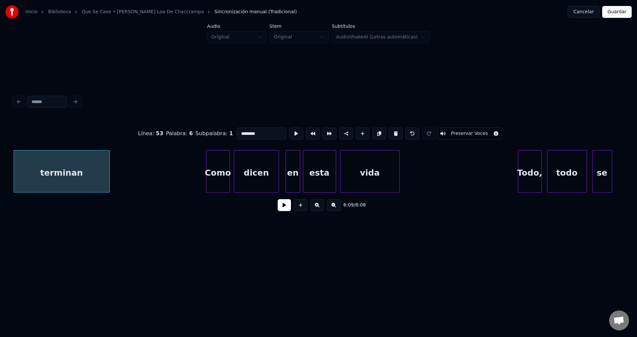
click at [108, 174] on div at bounding box center [108, 172] width 2 height 42
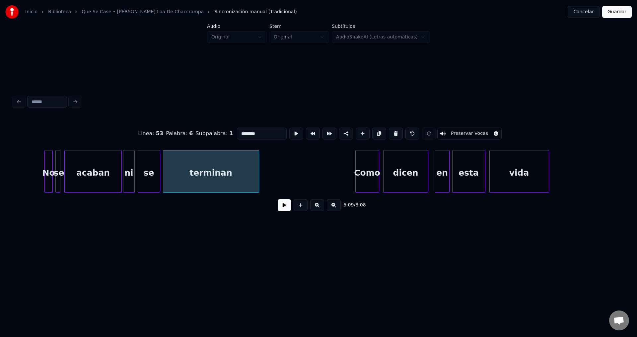
scroll to position [0, 24417]
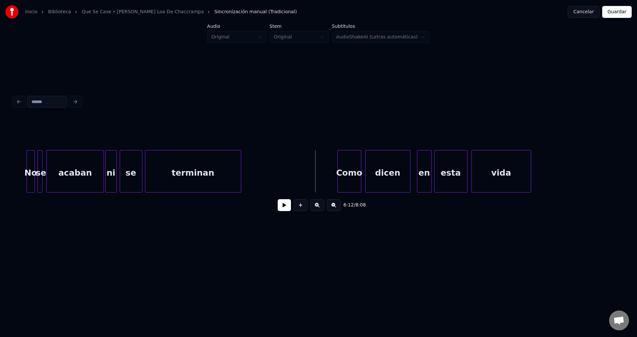
drag, startPoint x: 276, startPoint y: 205, endPoint x: 281, endPoint y: 209, distance: 6.4
click at [276, 206] on div "6:12 / 8:08" at bounding box center [319, 205] width 600 height 15
click at [281, 209] on button at bounding box center [284, 205] width 13 height 12
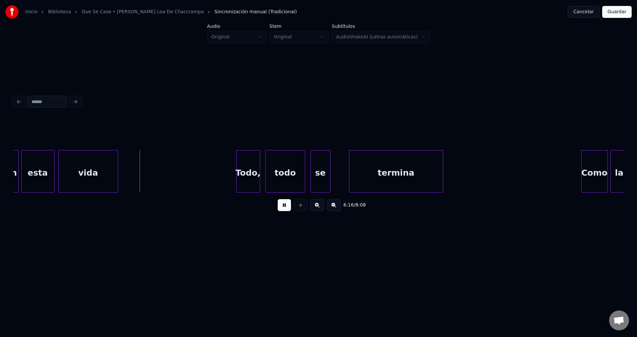
scroll to position [0, 24920]
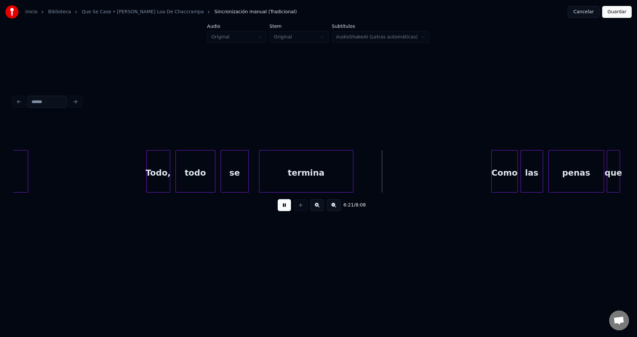
click at [248, 165] on div at bounding box center [247, 172] width 2 height 42
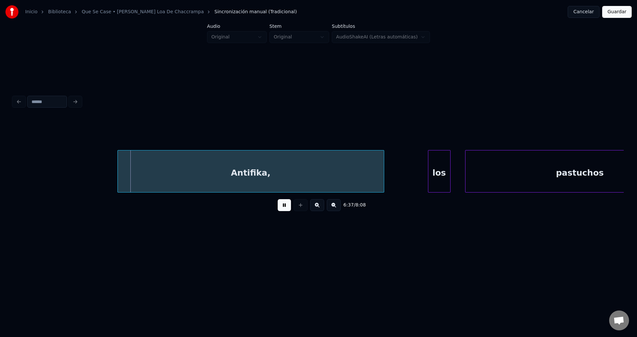
scroll to position [0, 26302]
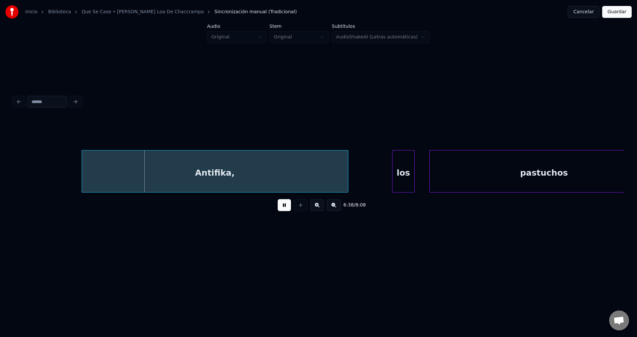
click at [251, 166] on div "Antifika," at bounding box center [215, 173] width 266 height 45
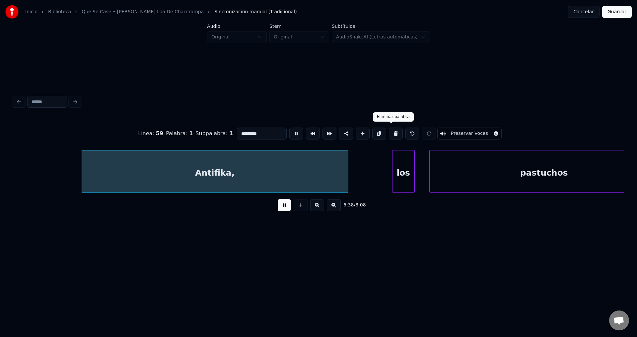
click at [390, 131] on button at bounding box center [396, 134] width 14 height 12
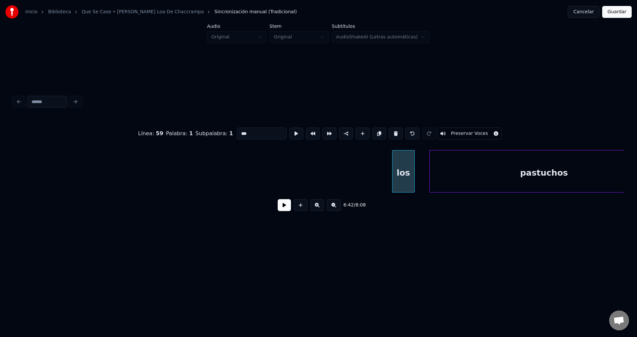
click at [390, 131] on button at bounding box center [396, 134] width 14 height 12
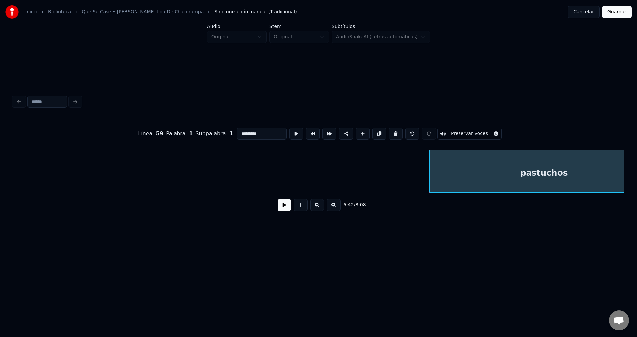
click at [390, 131] on button at bounding box center [396, 134] width 14 height 12
type input "**"
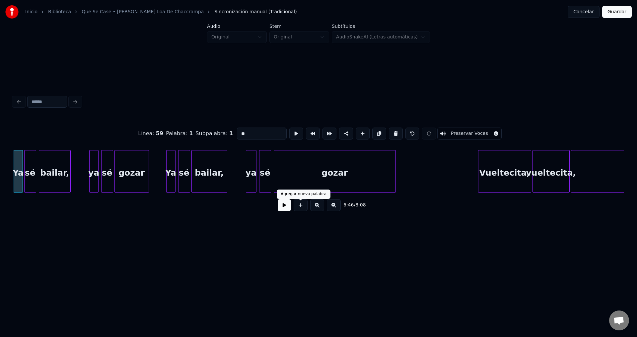
click at [286, 206] on button at bounding box center [284, 205] width 13 height 12
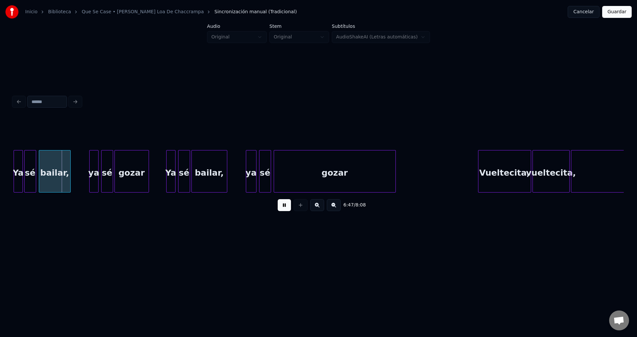
click at [286, 206] on button at bounding box center [284, 205] width 13 height 12
click at [15, 168] on div at bounding box center [15, 172] width 2 height 42
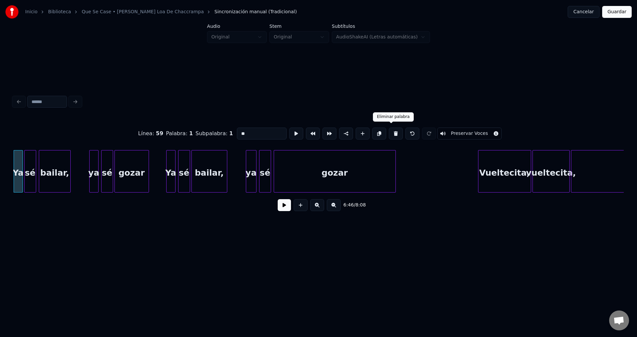
click at [389, 131] on button at bounding box center [396, 134] width 14 height 12
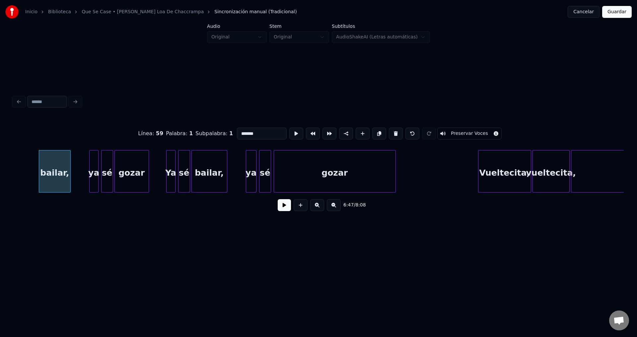
click at [389, 131] on button at bounding box center [396, 134] width 14 height 12
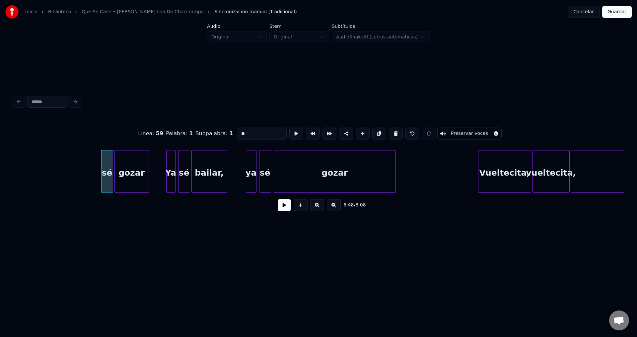
click at [389, 131] on button at bounding box center [396, 134] width 14 height 12
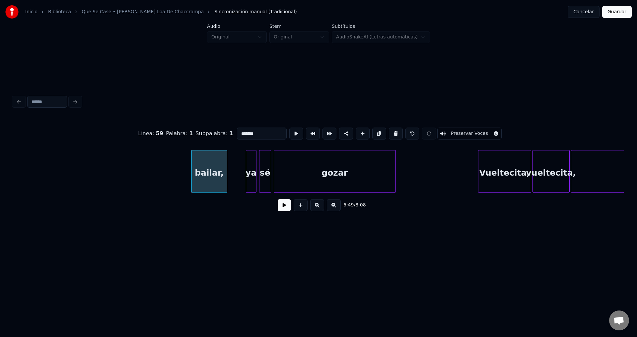
click at [389, 131] on button at bounding box center [396, 134] width 14 height 12
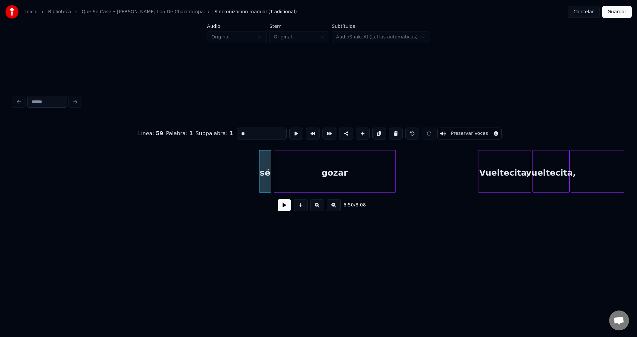
click at [389, 131] on button at bounding box center [396, 134] width 14 height 12
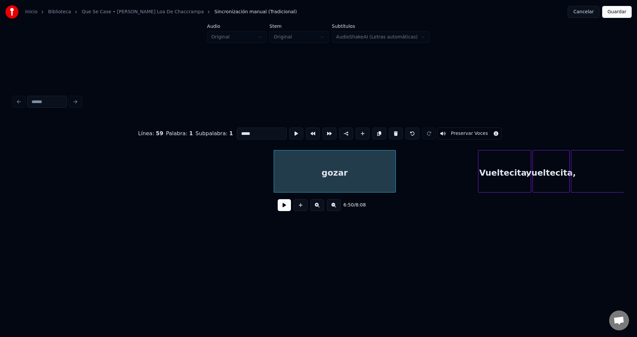
click at [389, 131] on button at bounding box center [396, 134] width 14 height 12
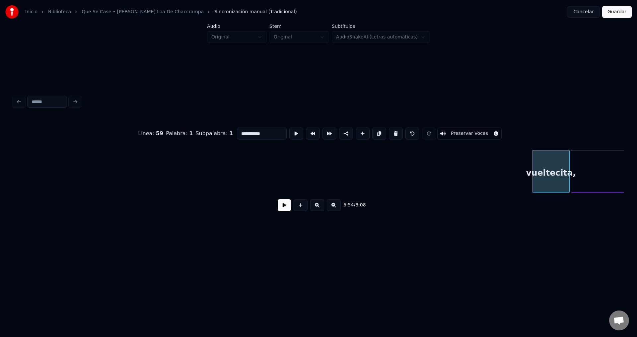
click at [389, 131] on button at bounding box center [396, 134] width 14 height 12
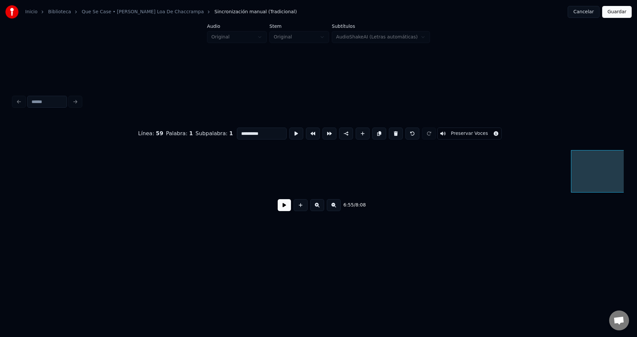
click at [389, 131] on button at bounding box center [396, 134] width 14 height 12
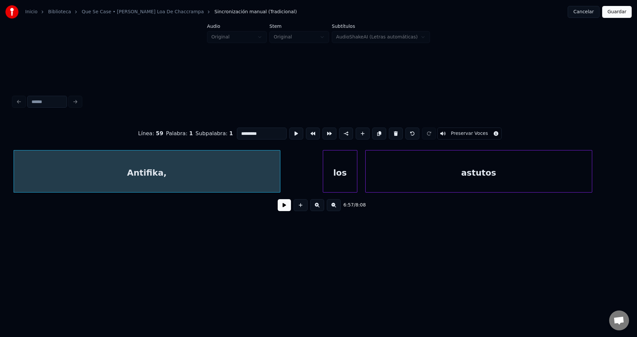
click at [389, 131] on button at bounding box center [396, 134] width 14 height 12
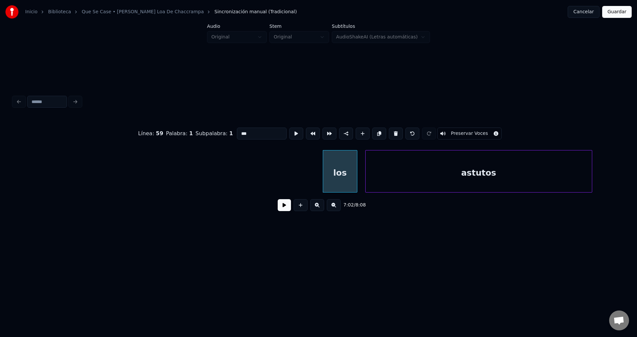
click at [389, 131] on button at bounding box center [396, 134] width 14 height 12
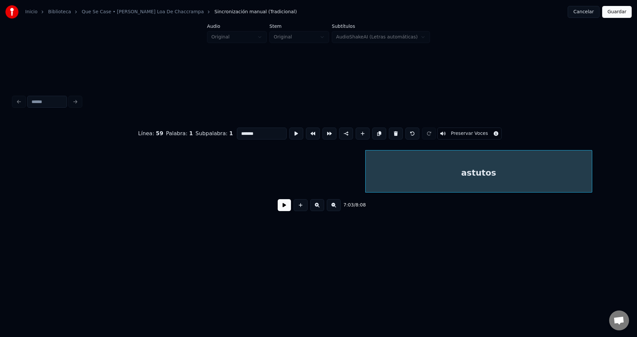
click at [389, 131] on button at bounding box center [396, 134] width 14 height 12
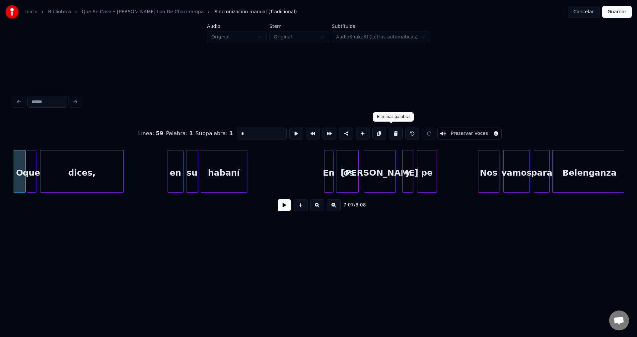
click at [392, 132] on button at bounding box center [396, 134] width 14 height 12
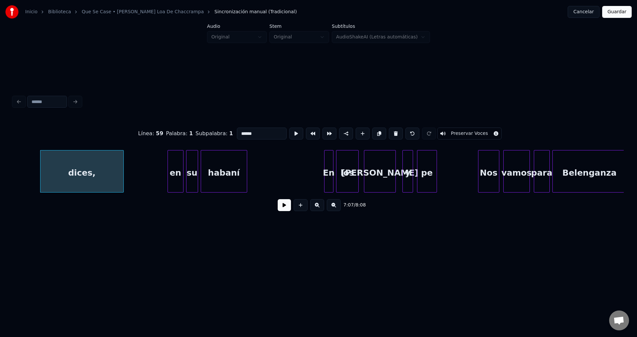
click at [392, 132] on button at bounding box center [396, 134] width 14 height 12
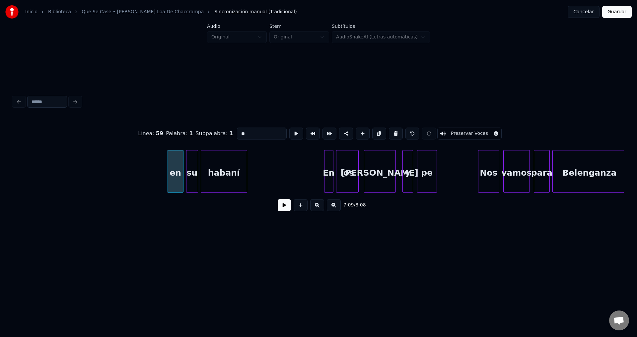
click at [392, 132] on button at bounding box center [396, 134] width 14 height 12
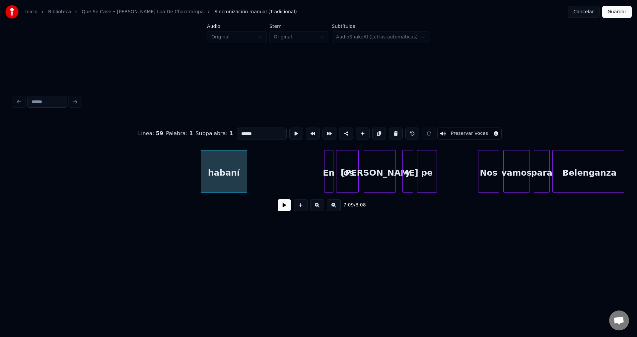
click at [392, 132] on button at bounding box center [396, 134] width 14 height 12
type input "**"
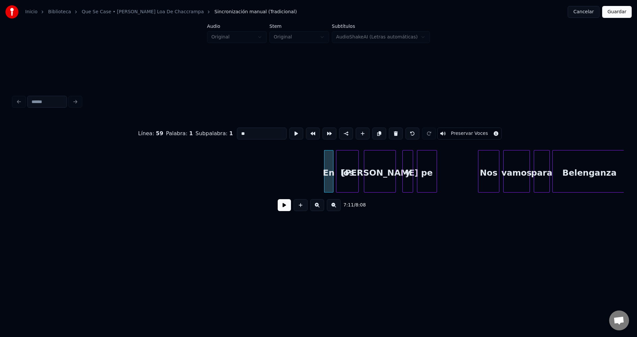
click at [284, 205] on button at bounding box center [284, 205] width 13 height 12
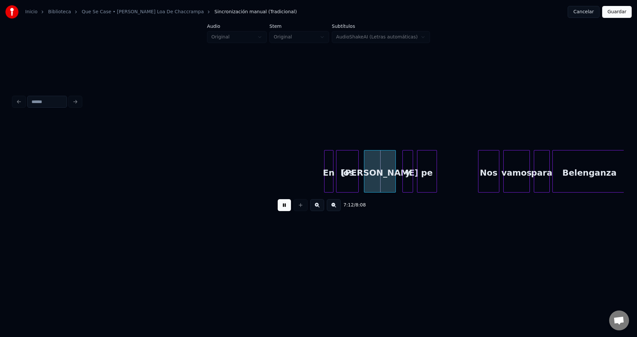
drag, startPoint x: 284, startPoint y: 205, endPoint x: 312, endPoint y: 183, distance: 35.0
click at [284, 205] on button at bounding box center [284, 205] width 13 height 12
click at [333, 171] on div "En" at bounding box center [328, 173] width 9 height 45
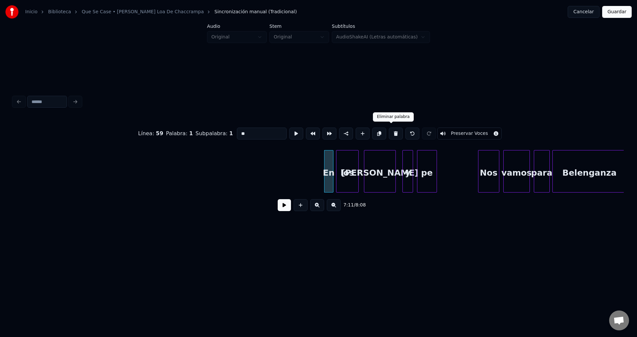
click at [389, 132] on button at bounding box center [396, 134] width 14 height 12
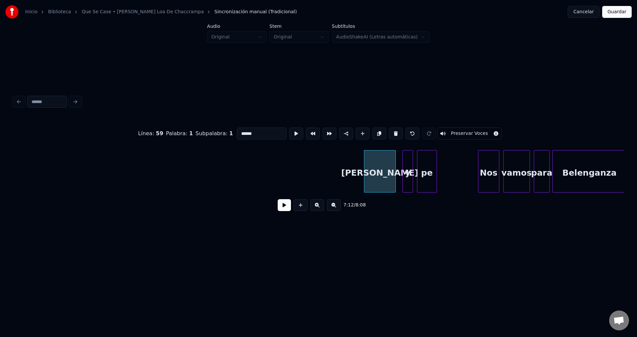
click at [389, 132] on button at bounding box center [396, 134] width 14 height 12
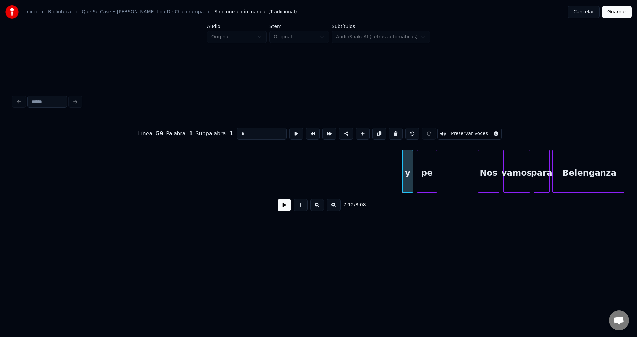
click at [389, 132] on button at bounding box center [396, 134] width 14 height 12
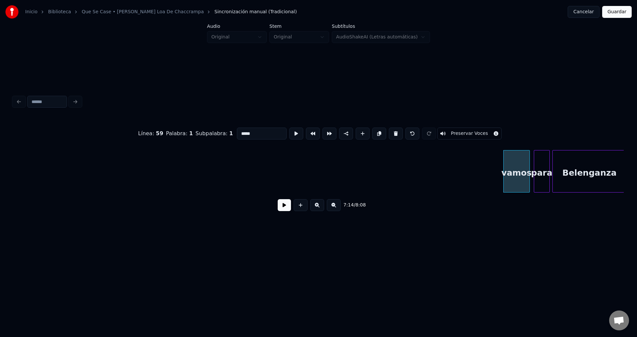
click at [389, 132] on button at bounding box center [396, 134] width 14 height 12
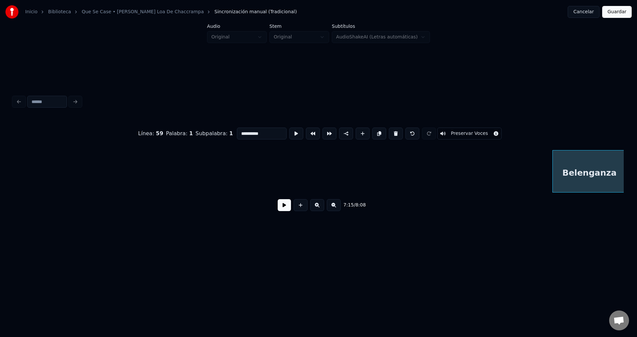
click at [389, 132] on button at bounding box center [396, 134] width 14 height 12
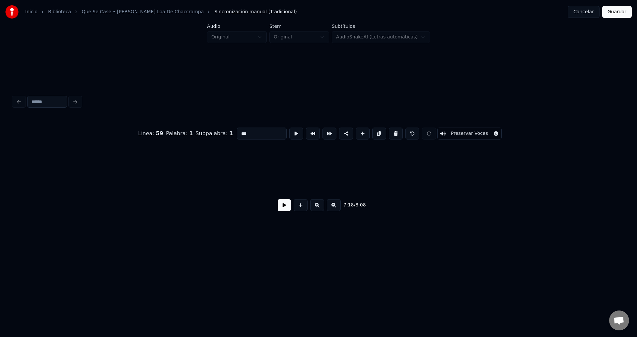
scroll to position [0, 29071]
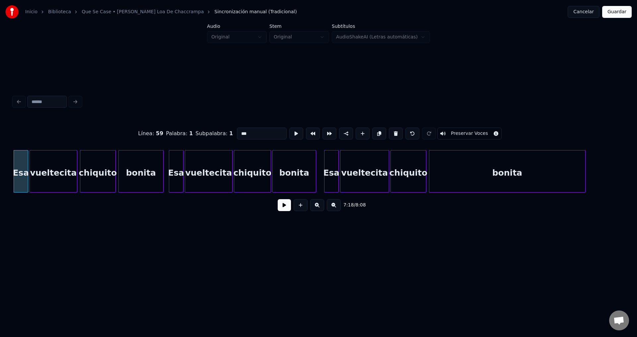
click at [389, 132] on button at bounding box center [396, 134] width 14 height 12
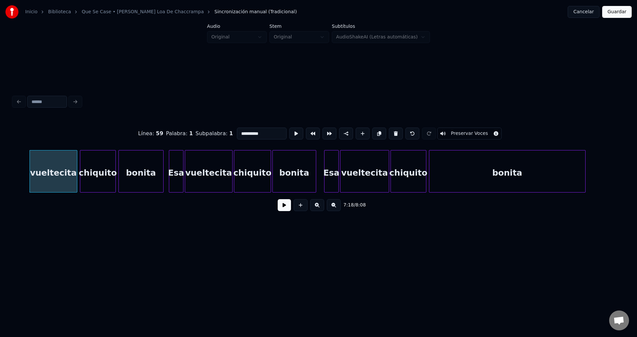
click at [389, 132] on button at bounding box center [396, 134] width 14 height 12
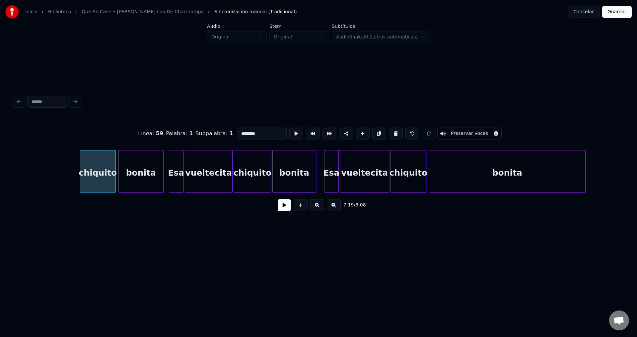
click at [389, 132] on button at bounding box center [396, 134] width 14 height 12
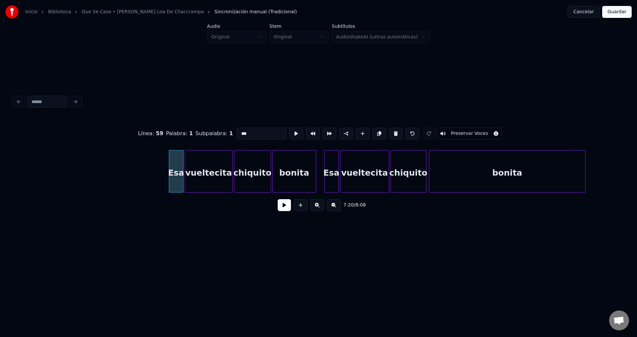
click at [389, 132] on button at bounding box center [396, 134] width 14 height 12
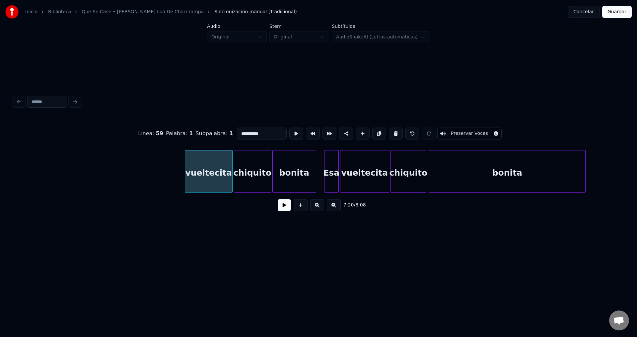
click at [389, 132] on button at bounding box center [396, 134] width 14 height 12
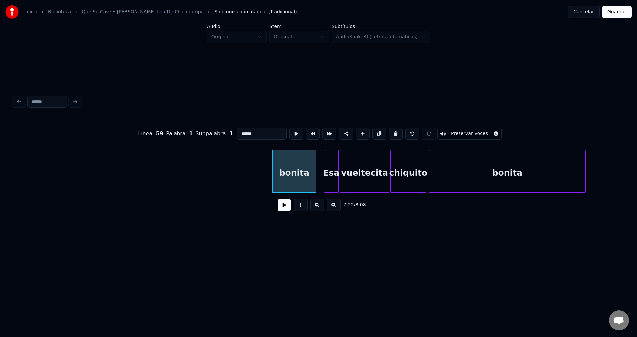
click at [389, 132] on button at bounding box center [396, 134] width 14 height 12
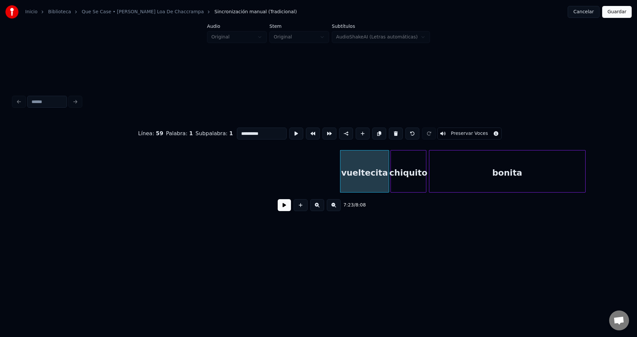
click at [389, 132] on button at bounding box center [396, 134] width 14 height 12
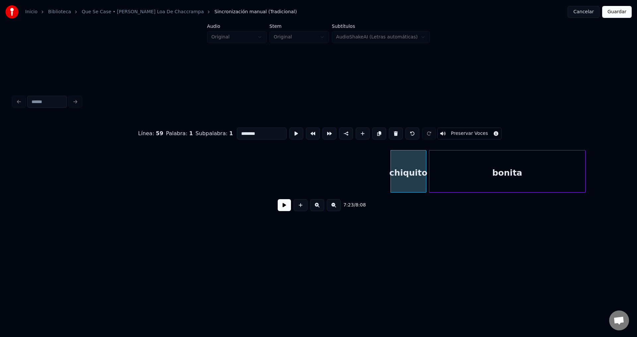
click at [389, 132] on button at bounding box center [396, 134] width 14 height 12
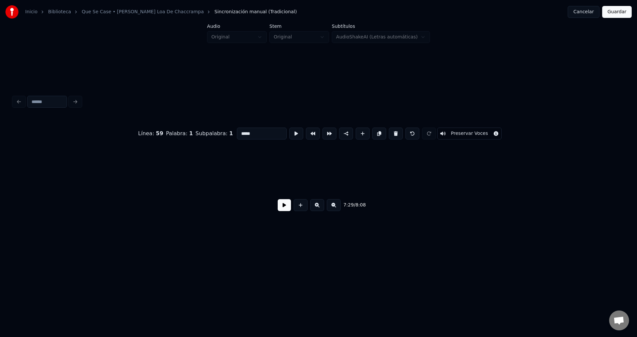
scroll to position [0, 29804]
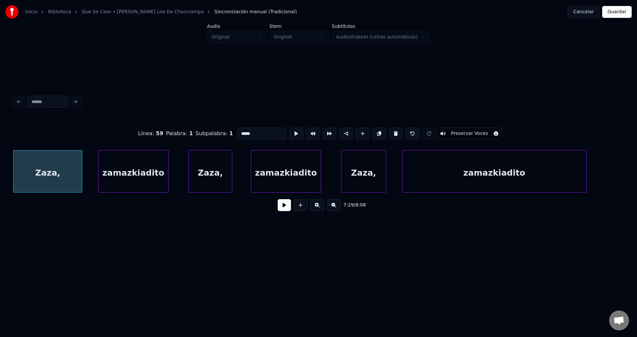
click at [389, 132] on button at bounding box center [396, 134] width 14 height 12
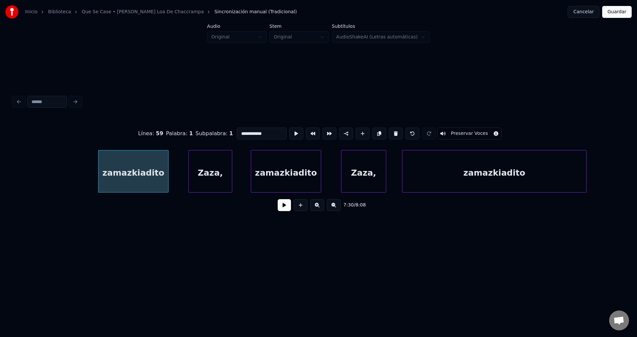
click at [389, 132] on button at bounding box center [396, 134] width 14 height 12
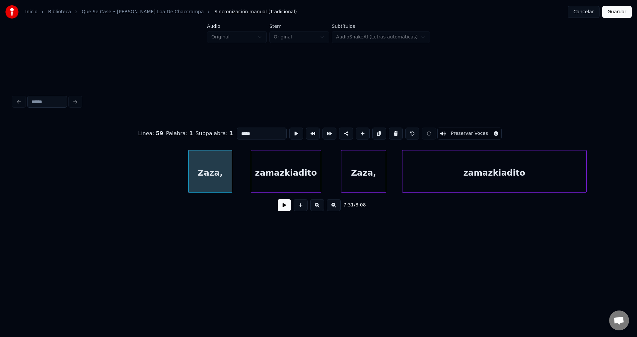
click at [389, 132] on button at bounding box center [396, 134] width 14 height 12
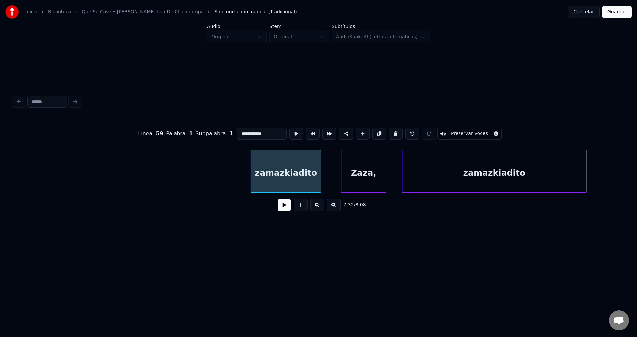
click at [389, 132] on button at bounding box center [396, 134] width 14 height 12
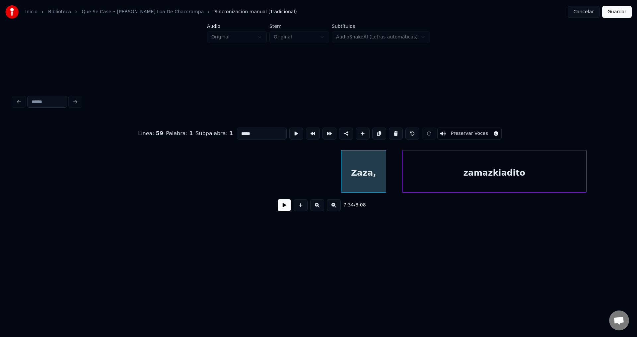
click at [389, 132] on button at bounding box center [396, 134] width 14 height 12
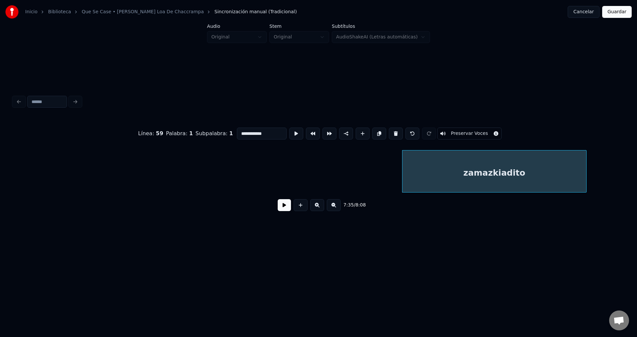
click at [389, 132] on button at bounding box center [396, 134] width 14 height 12
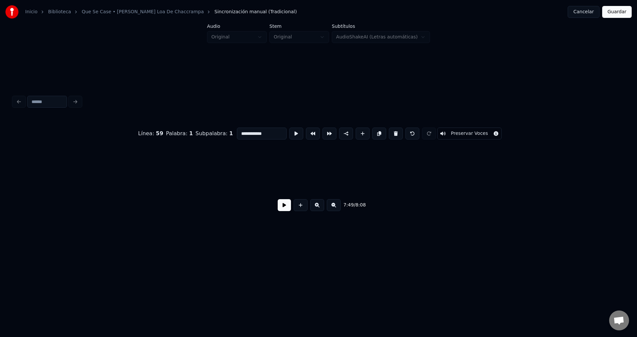
type input "******"
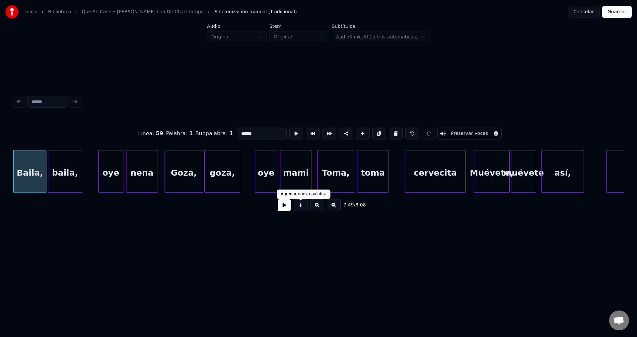
click at [286, 209] on button at bounding box center [284, 205] width 13 height 12
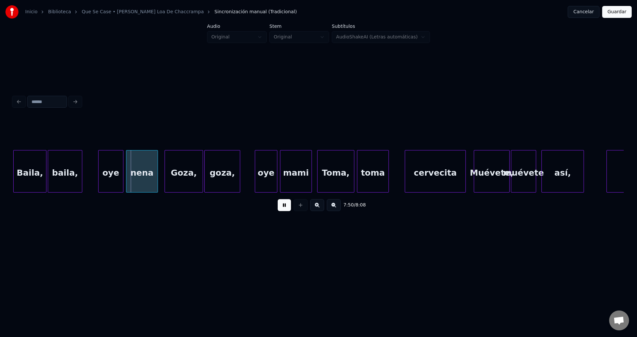
click at [286, 209] on button at bounding box center [284, 205] width 13 height 12
click at [39, 167] on div "Baila," at bounding box center [30, 173] width 33 height 45
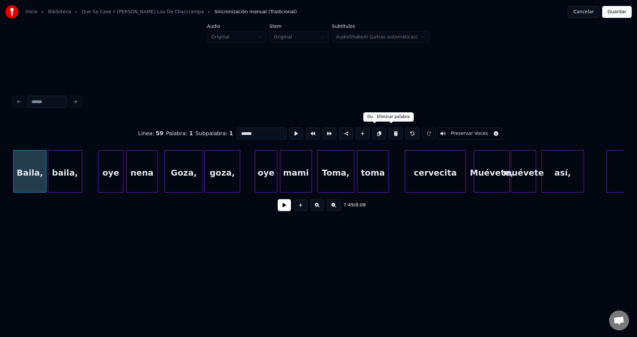
click at [389, 134] on button at bounding box center [396, 134] width 14 height 12
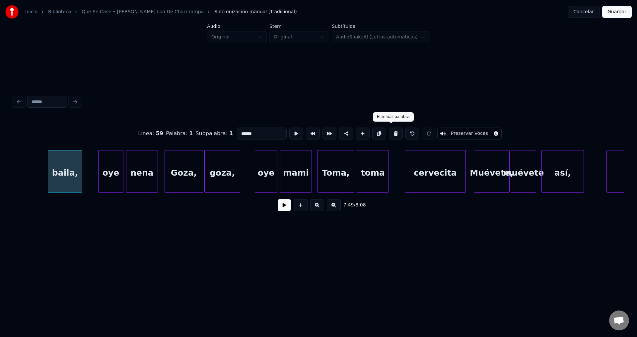
click at [389, 134] on button at bounding box center [396, 134] width 14 height 12
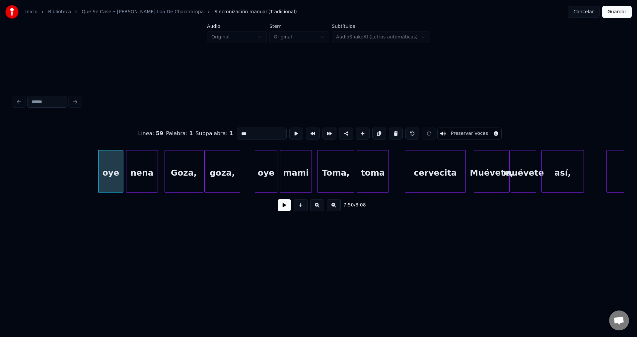
click at [389, 134] on button at bounding box center [396, 134] width 14 height 12
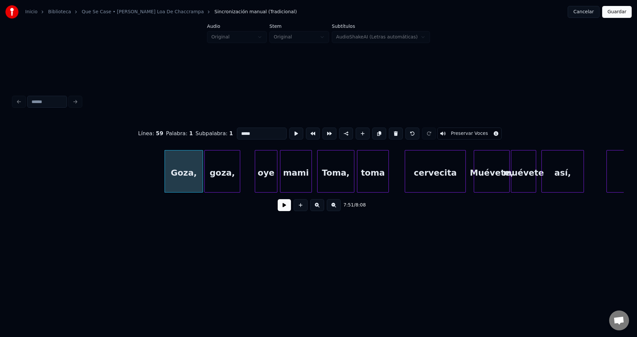
click at [389, 134] on button at bounding box center [396, 134] width 14 height 12
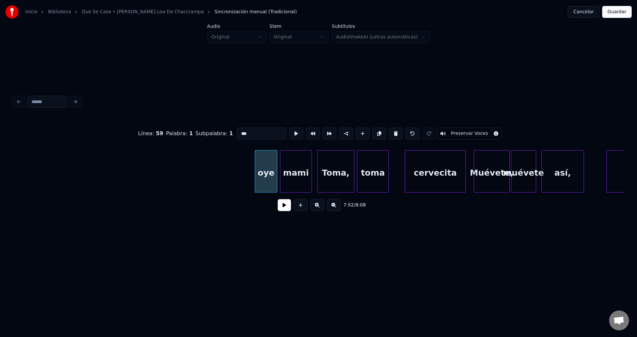
click at [389, 134] on button at bounding box center [396, 134] width 14 height 12
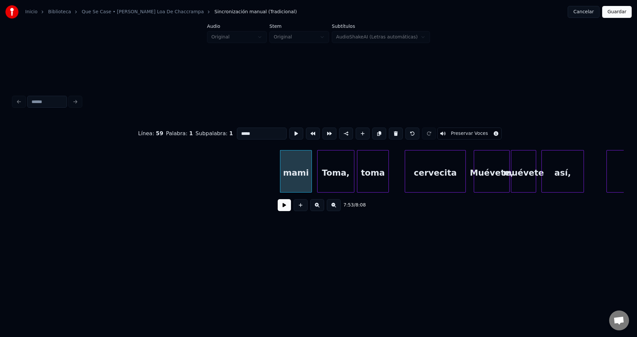
click at [389, 134] on button at bounding box center [396, 134] width 14 height 12
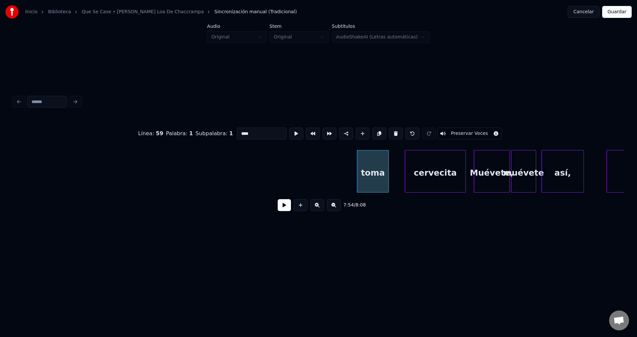
click at [389, 134] on button at bounding box center [396, 134] width 14 height 12
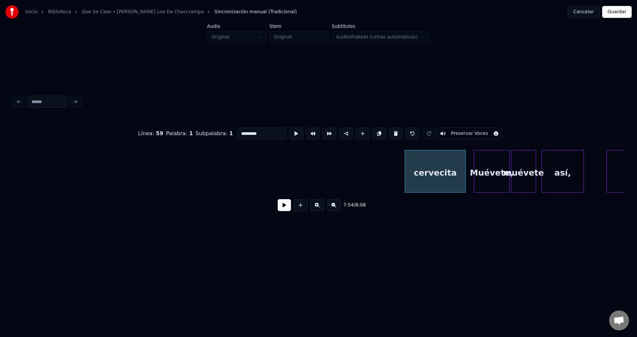
click at [389, 134] on button at bounding box center [396, 134] width 14 height 12
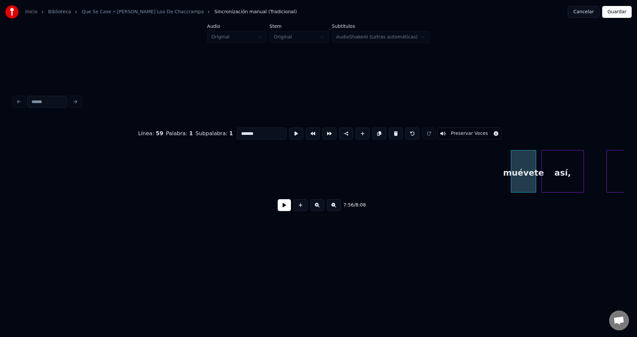
click at [389, 134] on button at bounding box center [396, 134] width 14 height 12
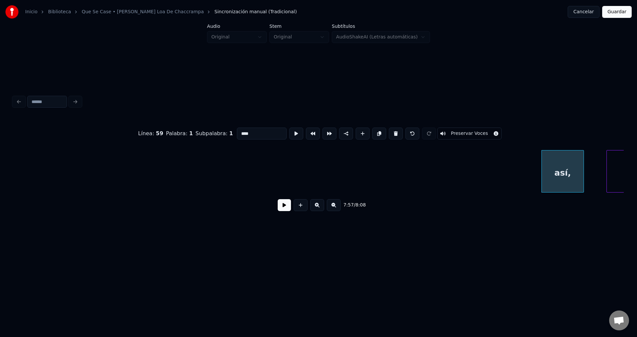
click at [389, 134] on button at bounding box center [396, 134] width 14 height 12
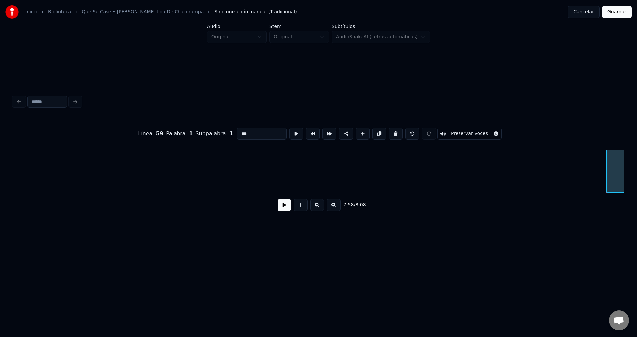
click at [389, 134] on button at bounding box center [396, 134] width 14 height 12
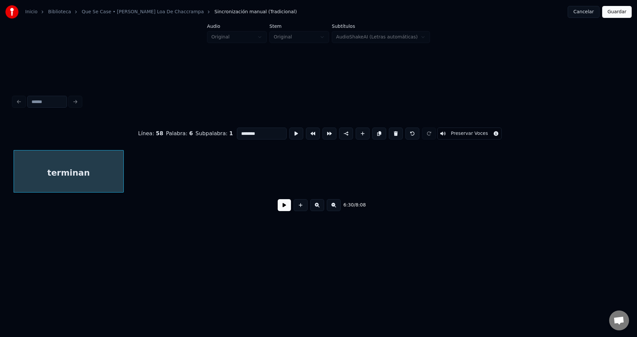
click at [389, 134] on button at bounding box center [396, 134] width 14 height 12
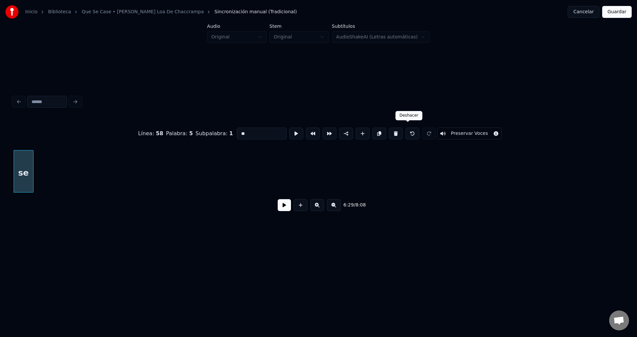
click at [405, 132] on button at bounding box center [412, 134] width 14 height 12
click at [90, 164] on div "terminan" at bounding box center [92, 173] width 109 height 45
type input "********"
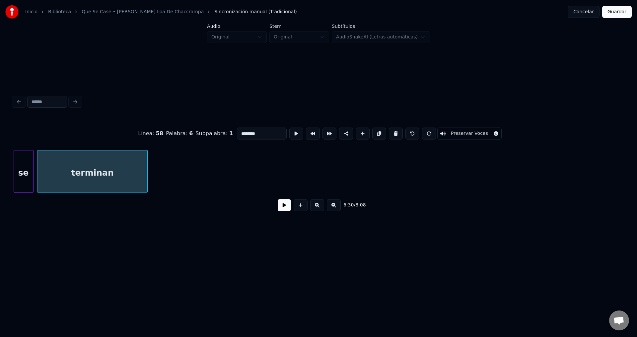
click at [282, 210] on button at bounding box center [284, 205] width 13 height 12
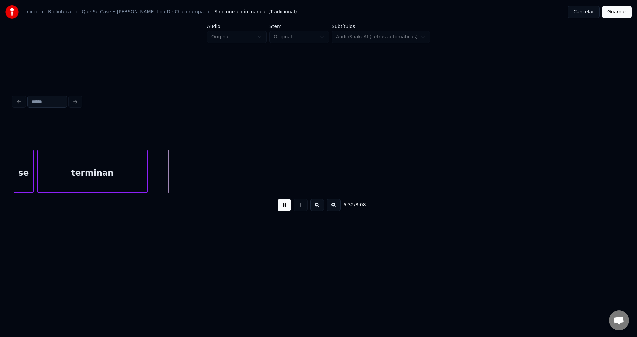
click at [282, 210] on button at bounding box center [284, 205] width 13 height 12
click at [613, 16] on button "Guardar" at bounding box center [617, 12] width 30 height 12
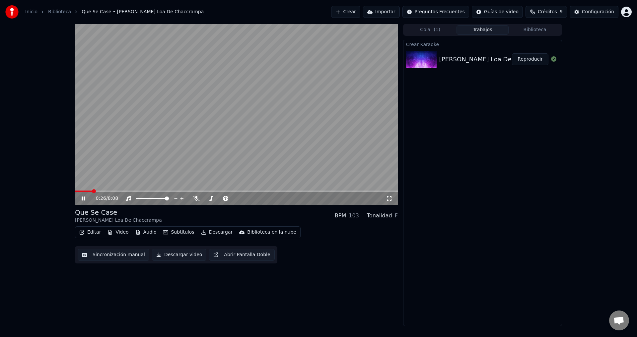
click at [92, 191] on span at bounding box center [236, 191] width 323 height 1
click at [107, 191] on span at bounding box center [236, 191] width 323 height 1
click at [119, 191] on span at bounding box center [236, 191] width 323 height 1
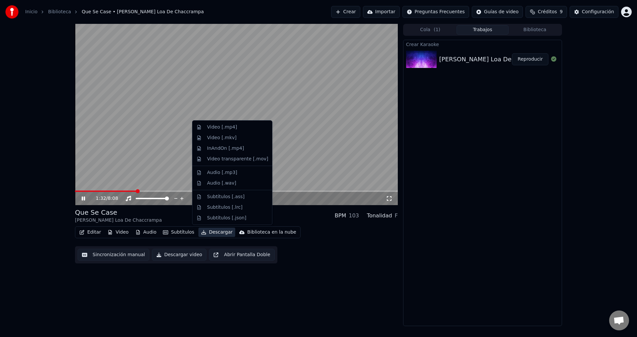
click at [218, 233] on button "Descargar" at bounding box center [216, 232] width 37 height 9
click at [227, 129] on div "Video [.mp4]" at bounding box center [222, 127] width 30 height 7
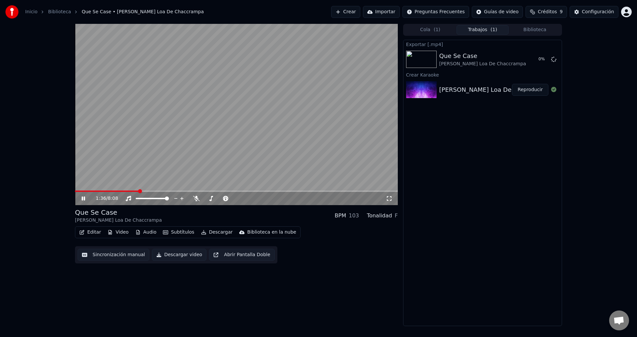
click at [83, 198] on icon at bounding box center [83, 199] width 3 height 4
click at [226, 2] on div "Inicio Biblioteca Que Se Case • [PERSON_NAME] Loa De Chaccrampa Crear Importar …" at bounding box center [318, 12] width 637 height 24
click at [538, 59] on button "Mostrar" at bounding box center [533, 59] width 29 height 12
click at [222, 0] on div "Inicio Biblioteca Que Se Case • [PERSON_NAME] Loa De Chaccrampa Crear Importar …" at bounding box center [318, 12] width 637 height 24
